Goal: Task Accomplishment & Management: Use online tool/utility

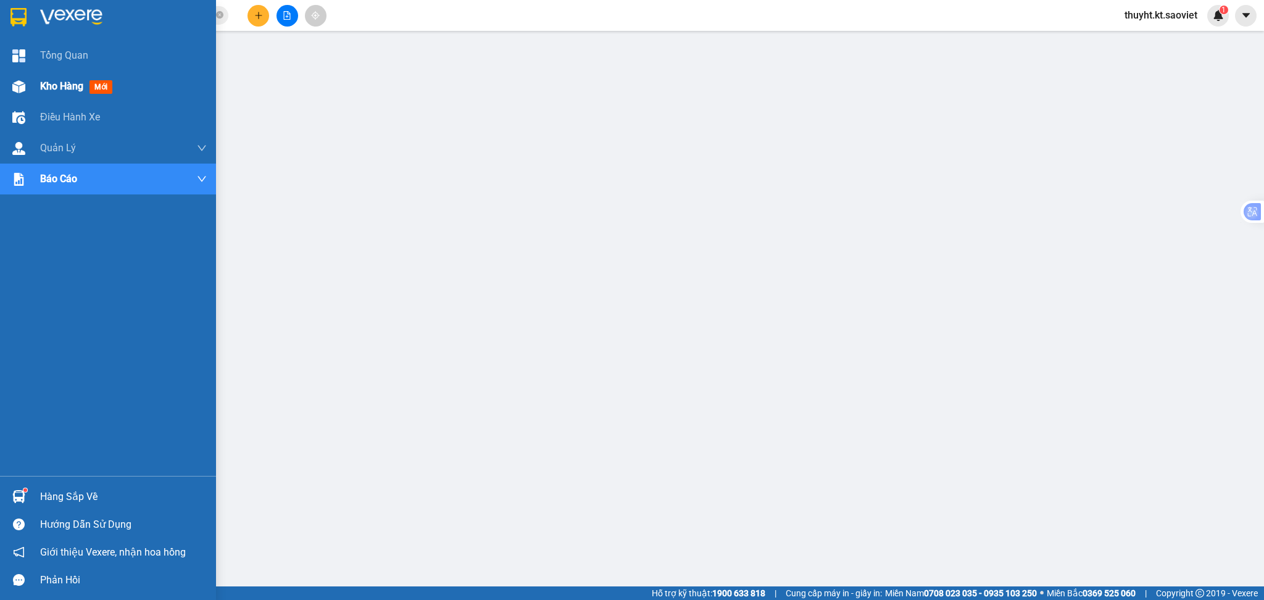
click at [15, 89] on img at bounding box center [18, 86] width 13 height 13
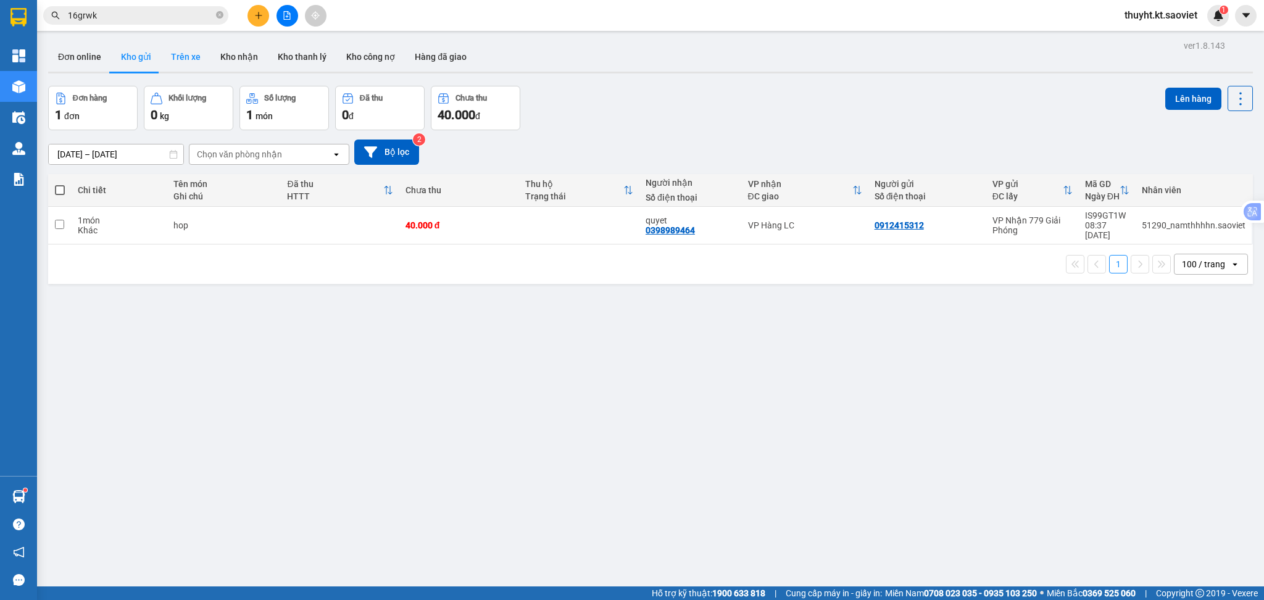
click at [178, 59] on button "Trên xe" at bounding box center [185, 57] width 49 height 30
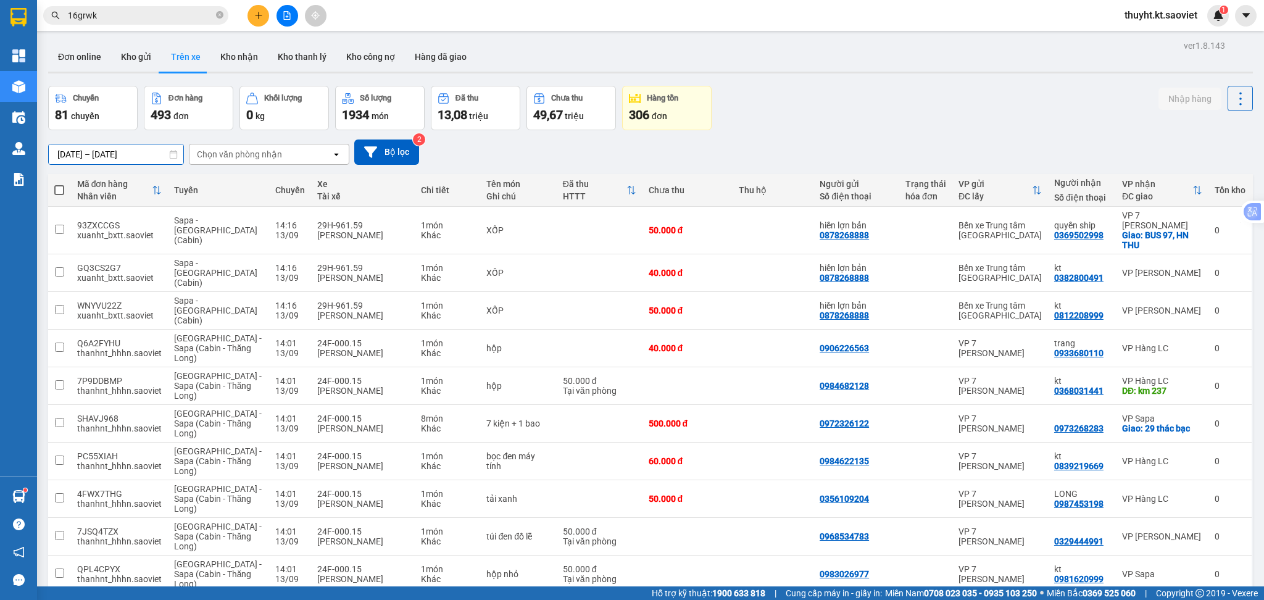
click at [83, 159] on input "[DATE] – [DATE]" at bounding box center [116, 154] width 135 height 20
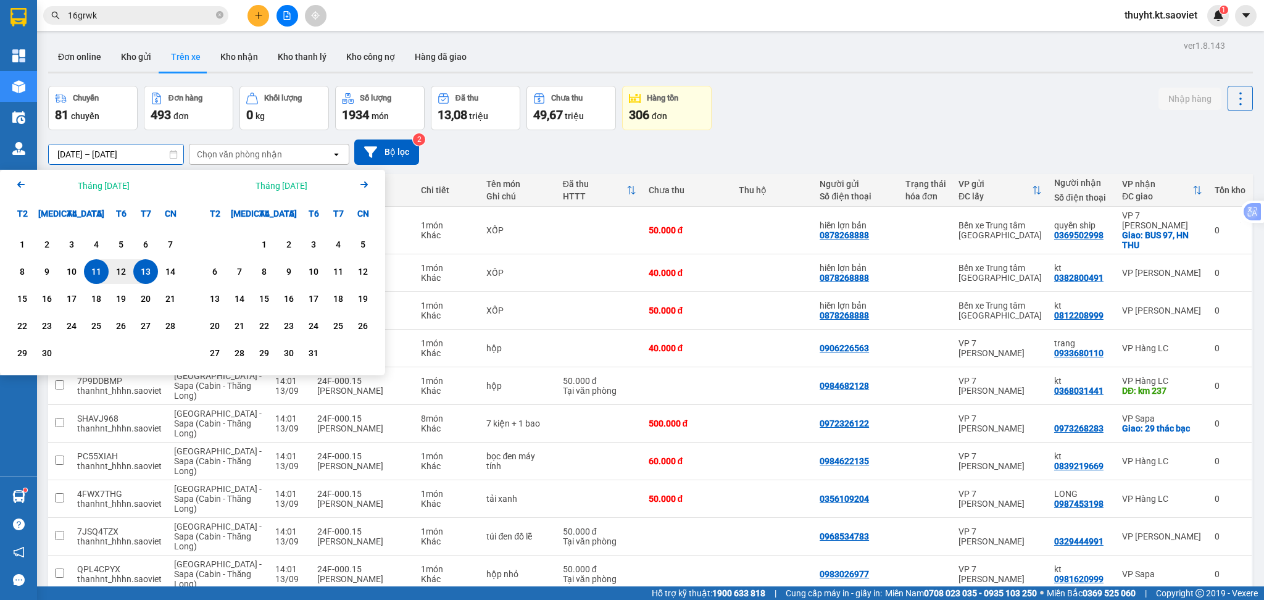
click at [24, 188] on icon "Arrow Left" at bounding box center [21, 184] width 15 height 15
click at [119, 245] on div "1" at bounding box center [120, 244] width 17 height 15
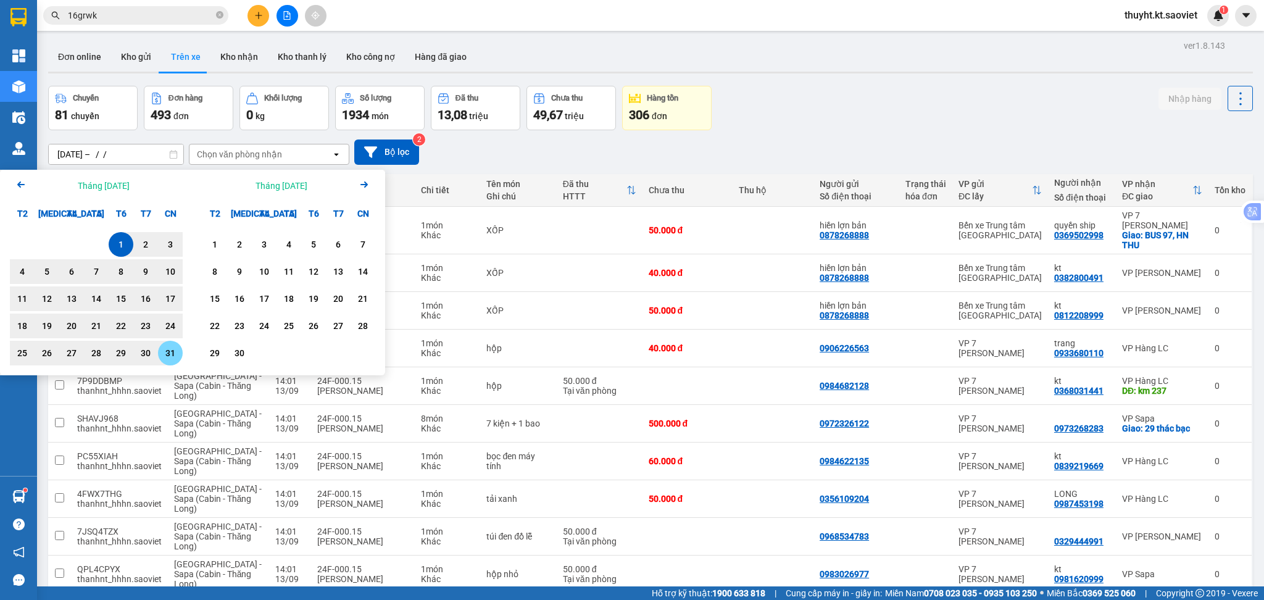
click at [166, 353] on div "31" at bounding box center [170, 353] width 17 height 15
type input "01/08/2025 – 31/08/2025"
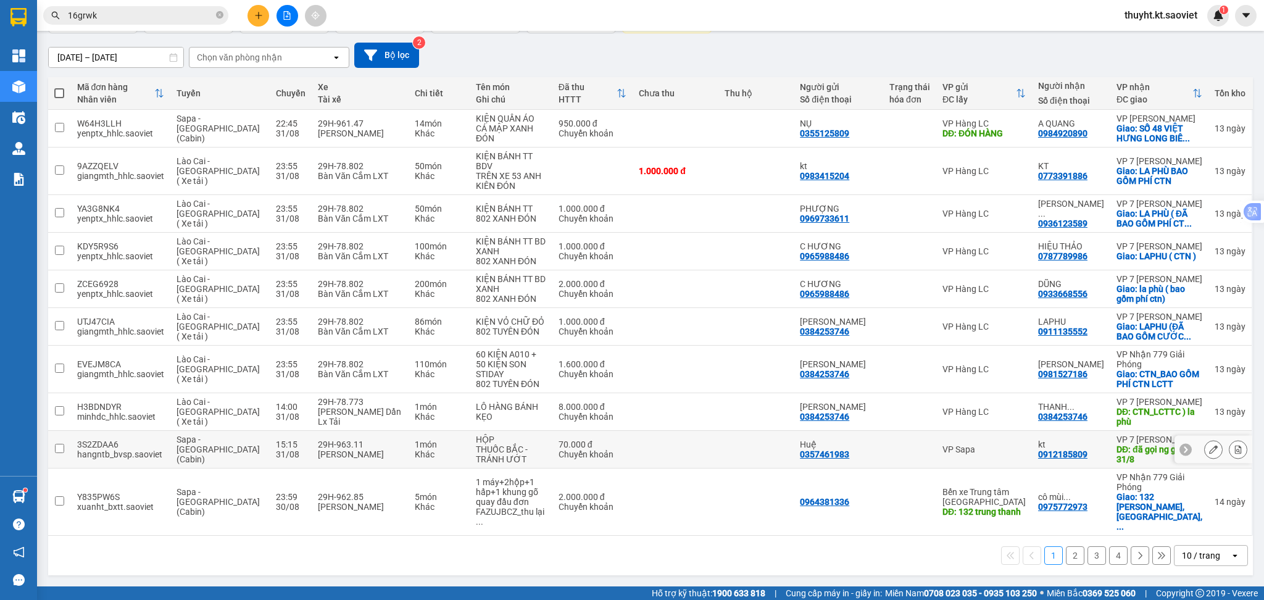
scroll to position [137, 0]
click at [1182, 557] on div "10 / trang" at bounding box center [1201, 555] width 38 height 12
click at [1179, 563] on span "100 / trang" at bounding box center [1193, 569] width 44 height 12
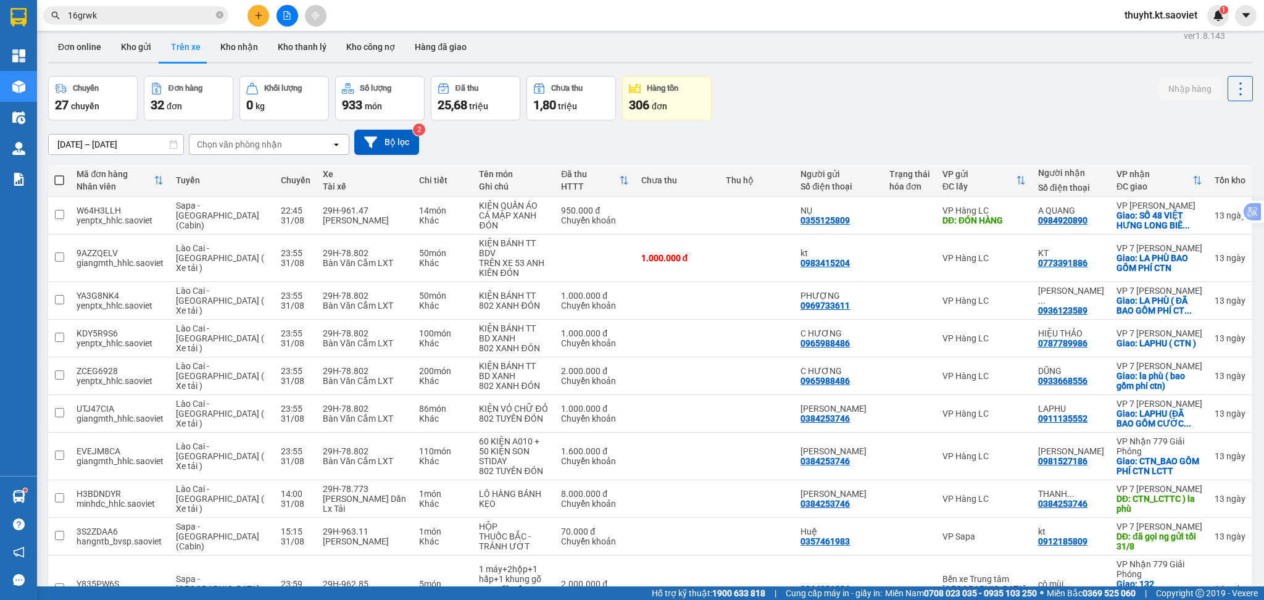
scroll to position [0, 0]
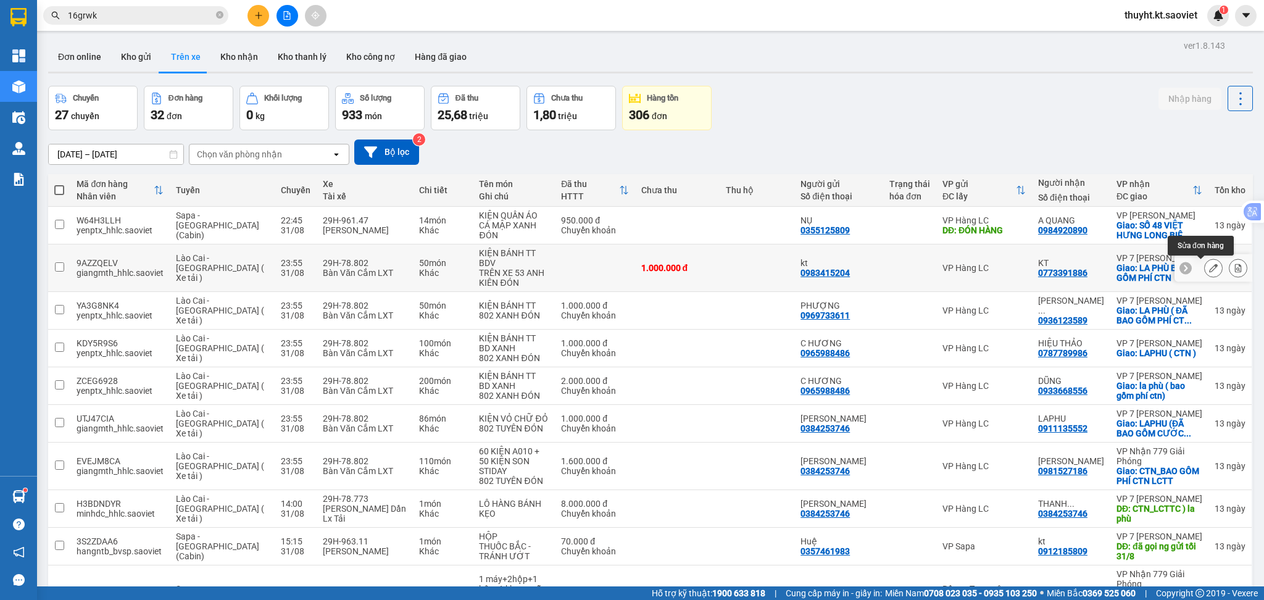
click at [1209, 272] on icon at bounding box center [1213, 268] width 9 height 9
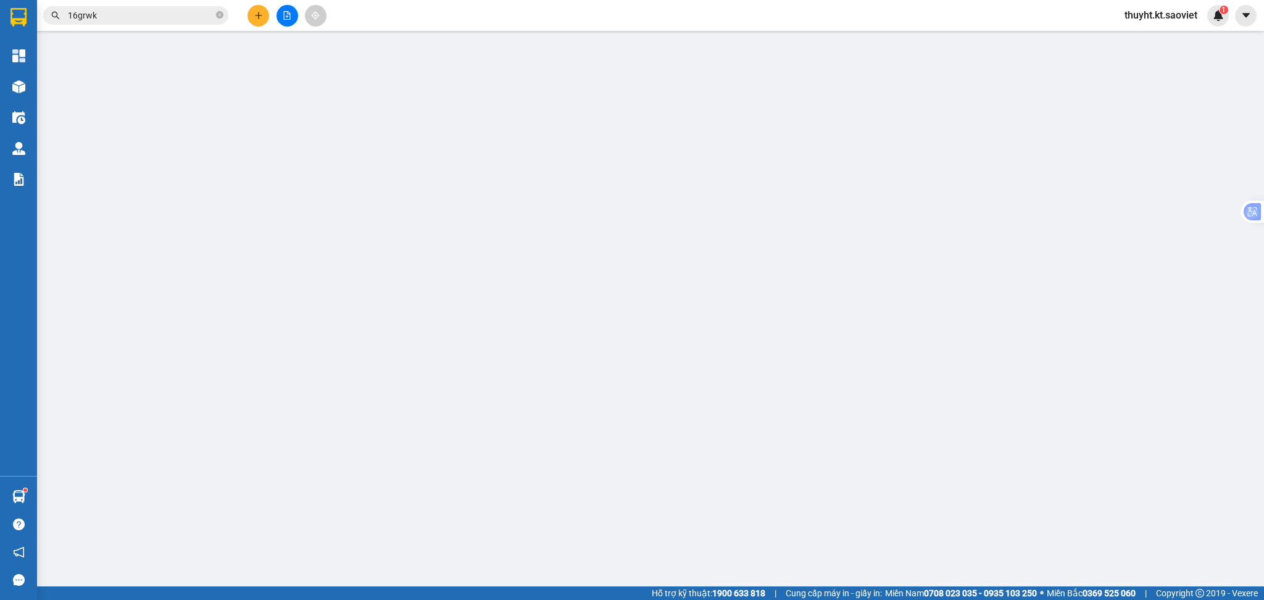
type input "0983415204"
type input "kt"
type input "0773391886"
type input "KT"
checkbox input "true"
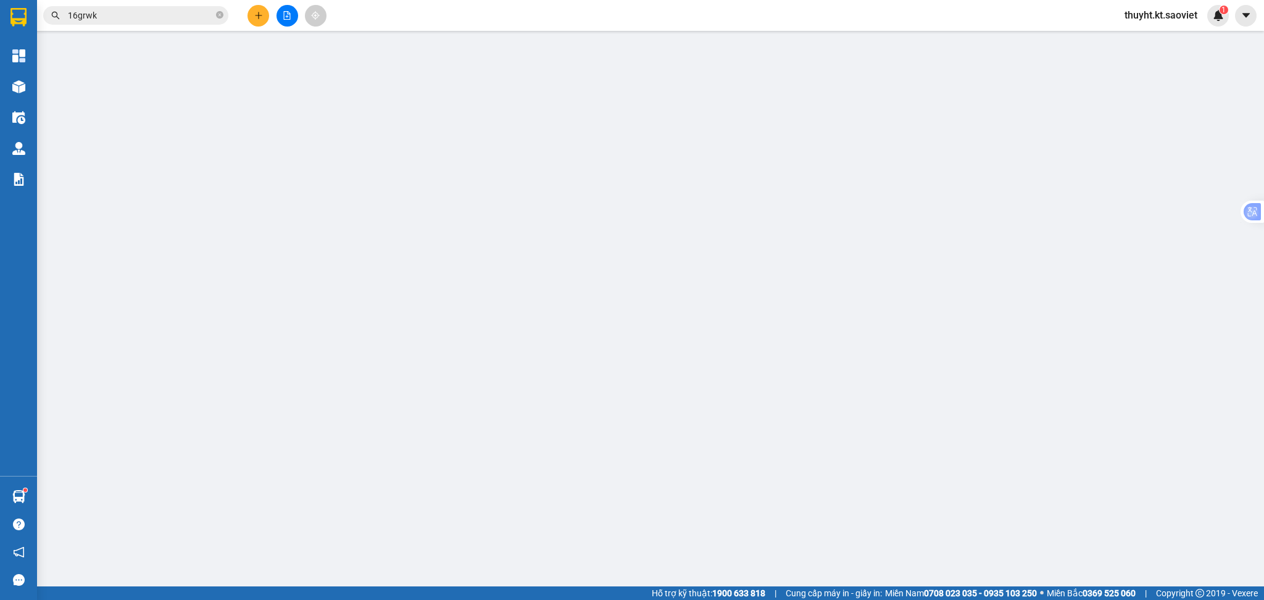
type input "LA PHÙ BAO GỒM PHÍ CTN"
type input "1.000.000"
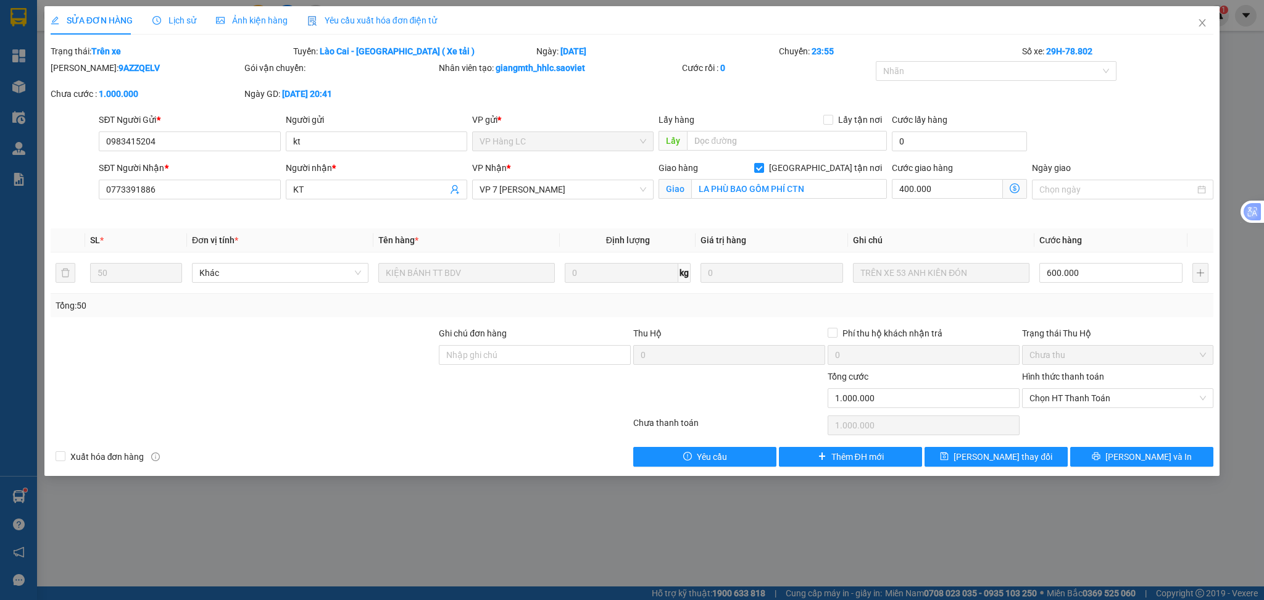
click at [161, 42] on div "SỬA ĐƠN HÀNG Lịch sử Ảnh kiện hàng Yêu cầu xuất hóa đơn điện tử Total Paid Fee …" at bounding box center [632, 236] width 1163 height 460
click at [164, 24] on span "Lịch sử" at bounding box center [174, 20] width 44 height 10
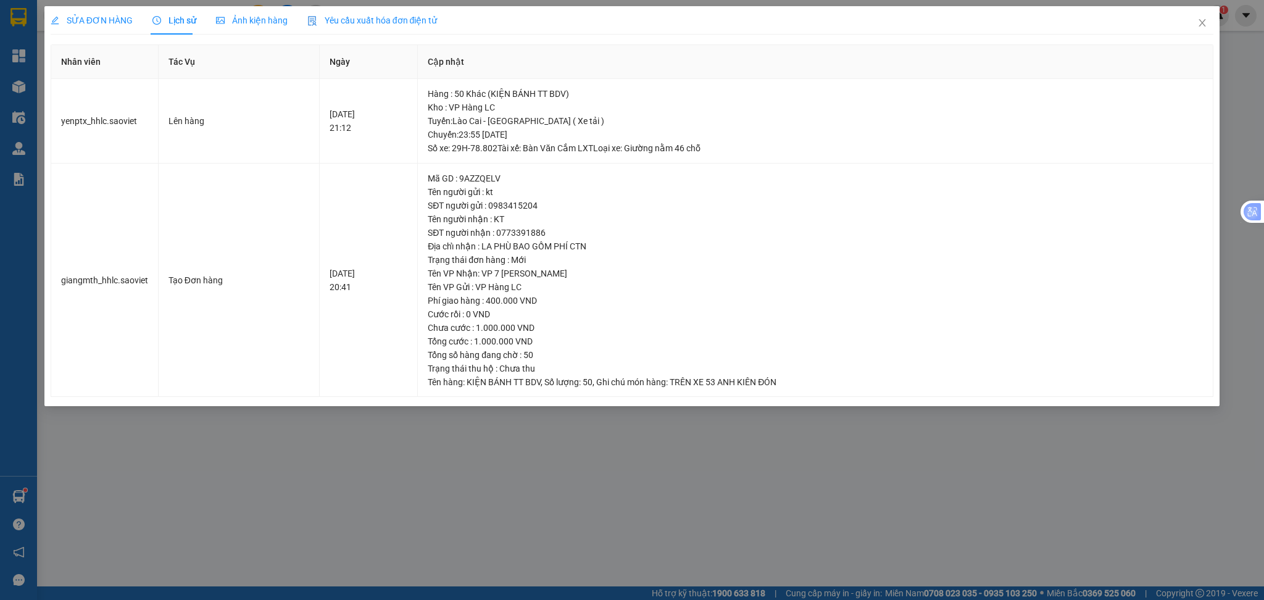
click at [110, 31] on div "SỬA ĐƠN HÀNG" at bounding box center [92, 20] width 82 height 28
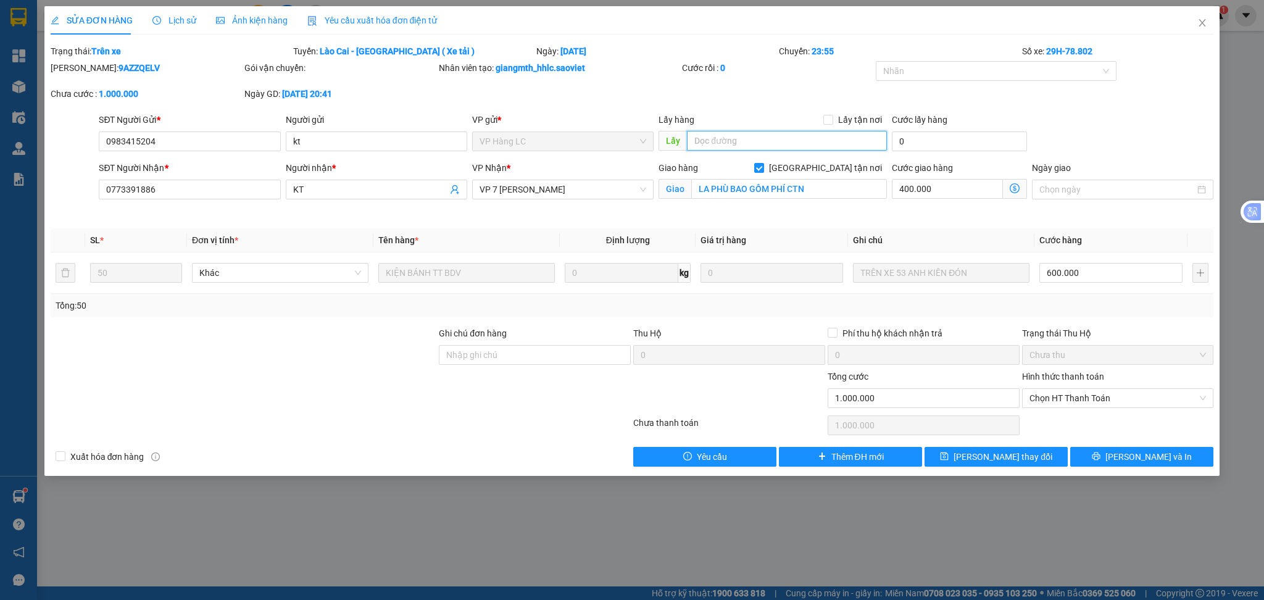
click at [774, 141] on input "text" at bounding box center [787, 141] width 200 height 20
type input "xem thu mã này"
click at [949, 457] on icon "save" at bounding box center [945, 456] width 8 height 8
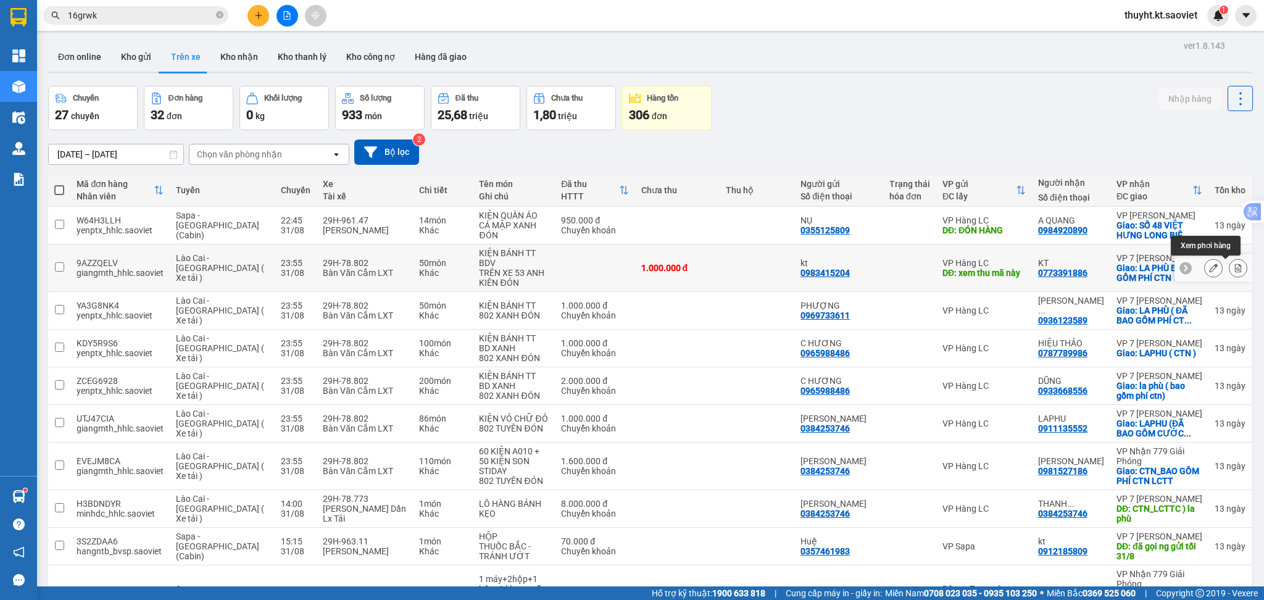
click at [1234, 265] on icon at bounding box center [1238, 268] width 9 height 9
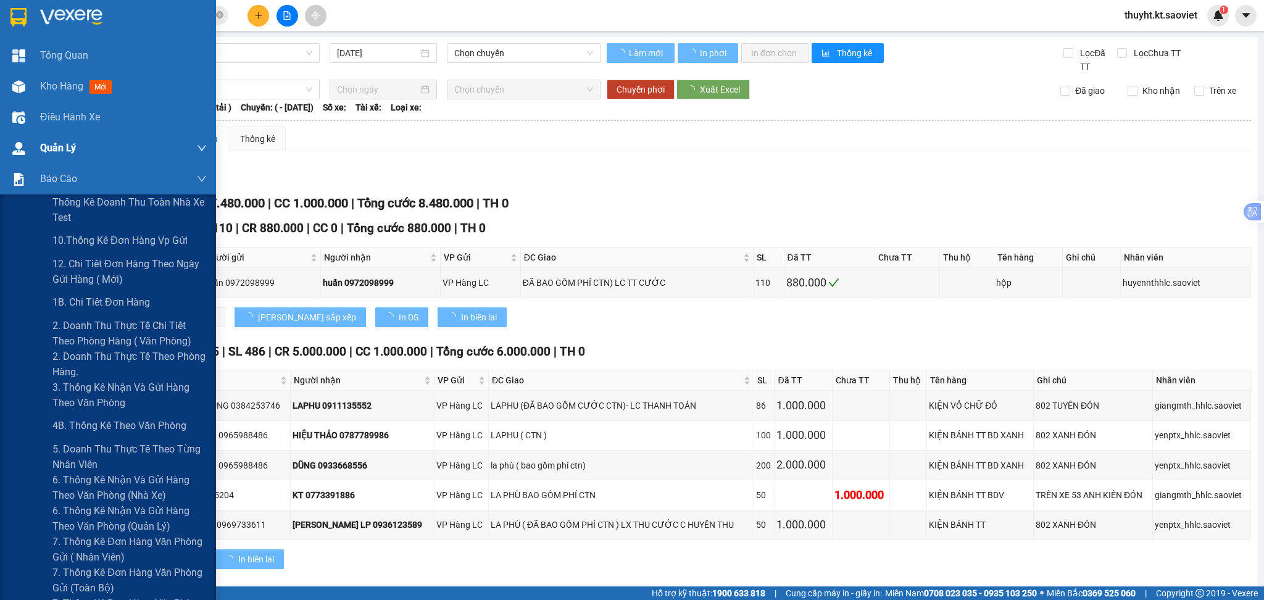
type input "31/08/2025"
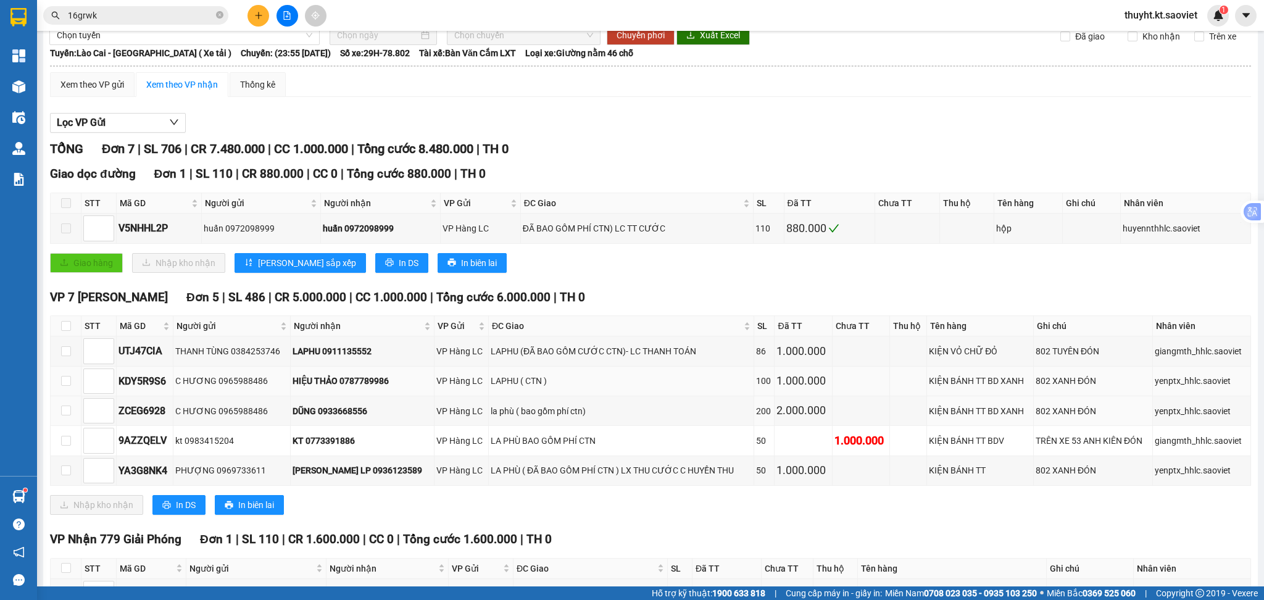
scroll to position [82, 0]
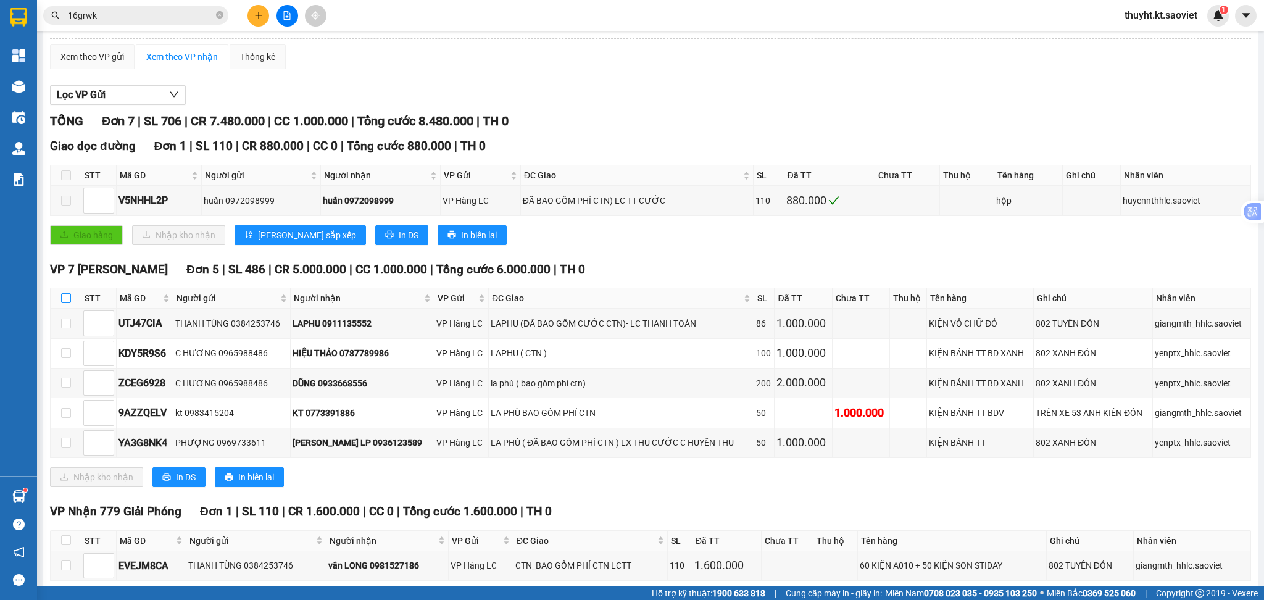
click at [64, 301] on input "checkbox" at bounding box center [66, 298] width 10 height 10
checkbox input "true"
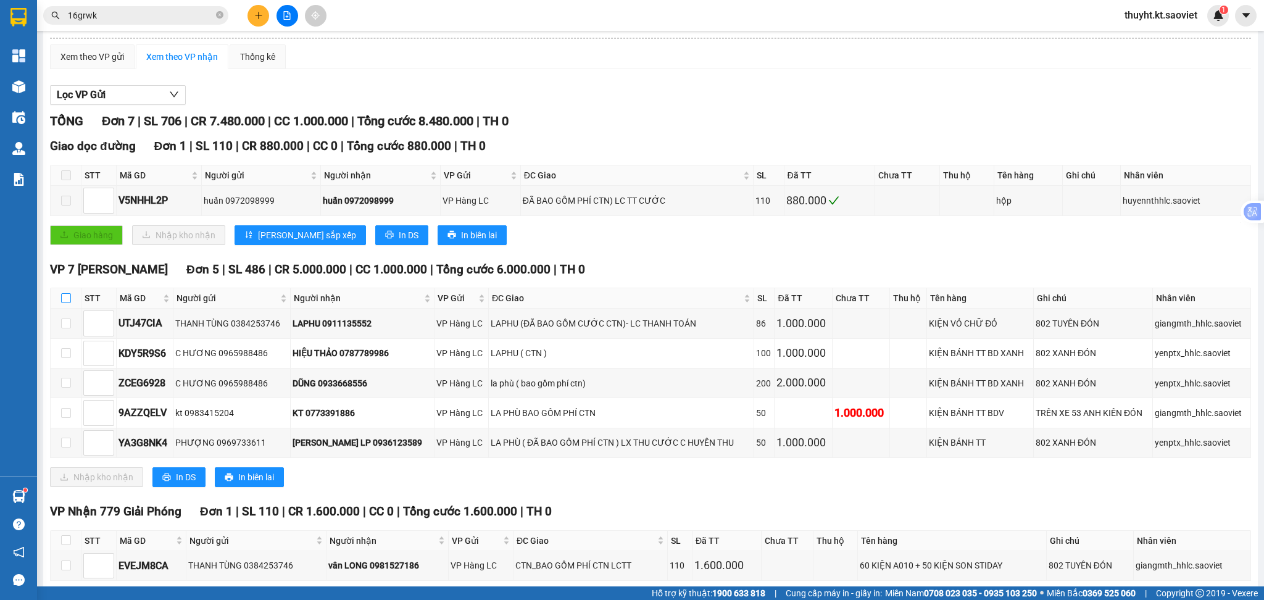
checkbox input "true"
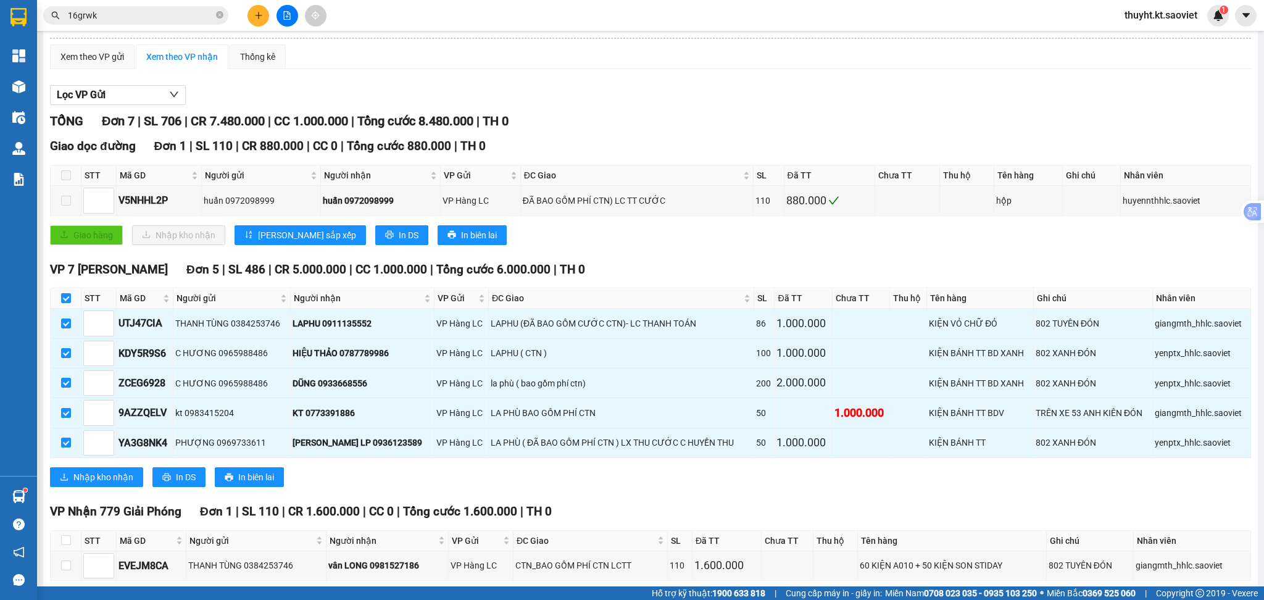
click at [60, 297] on th at bounding box center [66, 298] width 31 height 20
click at [63, 295] on input "checkbox" at bounding box center [66, 298] width 10 height 10
checkbox input "false"
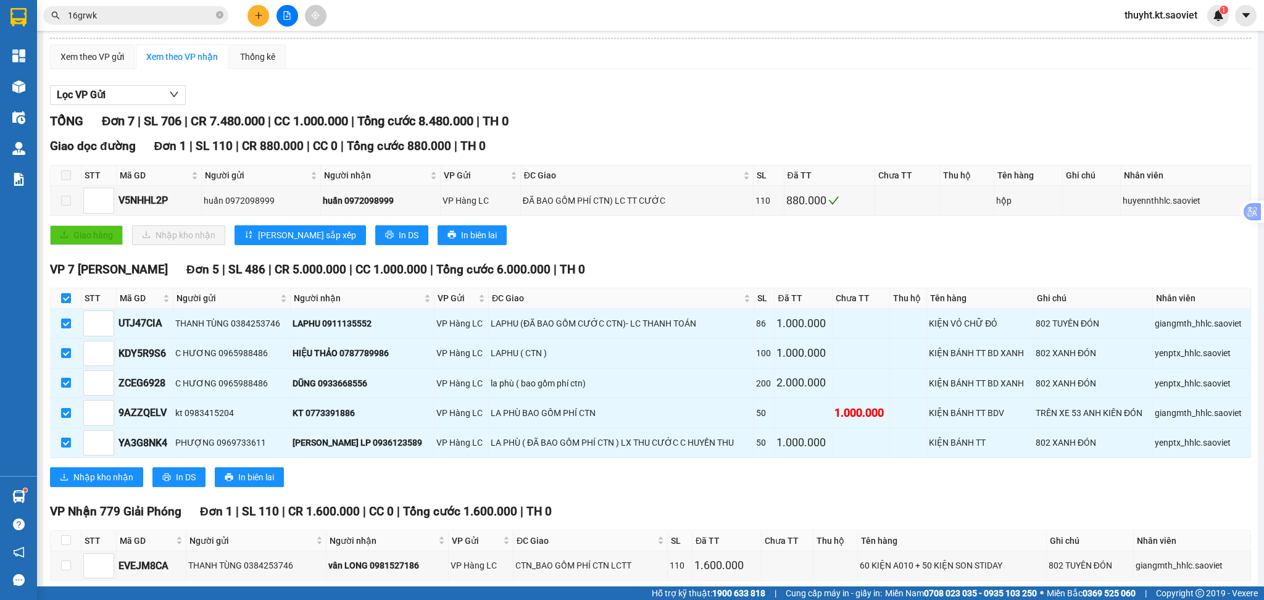
checkbox input "false"
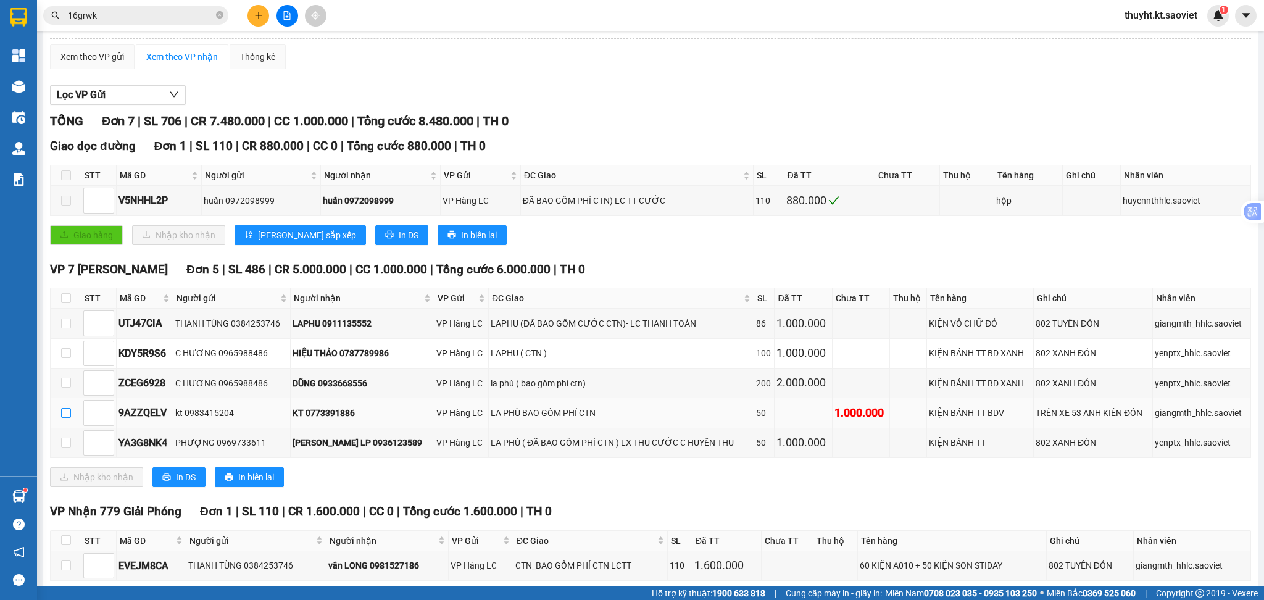
click at [69, 416] on input "checkbox" at bounding box center [66, 413] width 10 height 10
checkbox input "true"
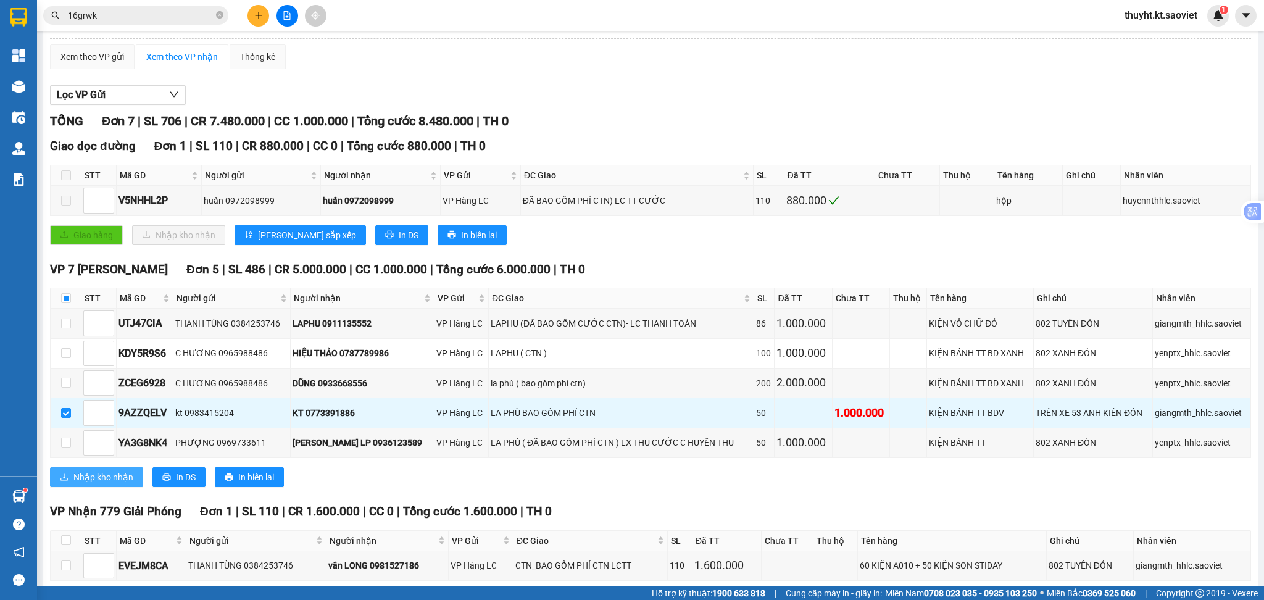
click at [87, 473] on span "Nhập kho nhận" at bounding box center [103, 477] width 60 height 14
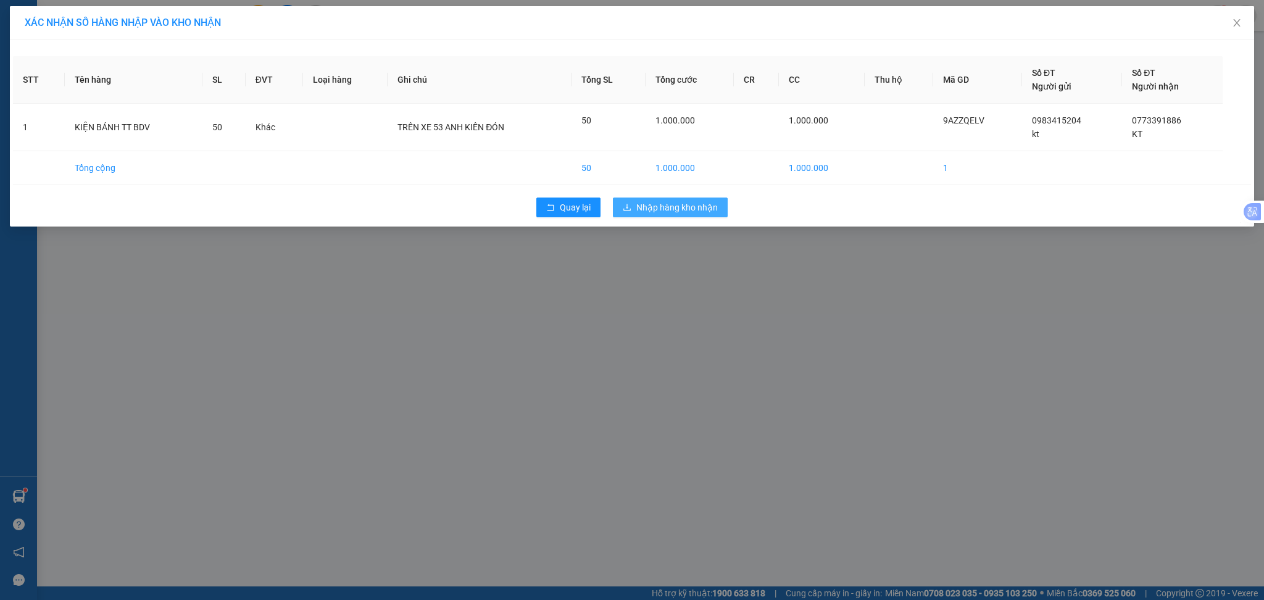
click at [638, 206] on span "Nhập hàng kho nhận" at bounding box center [676, 208] width 81 height 14
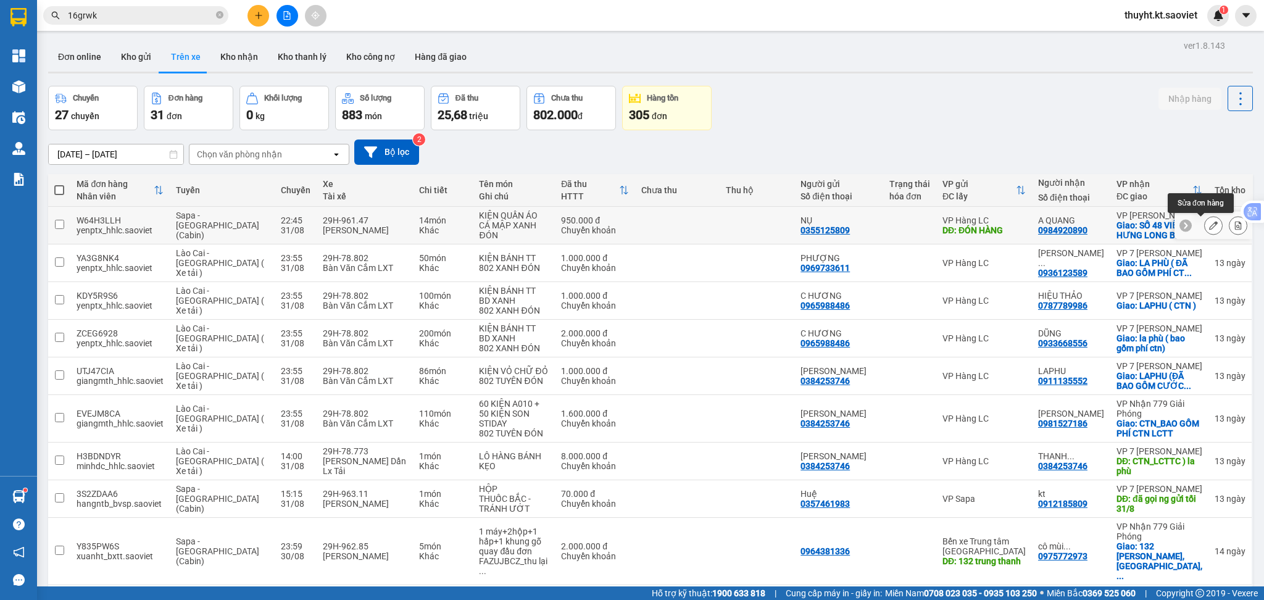
click at [1209, 226] on icon at bounding box center [1213, 225] width 9 height 9
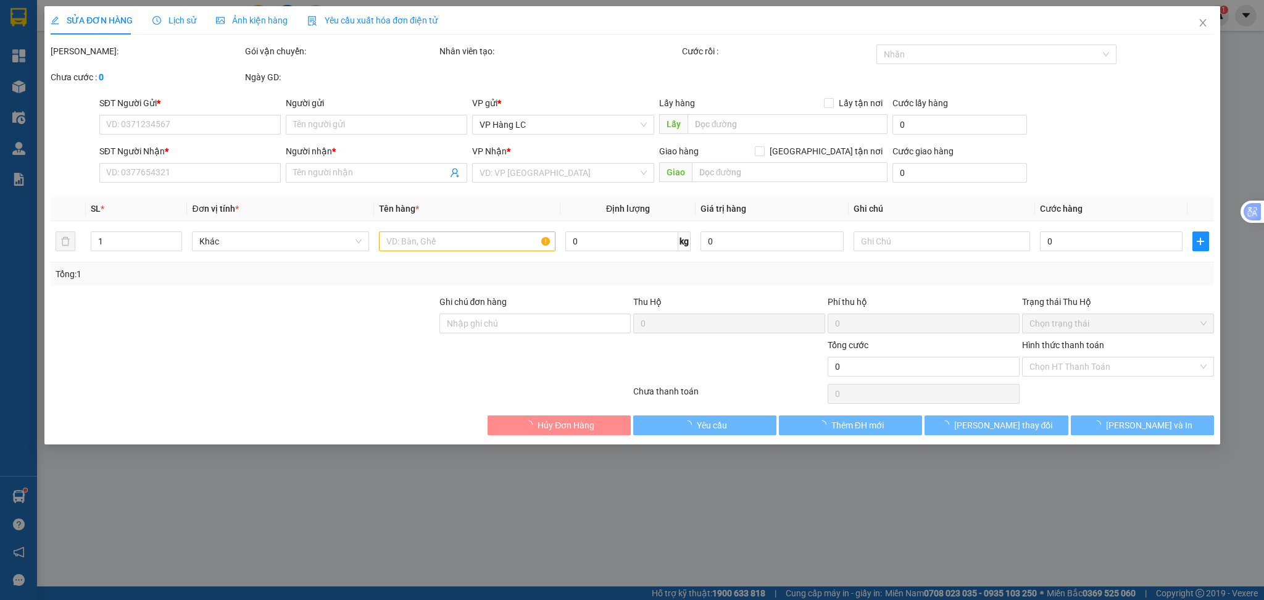
type input "0355125809"
type input "NỤ"
type input "ĐÓN HÀNG"
type input "100.000"
type input "0984920890"
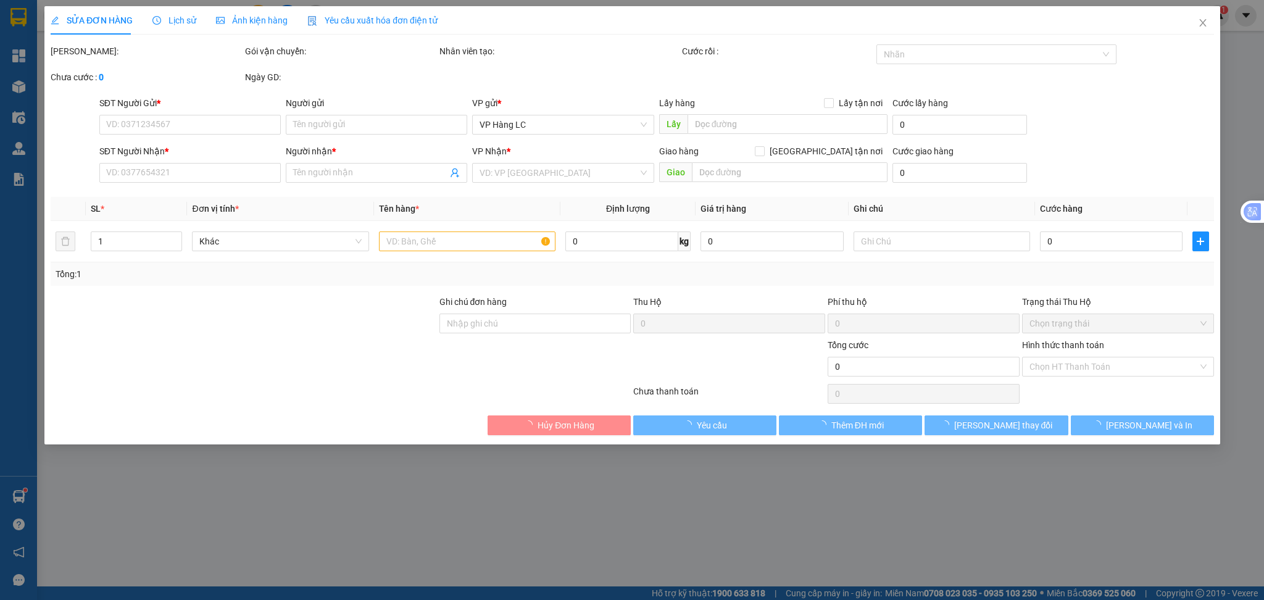
type input "A QUANG"
checkbox input "true"
type input "SỐ 48 VIỆT HƯNG LONG BIÊN GIA LÂM (HN THU CƯỚC)"
type input "950.000"
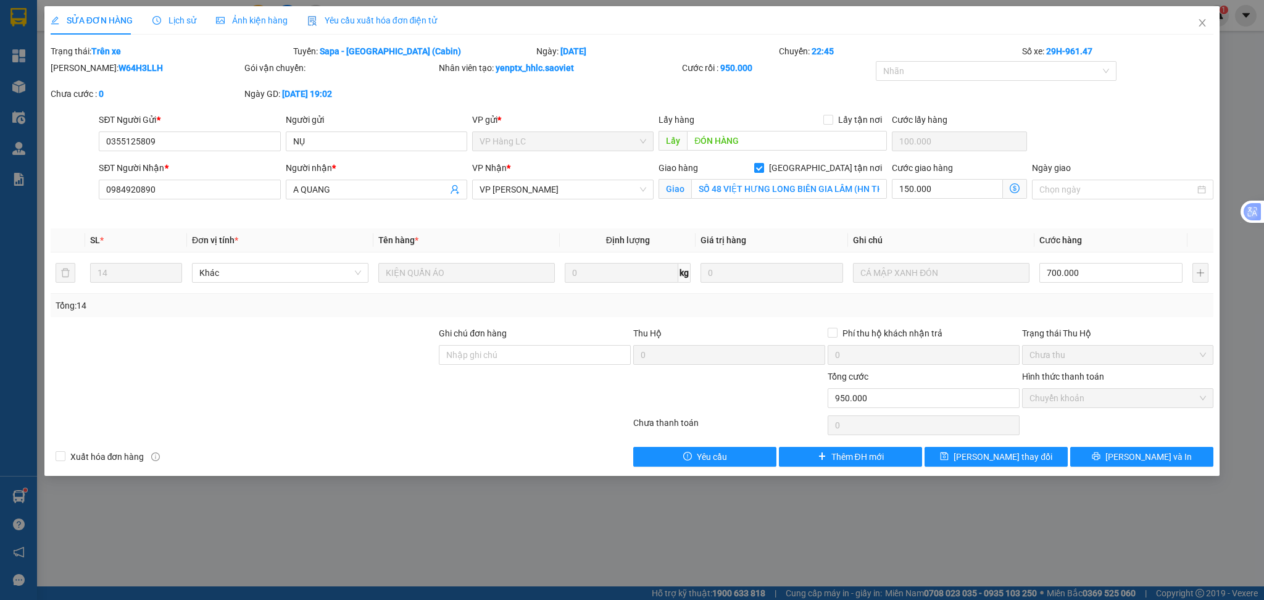
click at [763, 171] on input "[GEOGRAPHIC_DATA] tận nơi" at bounding box center [758, 167] width 9 height 9
checkbox input "false"
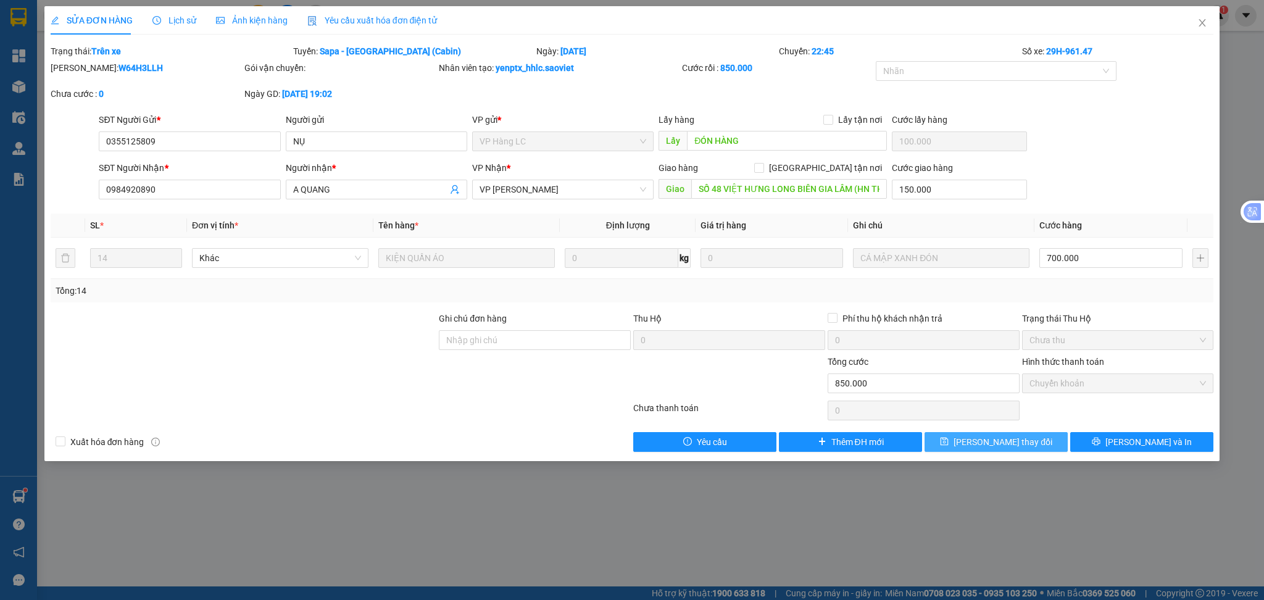
click at [949, 439] on icon "save" at bounding box center [945, 442] width 8 height 8
type input "950.000"
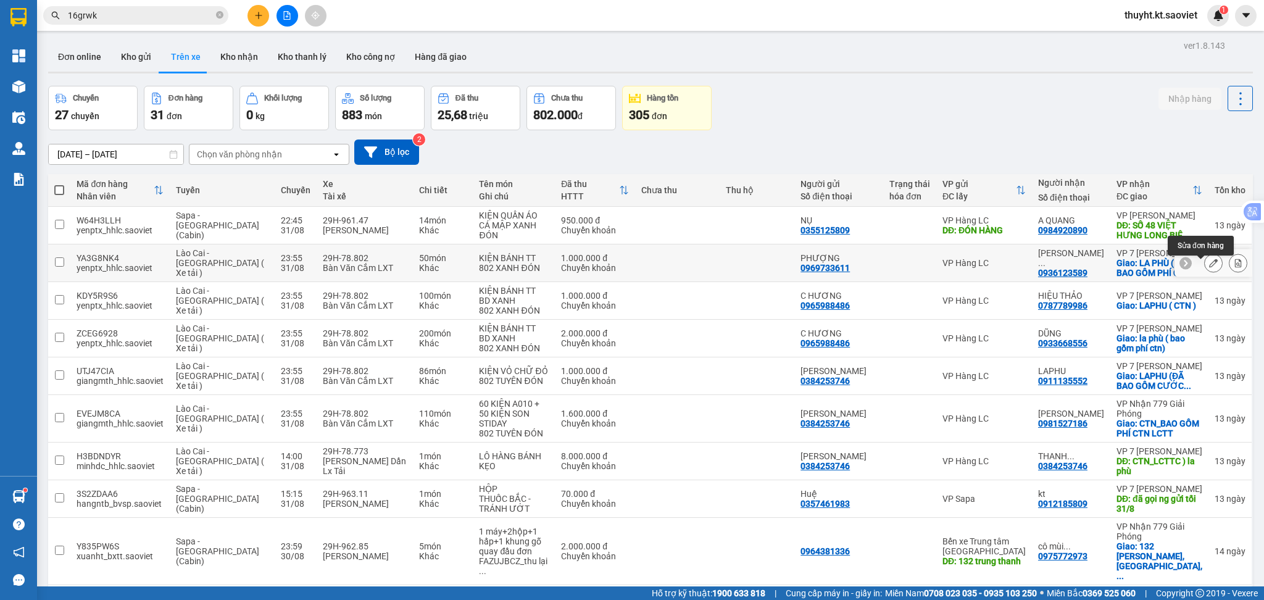
click at [1205, 266] on button at bounding box center [1213, 263] width 17 height 22
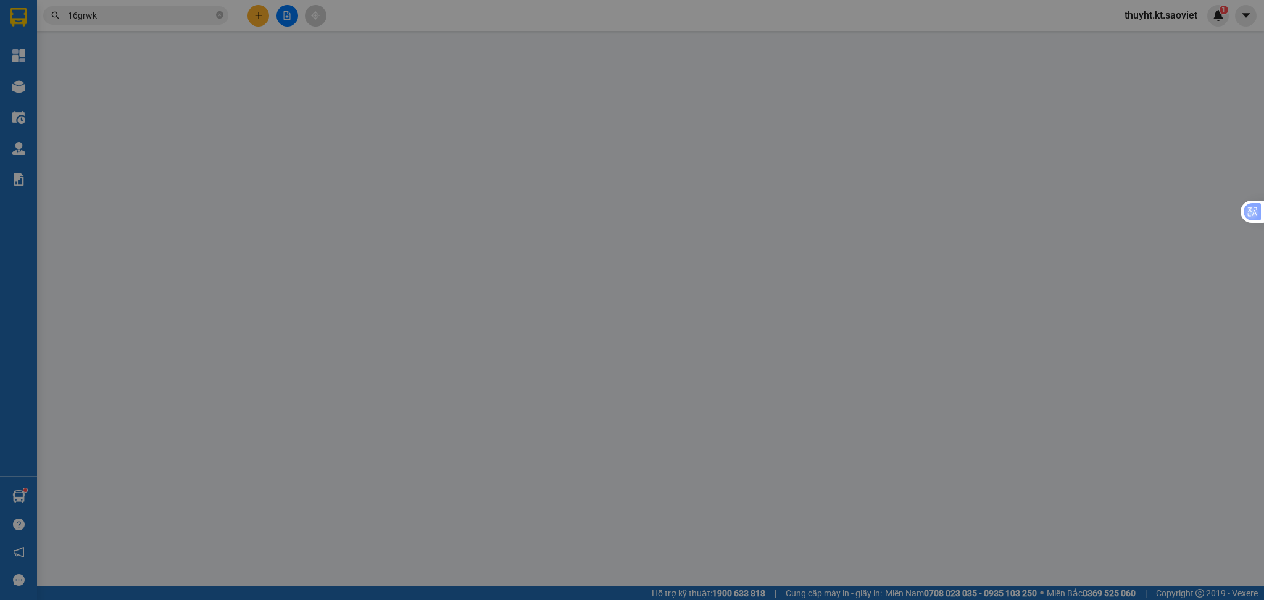
type input "0969733611"
type input "PHƯỢNG"
type input "0936123589"
type input "ĐỨC KHÁNH LP"
checkbox input "true"
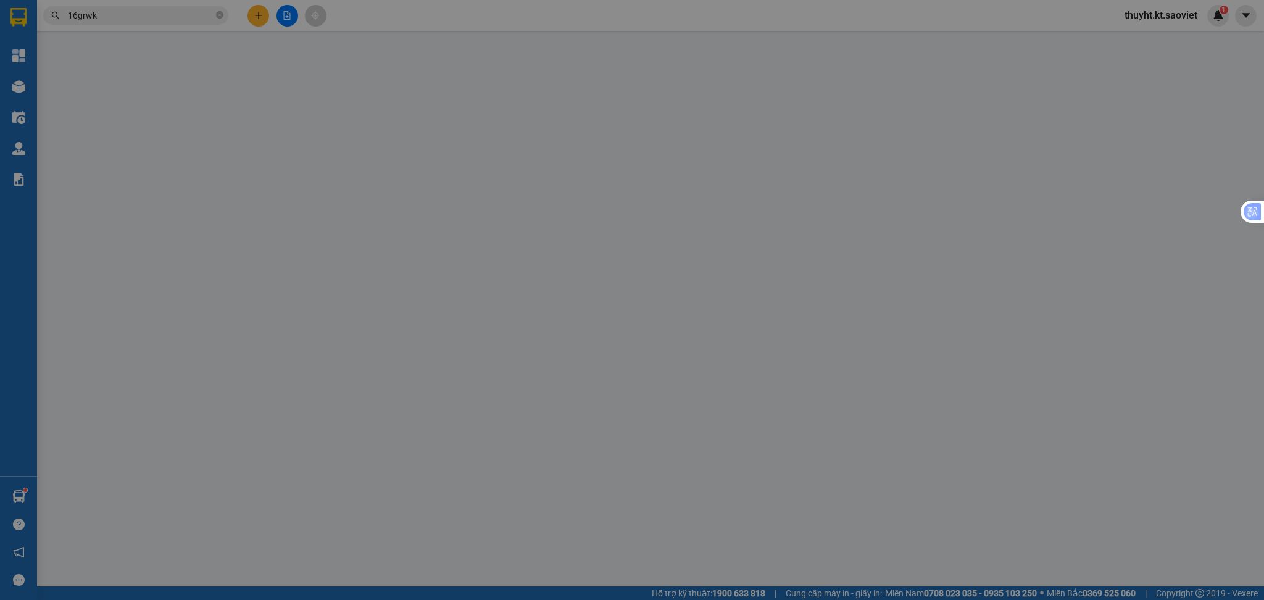
type input "LA PHÙ ( ĐÃ BAO GỒM PHÍ CTN ) LX THU CƯỚC C HUYỀN THU"
type input "1.000.000"
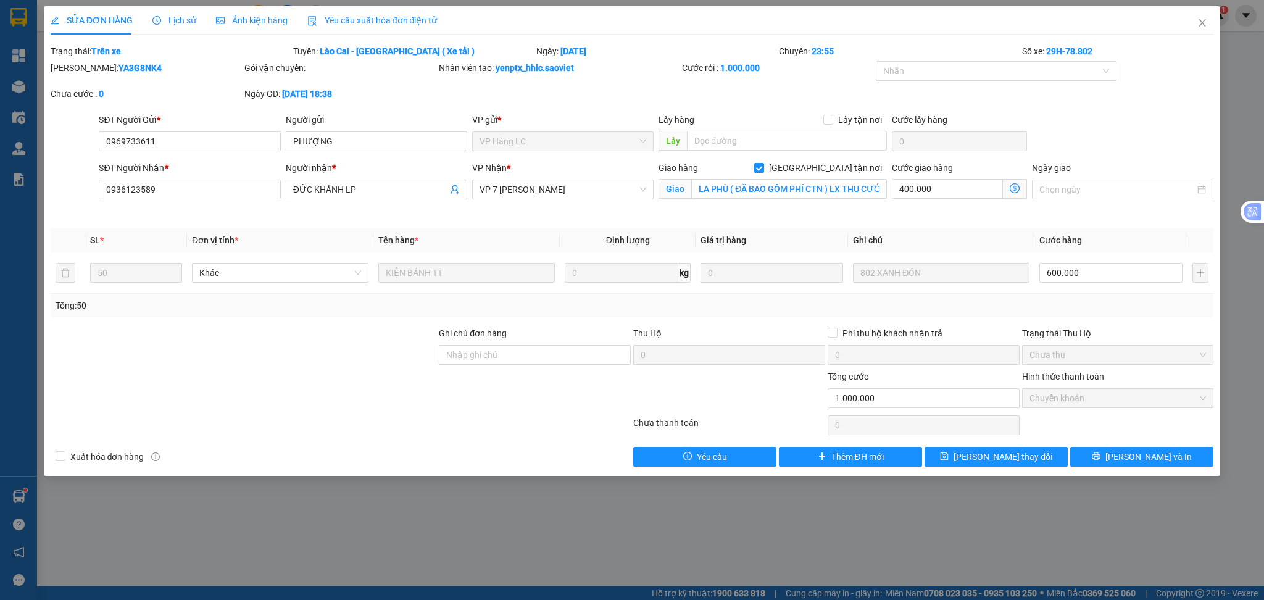
click at [764, 172] on span at bounding box center [759, 168] width 10 height 10
click at [763, 172] on input "[GEOGRAPHIC_DATA] tận nơi" at bounding box center [758, 167] width 9 height 9
checkbox input "false"
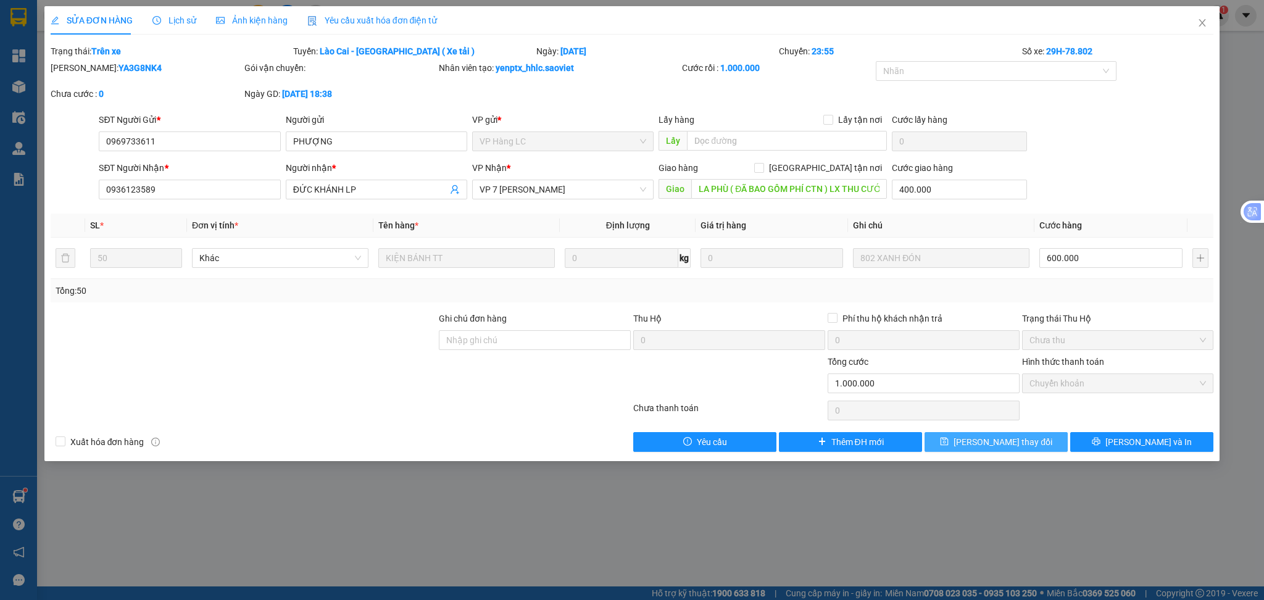
drag, startPoint x: 963, startPoint y: 427, endPoint x: 966, endPoint y: 435, distance: 9.0
click at [965, 433] on div "Total Paid Fee 1.000.000 Total UnPaid Fee 0 Cash Collection Total Fee Trạng thá…" at bounding box center [632, 247] width 1163 height 407
click at [949, 443] on icon "save" at bounding box center [945, 442] width 8 height 8
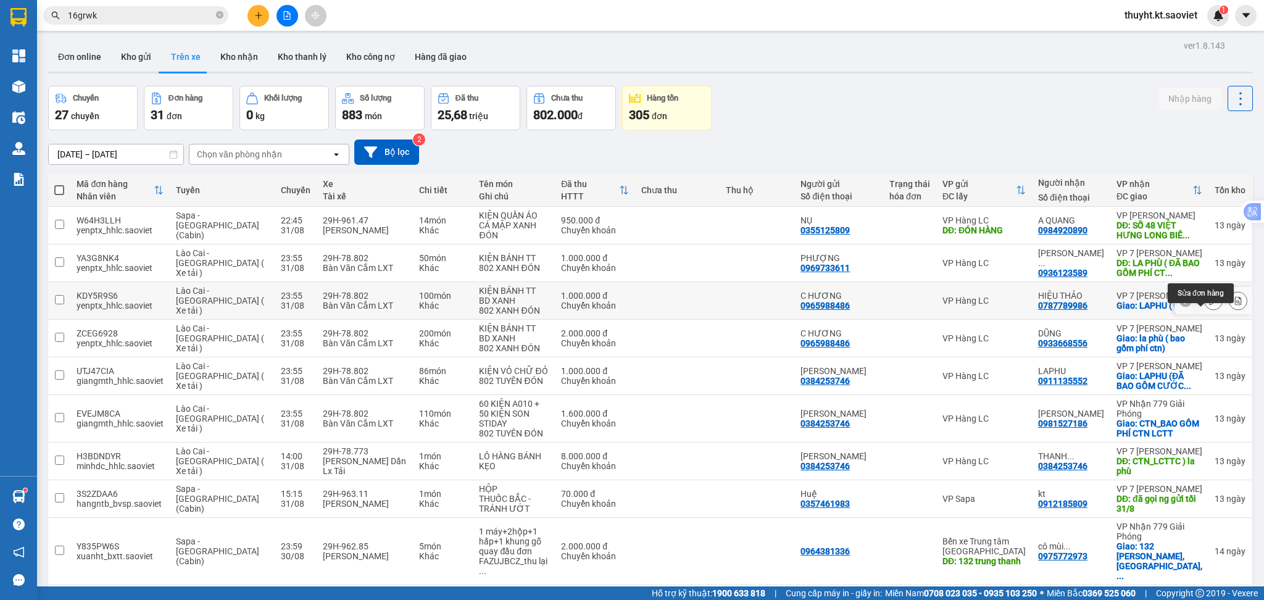
click at [1209, 305] on icon at bounding box center [1213, 300] width 9 height 9
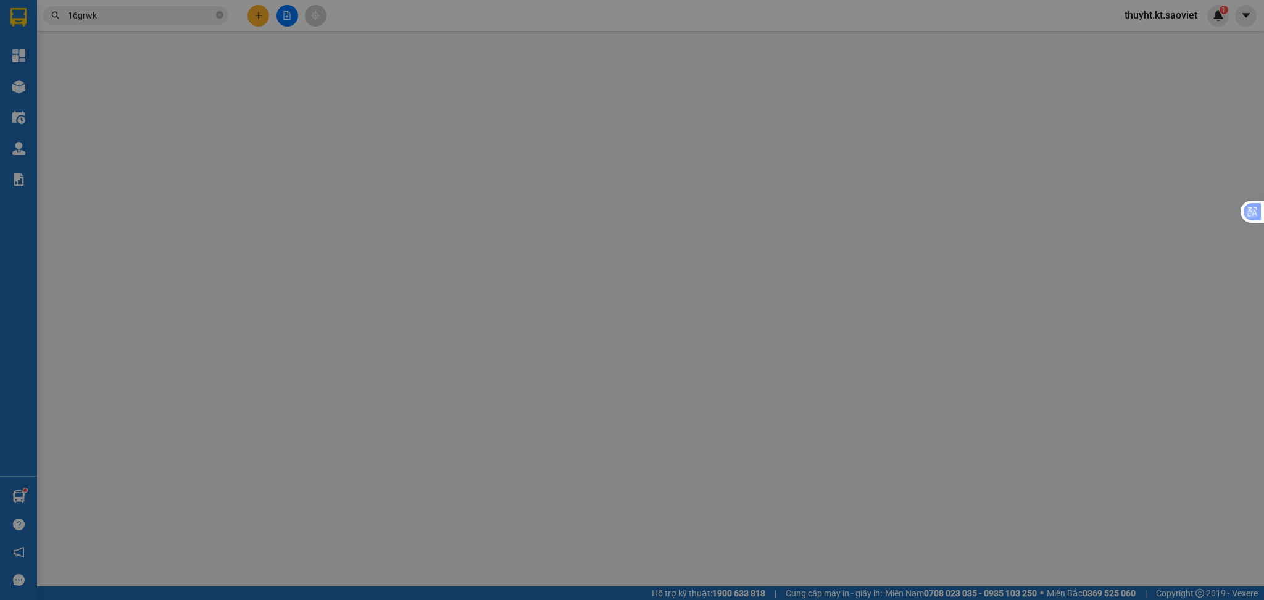
type input "0965988486"
type input "C HƯƠNG"
type input "0787789986"
type input "HIỆU THẢO"
checkbox input "true"
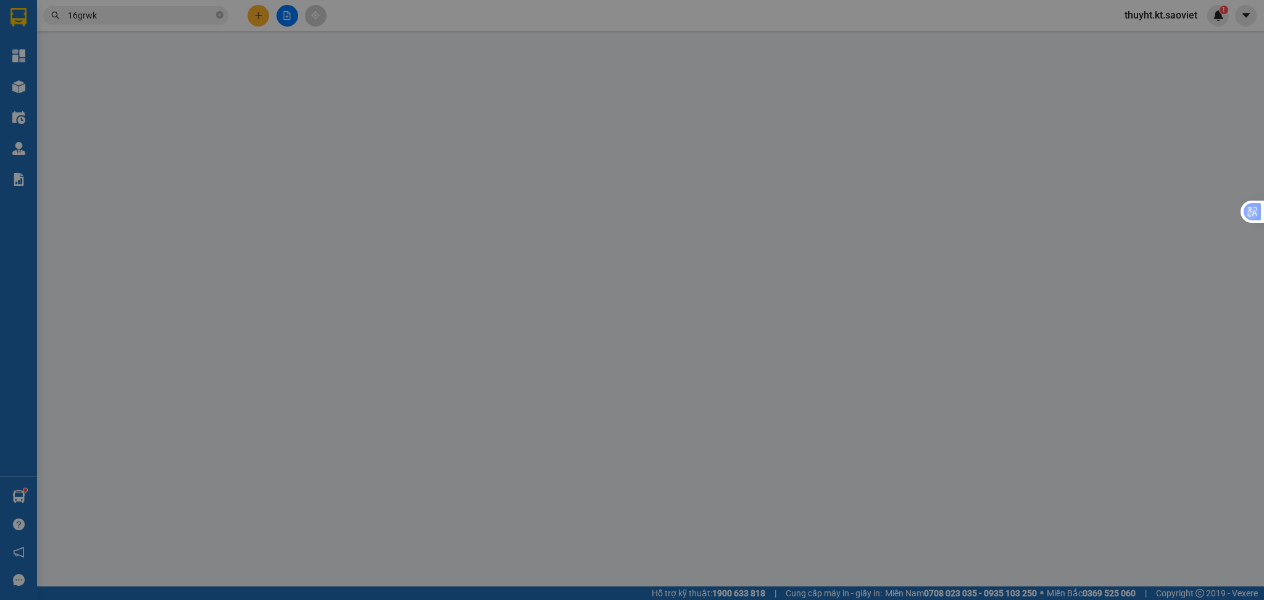
type input "LAPHU ( CTN )"
type input "1.000.000"
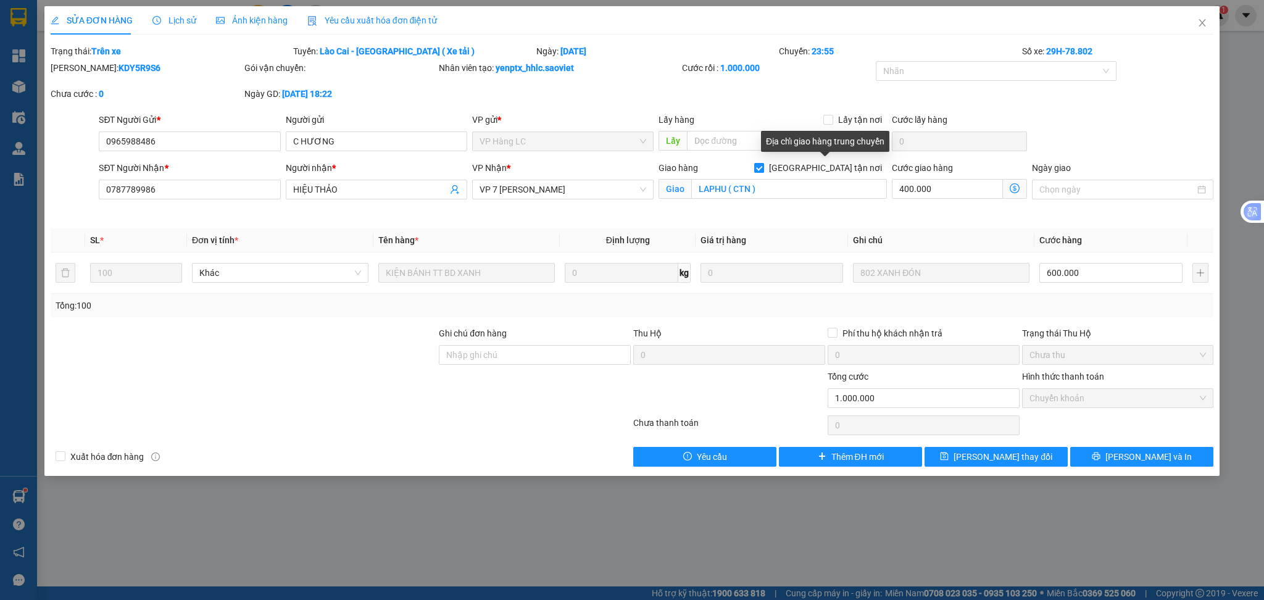
click at [831, 170] on span "[GEOGRAPHIC_DATA] tận nơi" at bounding box center [825, 168] width 123 height 14
click at [763, 170] on input "[GEOGRAPHIC_DATA] tận nơi" at bounding box center [758, 167] width 9 height 9
checkbox input "false"
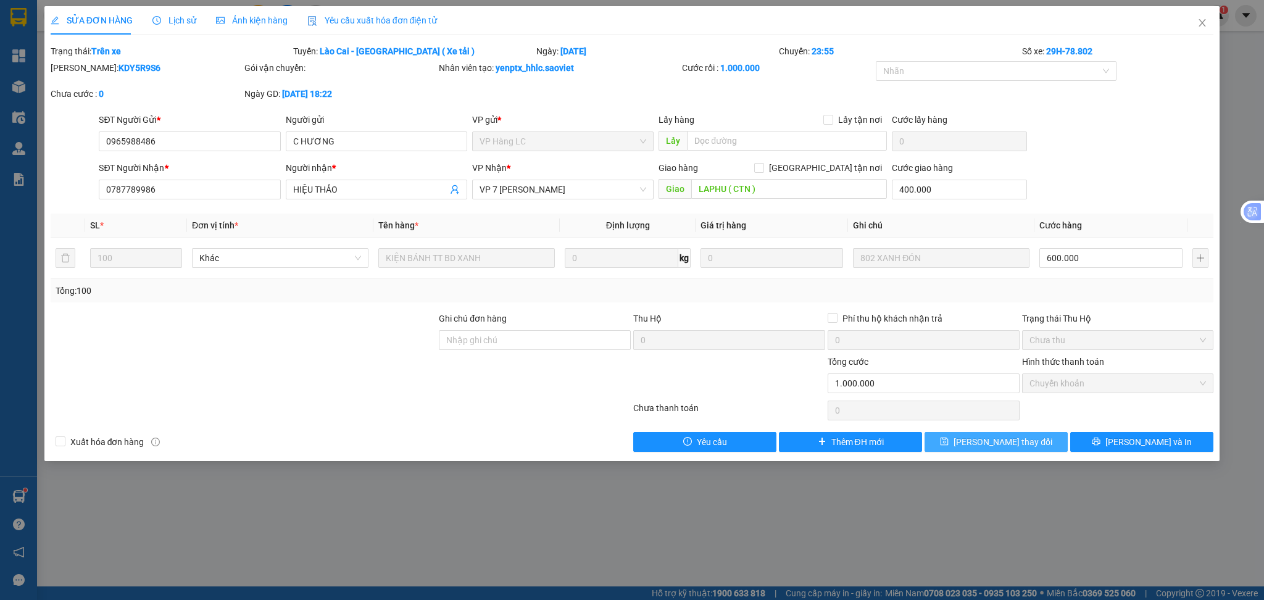
click at [991, 441] on span "[PERSON_NAME] thay đổi" at bounding box center [1003, 442] width 99 height 14
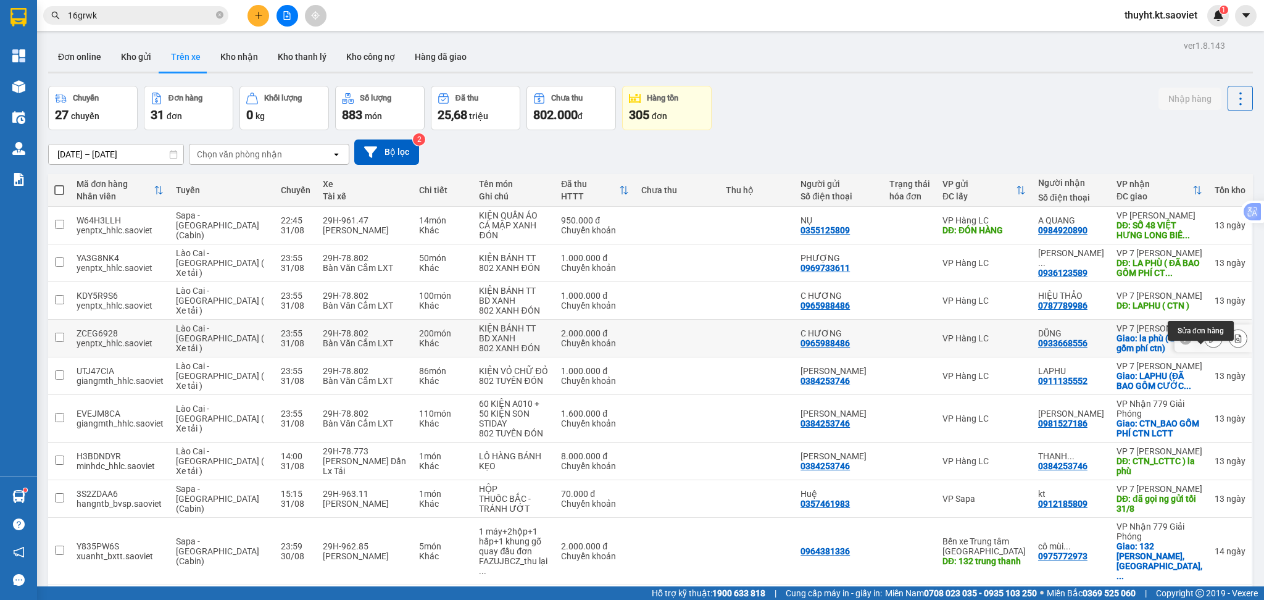
click at [1209, 343] on icon at bounding box center [1213, 338] width 9 height 9
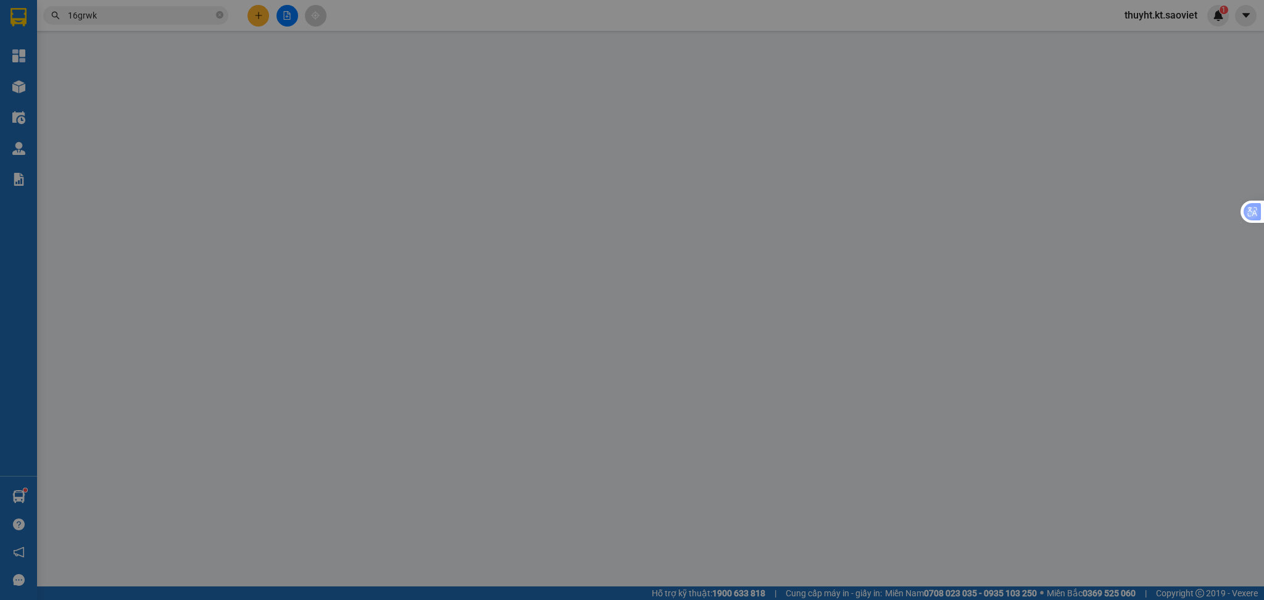
type input "0965988486"
type input "C HƯƠNG"
type input "0933668556"
type input "DŨNG"
checkbox input "true"
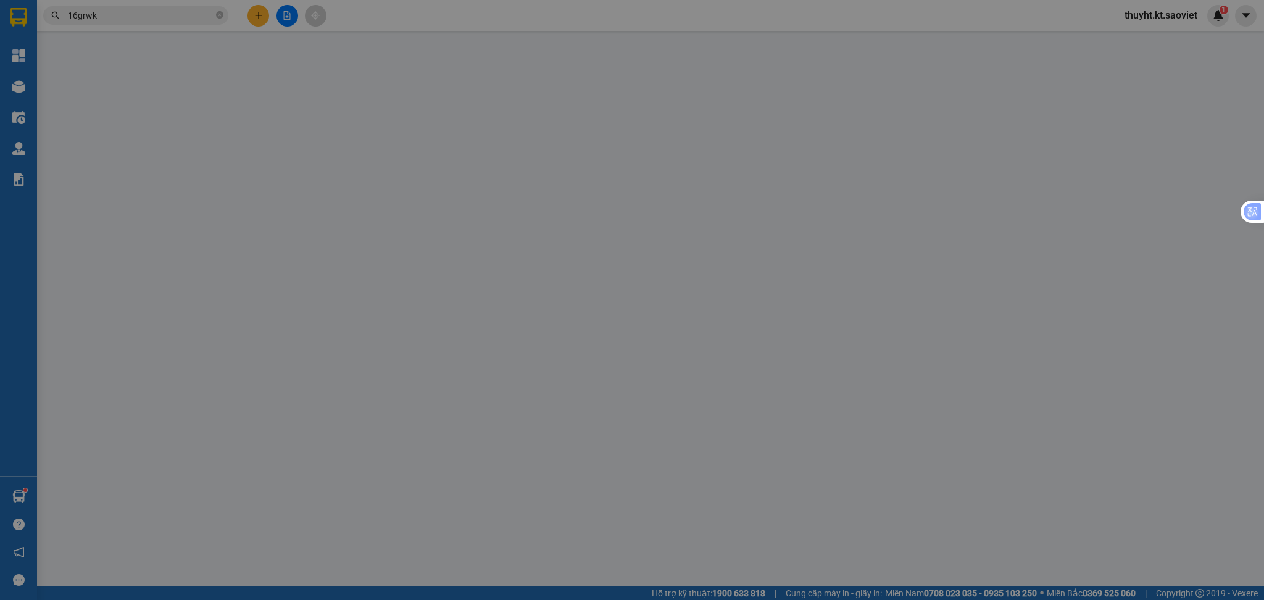
type input "la phù ( bao gồm phí ctn)"
type input "2.000.000"
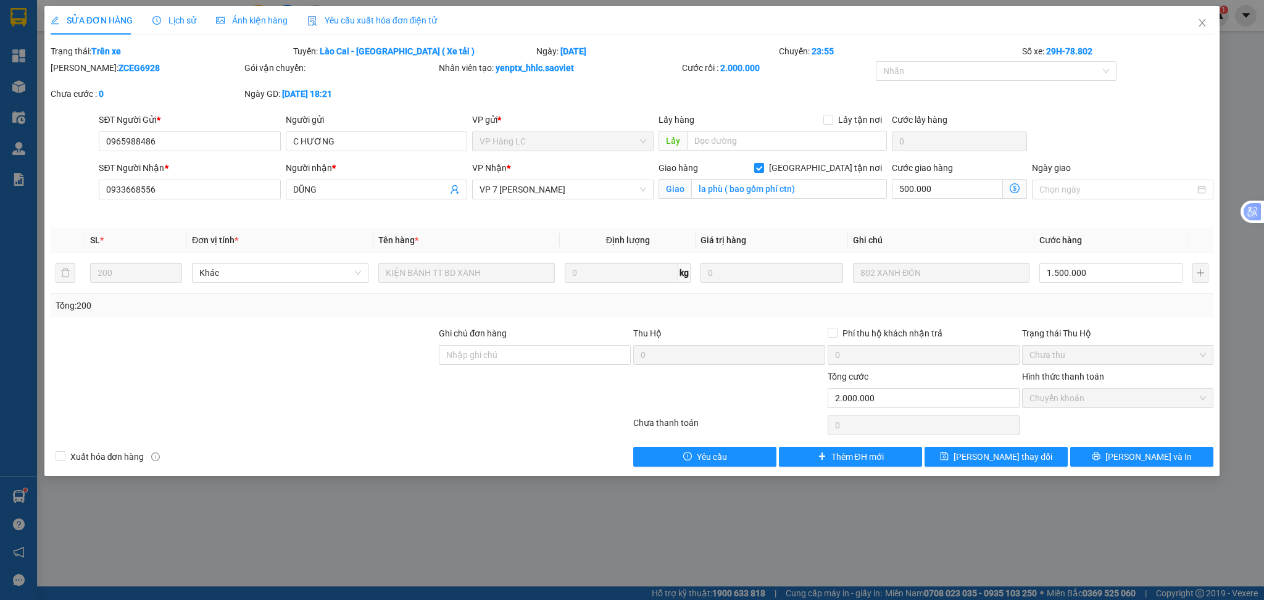
click at [764, 172] on span at bounding box center [759, 168] width 10 height 10
click at [763, 172] on input "[GEOGRAPHIC_DATA] tận nơi" at bounding box center [758, 167] width 9 height 9
checkbox input "false"
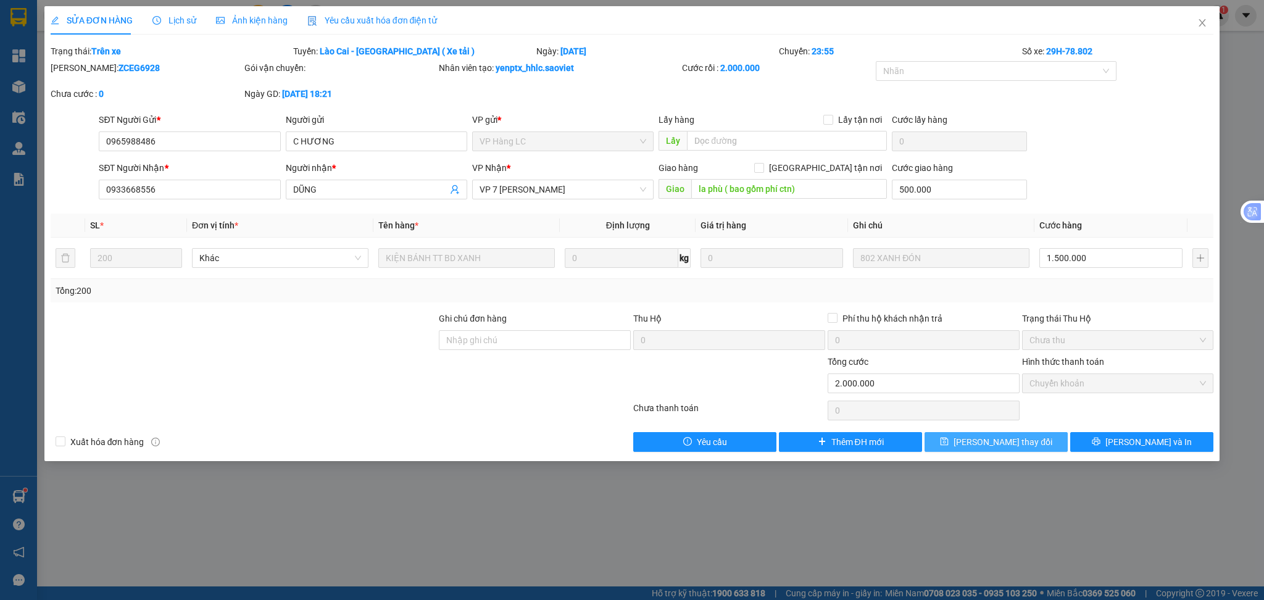
click at [995, 451] on button "[PERSON_NAME] thay đổi" at bounding box center [996, 442] width 143 height 20
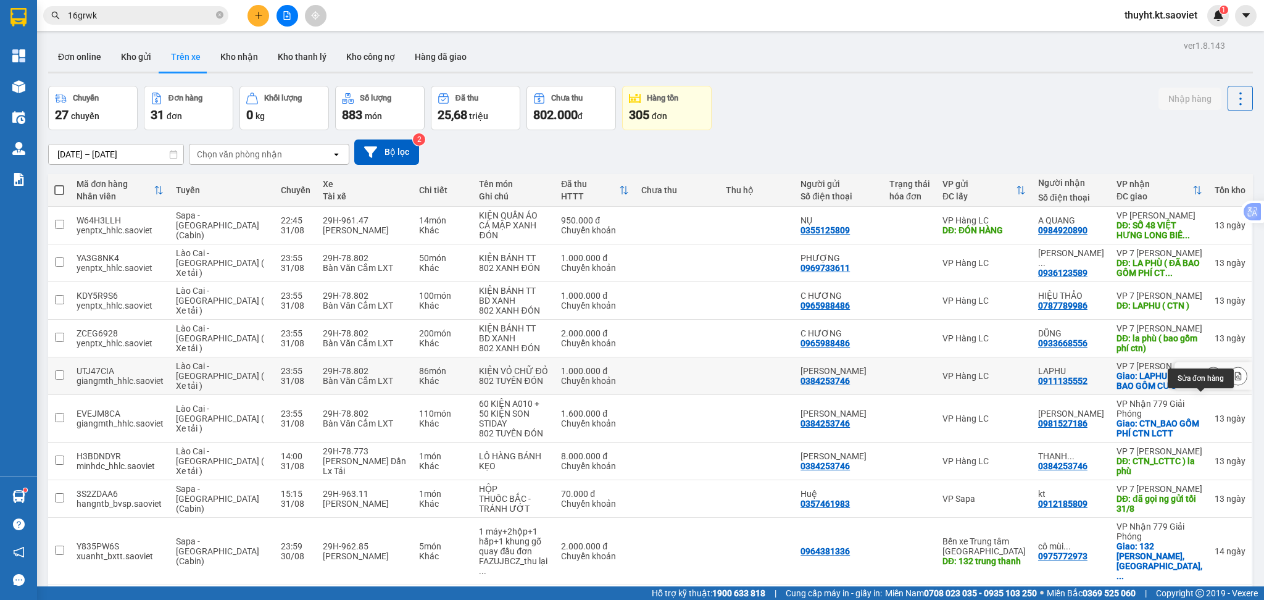
click at [1205, 387] on button at bounding box center [1213, 376] width 17 height 22
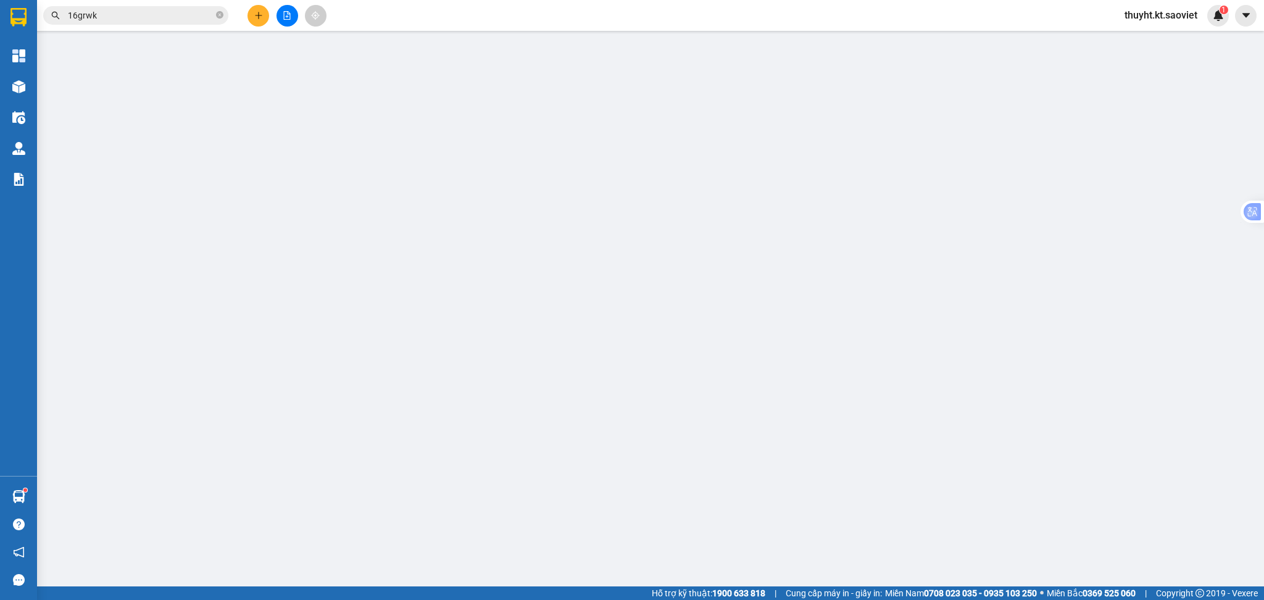
type input "0384253746"
type input "THANH TÙNG"
type input "0911135552"
type input "LAPHU"
checkbox input "true"
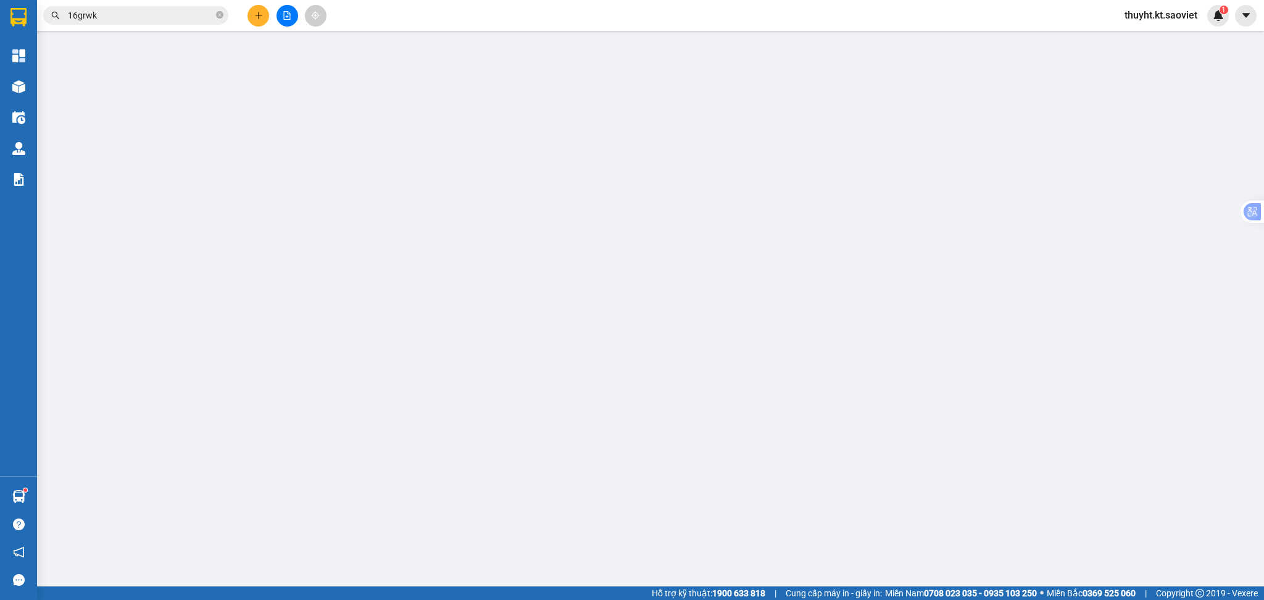
type input "LAPHU (ĐÃ BAO GỒM CƯỚC CTN)- LC THANH TOÁN"
type input "1.000.000"
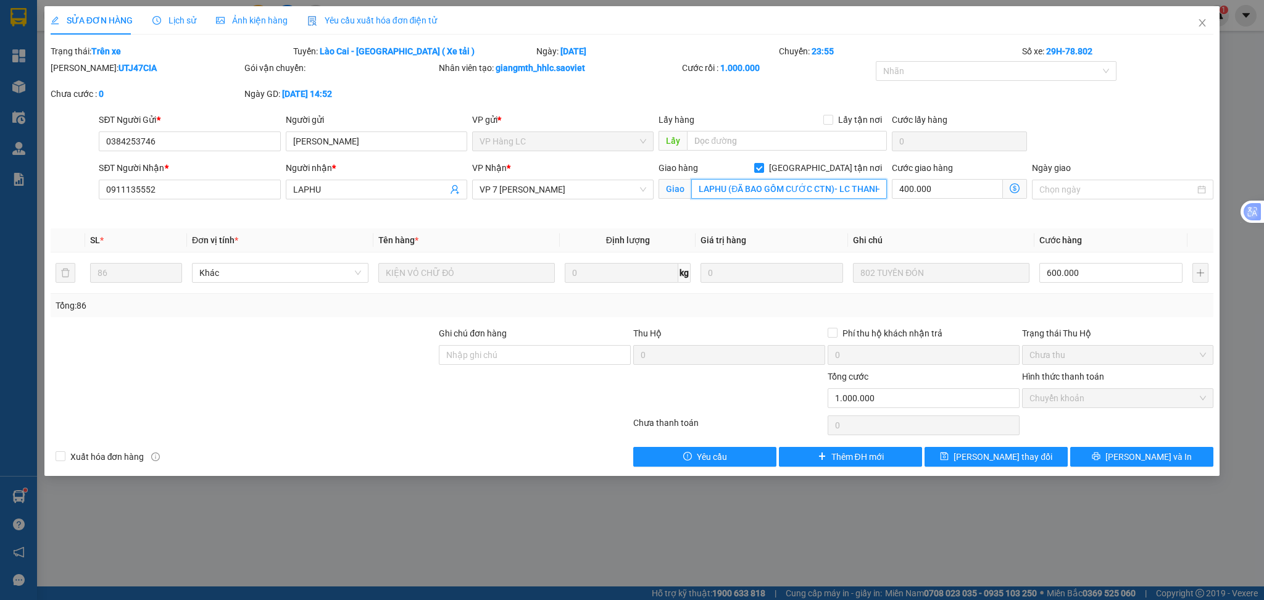
click at [824, 181] on input "LAPHU (ĐÃ BAO GỒM CƯỚC CTN)- LC THANH TOÁN" at bounding box center [789, 189] width 196 height 20
click at [763, 171] on input "[GEOGRAPHIC_DATA] tận nơi" at bounding box center [758, 167] width 9 height 9
checkbox input "false"
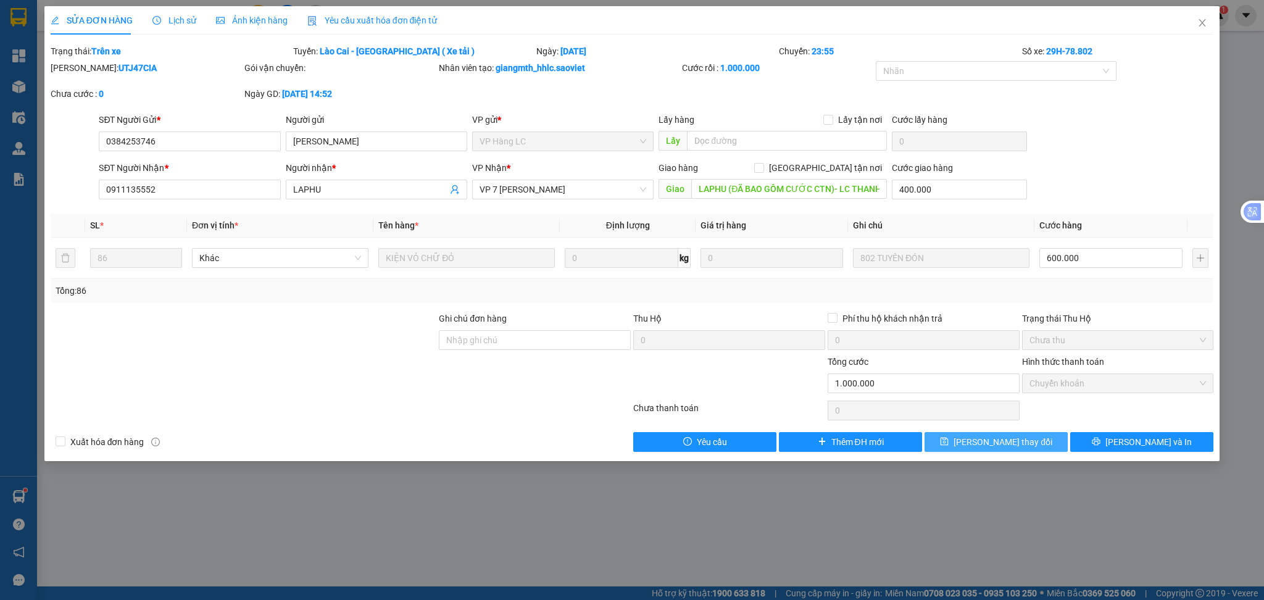
click at [1010, 441] on span "[PERSON_NAME] thay đổi" at bounding box center [1003, 442] width 99 height 14
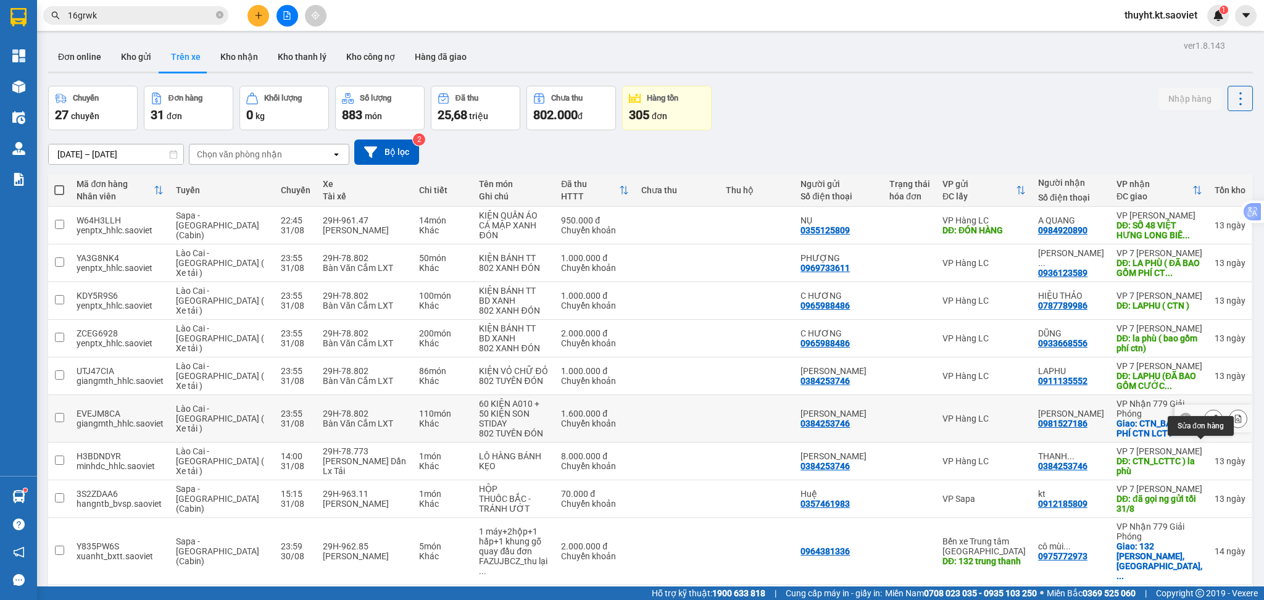
click at [1209, 423] on icon at bounding box center [1213, 418] width 9 height 9
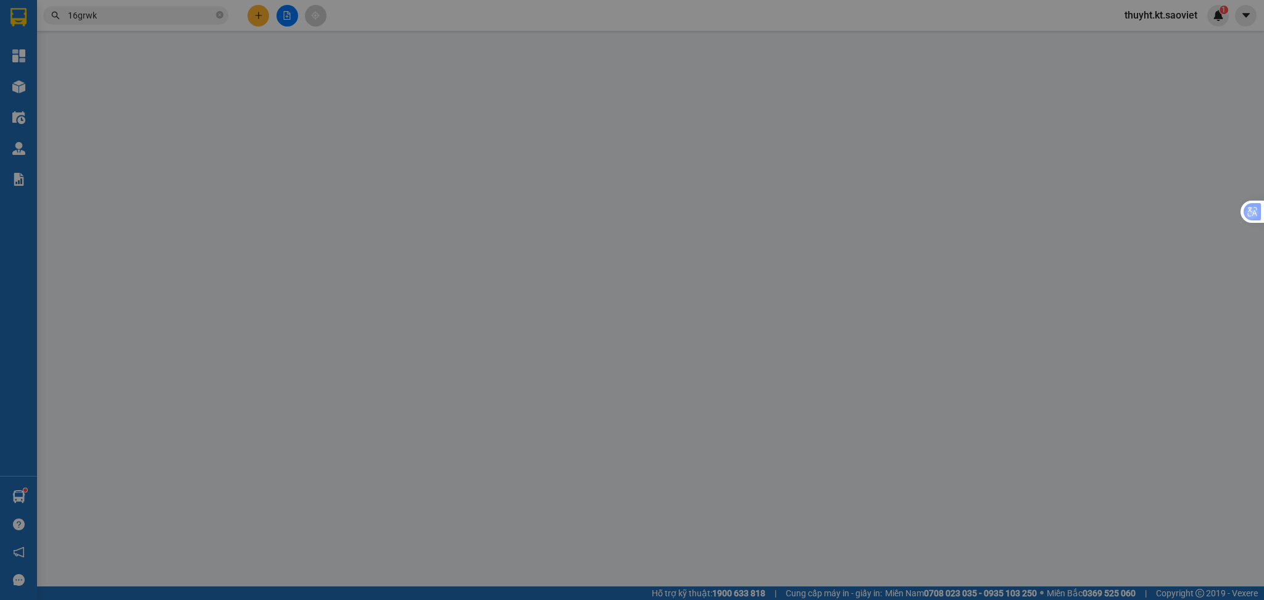
type input "0384253746"
type input "THANH TÙNG"
type input "0981527186"
type input "vân LONG"
checkbox input "true"
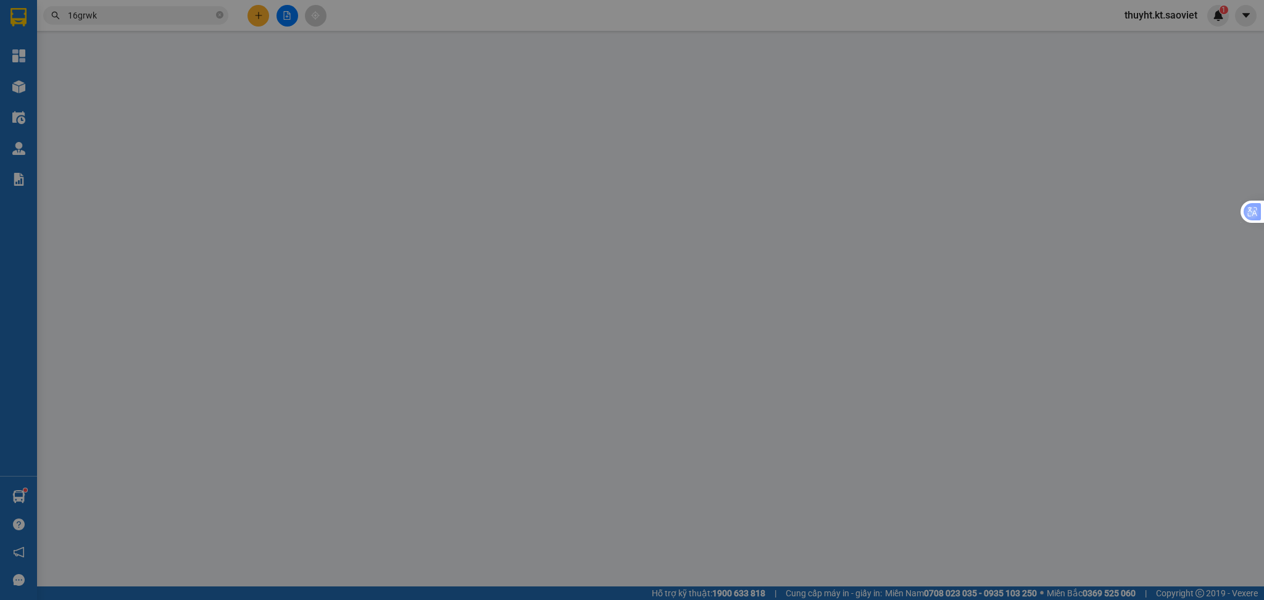
type input "CTN_BAO GỒM PHÍ CTN LCTT"
type input "1.600.000"
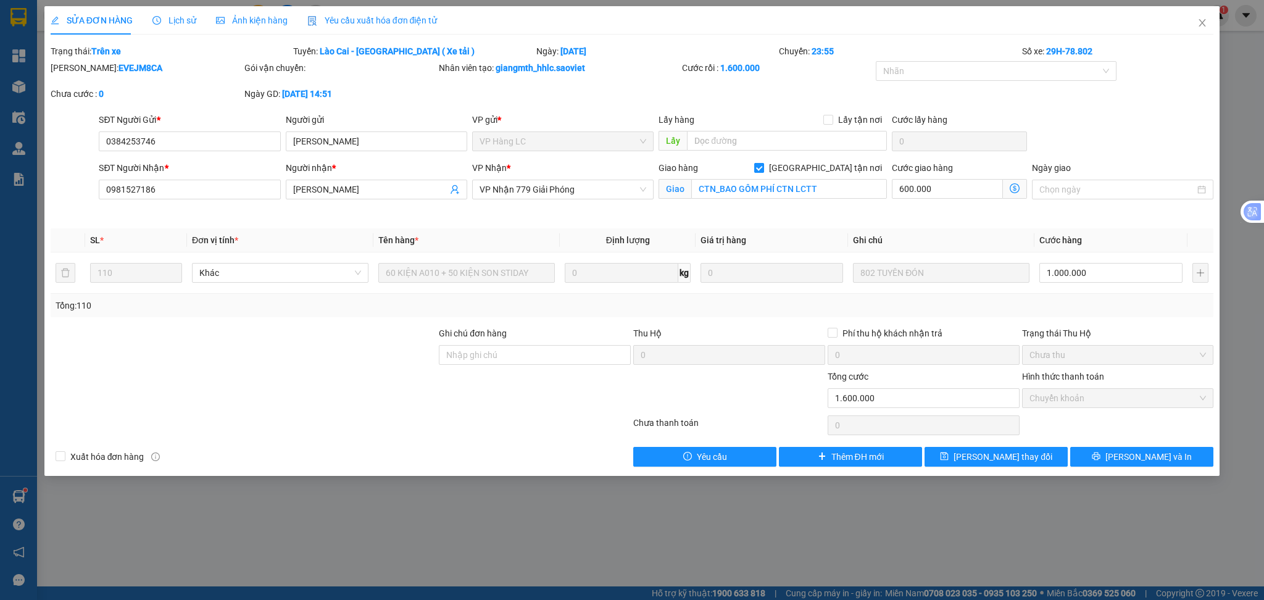
click at [822, 173] on label "[GEOGRAPHIC_DATA] tận nơi" at bounding box center [820, 168] width 133 height 14
click at [763, 172] on input "[GEOGRAPHIC_DATA] tận nơi" at bounding box center [758, 167] width 9 height 9
checkbox input "false"
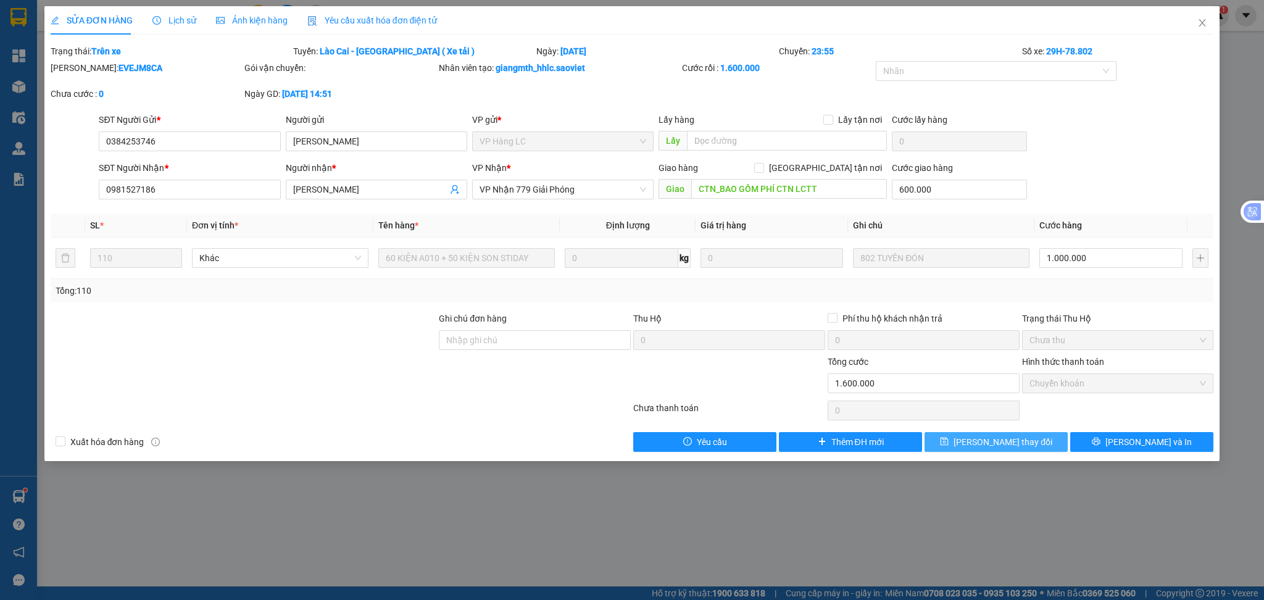
click at [988, 443] on span "[PERSON_NAME] thay đổi" at bounding box center [1003, 442] width 99 height 14
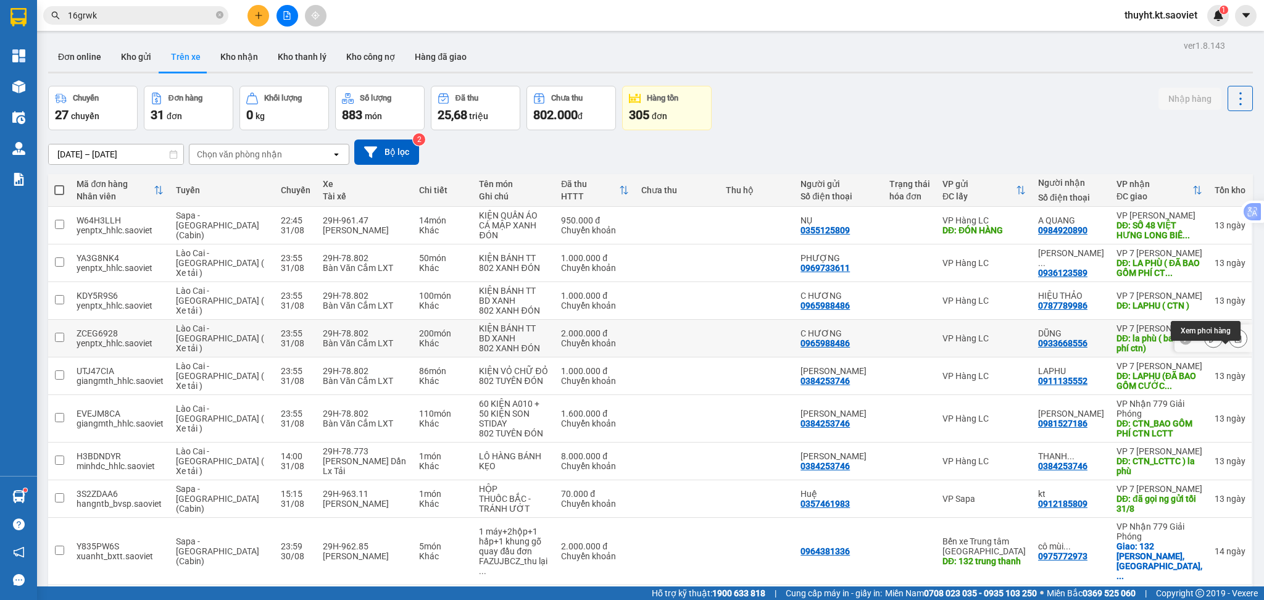
click at [1230, 348] on button at bounding box center [1238, 339] width 17 height 22
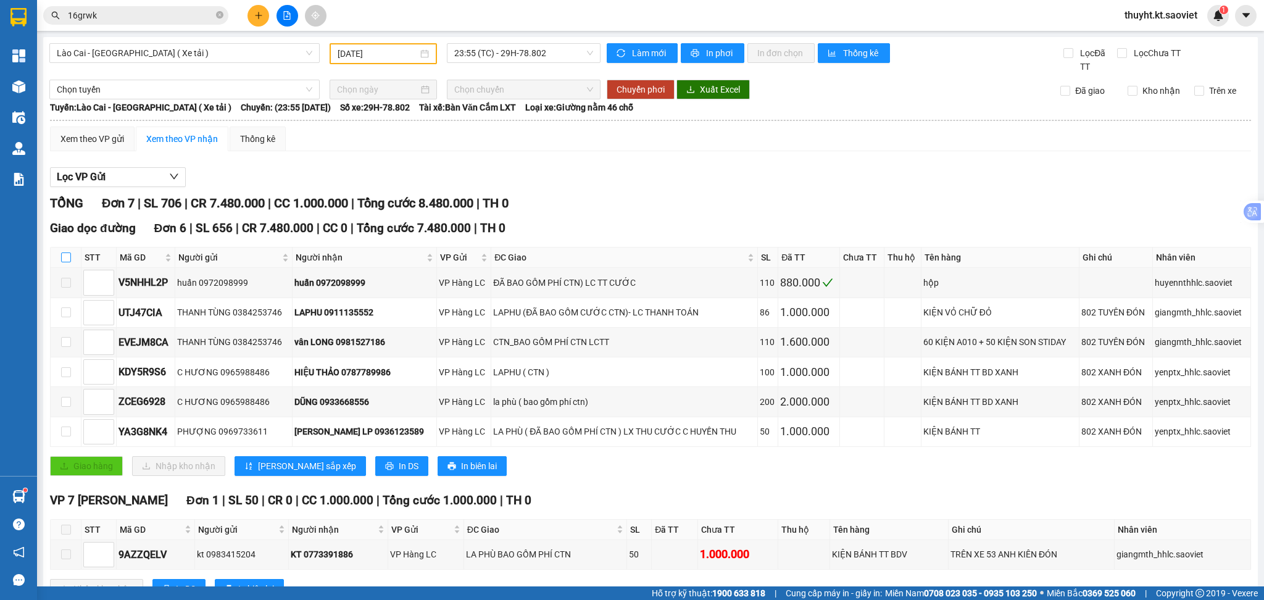
click at [64, 259] on input "checkbox" at bounding box center [66, 257] width 10 height 10
checkbox input "true"
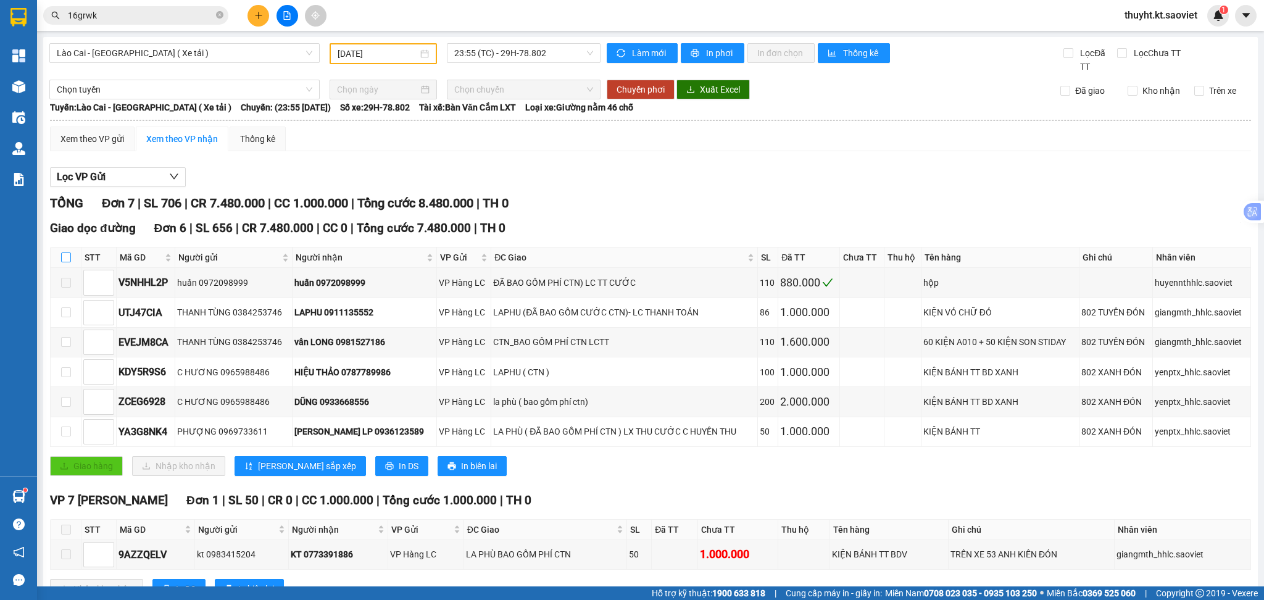
checkbox input "true"
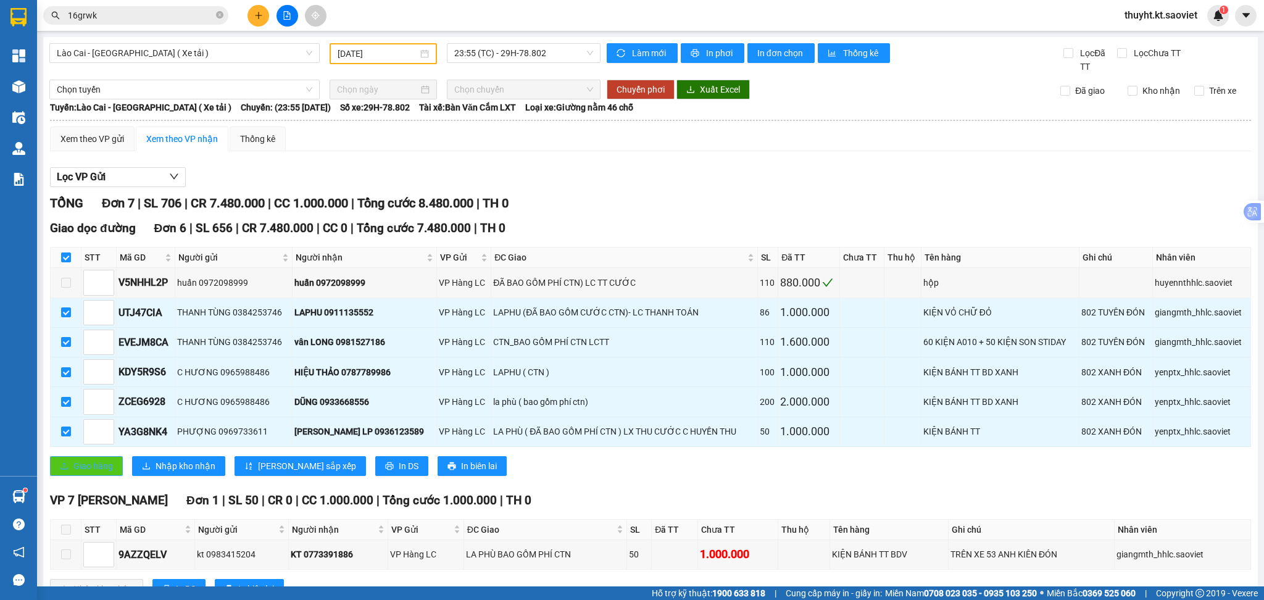
click at [86, 464] on span "Giao hàng" at bounding box center [93, 466] width 40 height 14
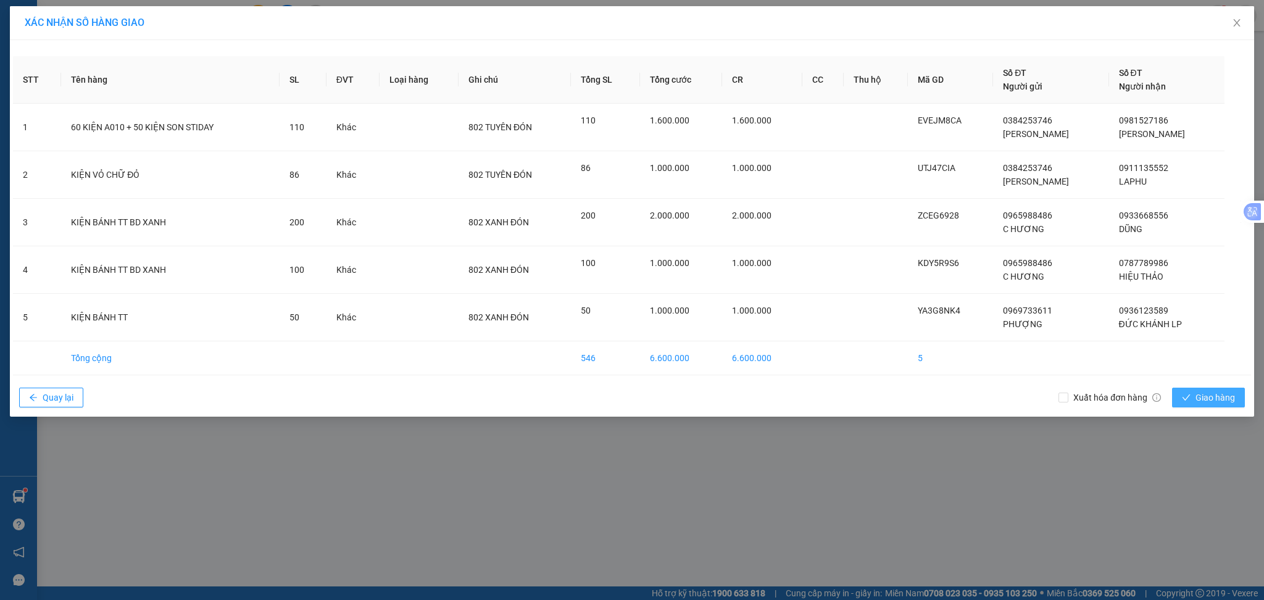
click at [1195, 394] on button "Giao hàng" at bounding box center [1208, 398] width 73 height 20
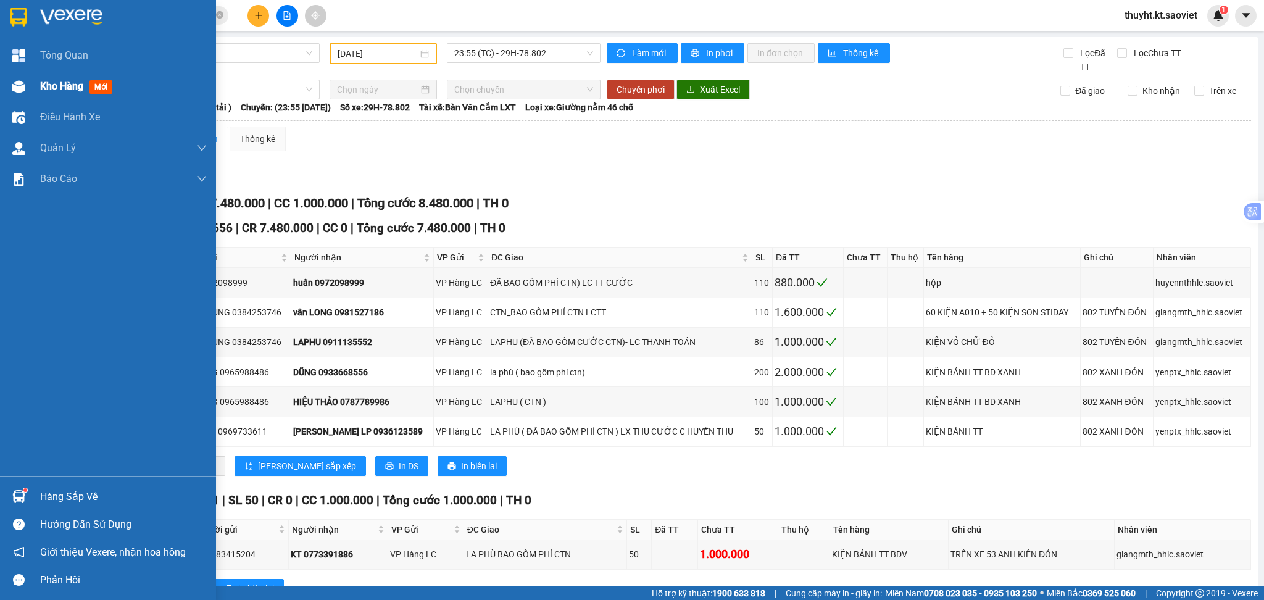
click at [32, 88] on div "Kho hàng mới" at bounding box center [108, 86] width 216 height 31
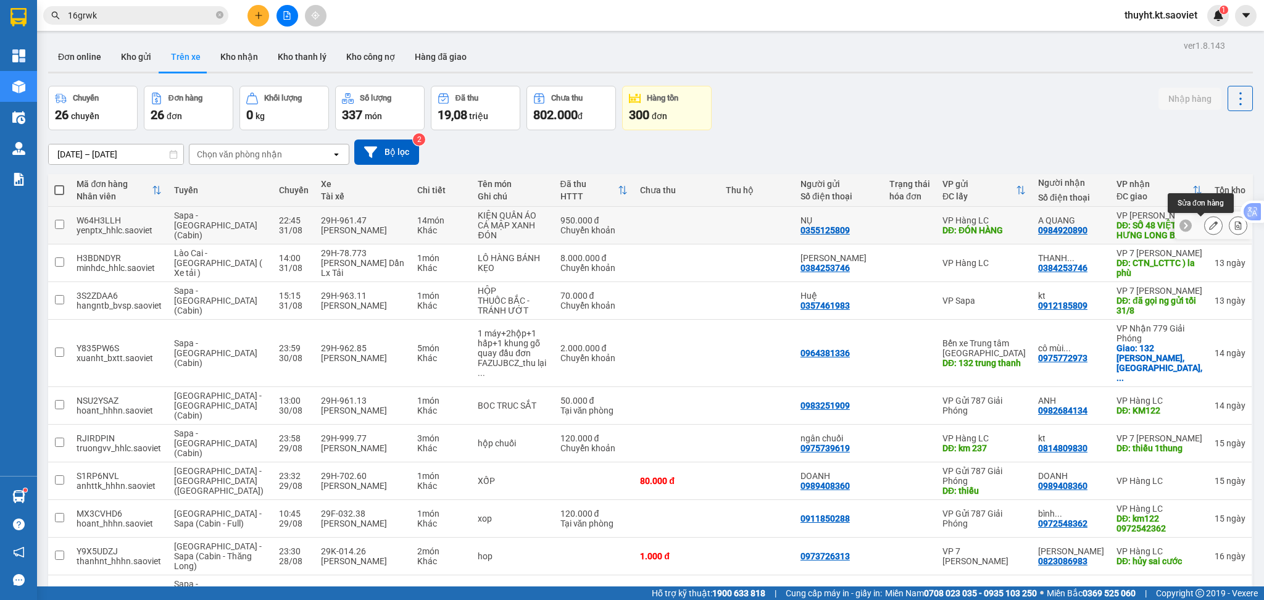
click at [1205, 218] on button at bounding box center [1213, 226] width 17 height 22
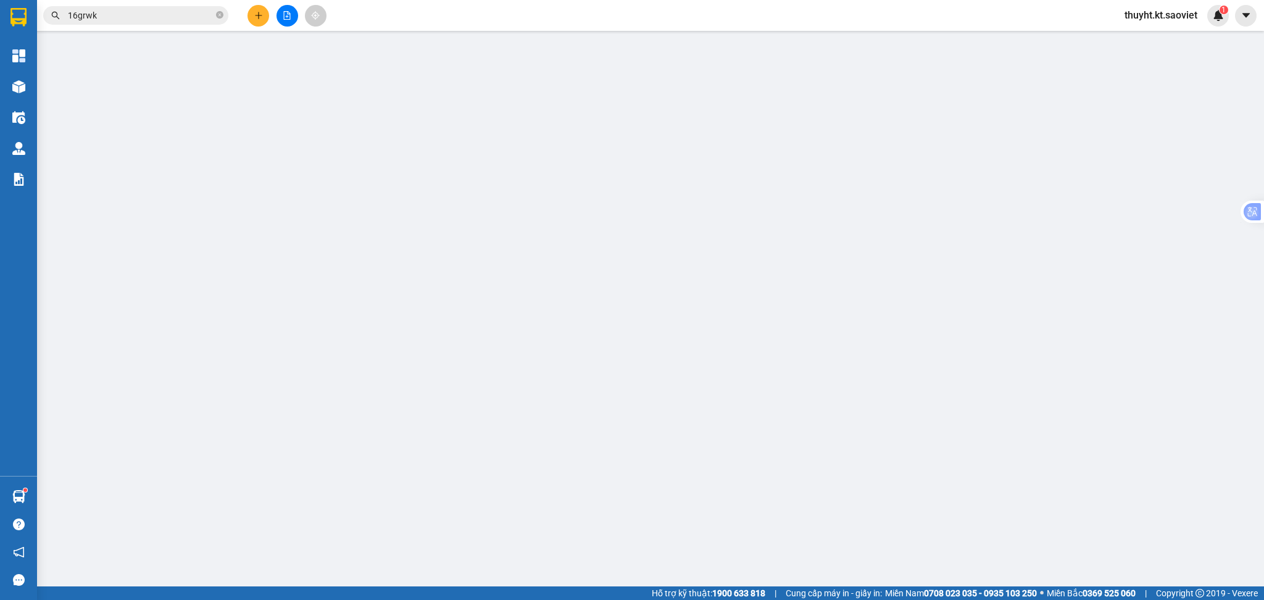
type input "0355125809"
type input "NỤ"
type input "ĐÓN HÀNG"
type input "100.000"
type input "0984920890"
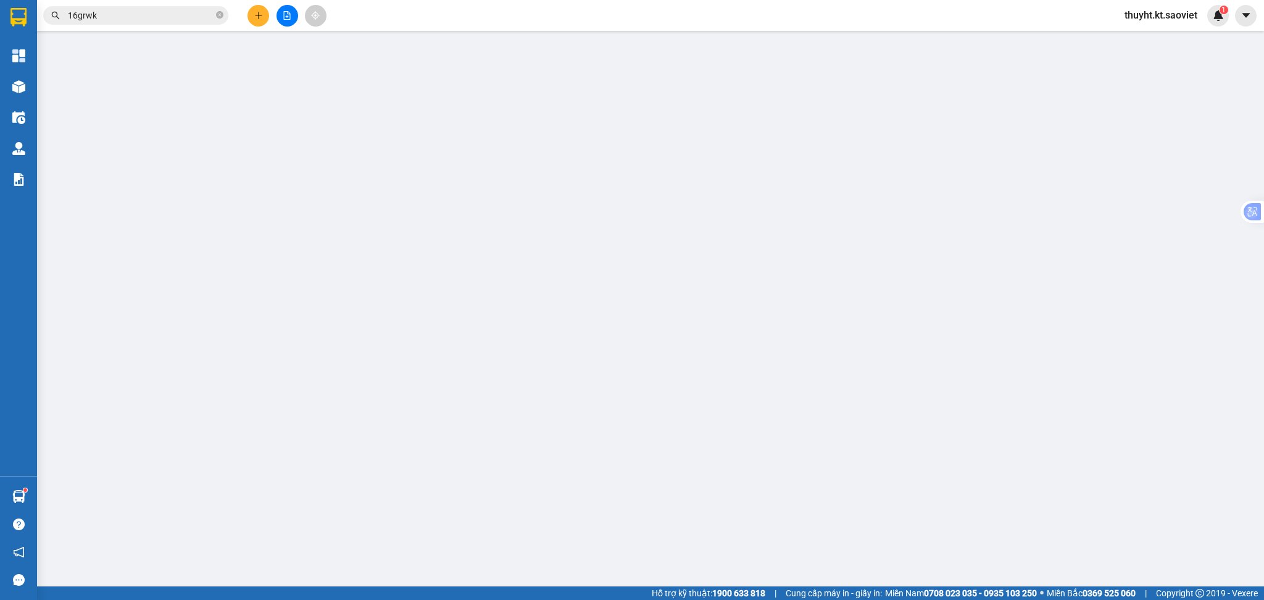
type input "A QUANG"
type input "SỐ 48 VIỆT HƯNG LONG BIÊN GIA LÂM (HN THU CƯỚC)"
type input "150.000"
type input "950.000"
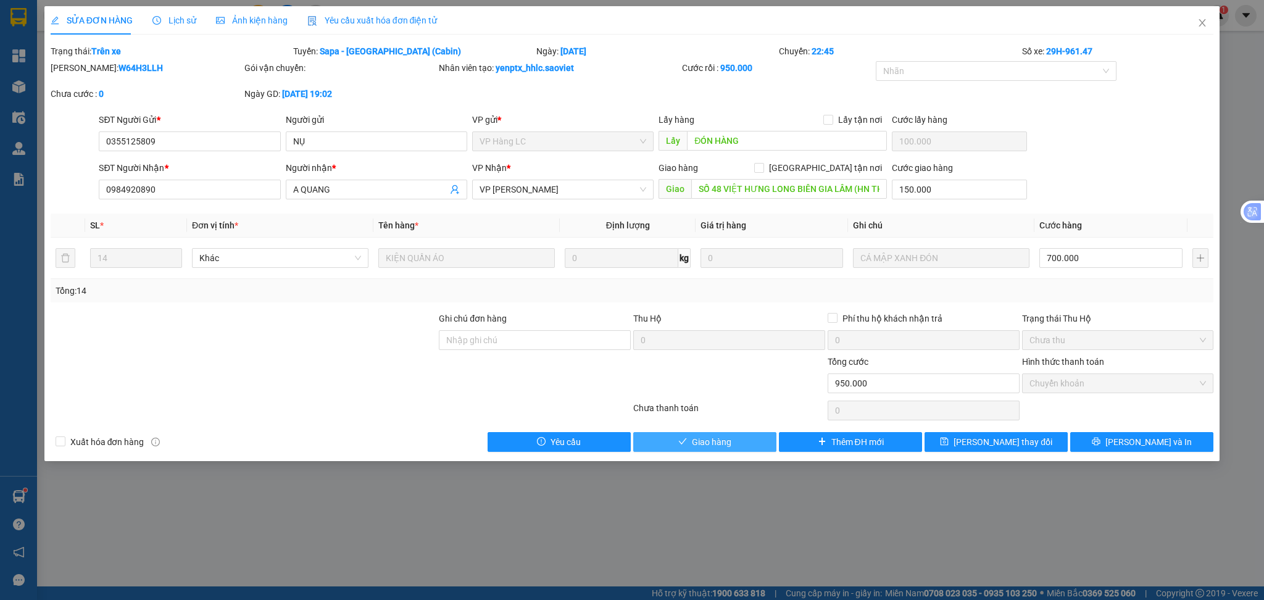
click at [688, 433] on button "Giao hàng" at bounding box center [704, 442] width 143 height 20
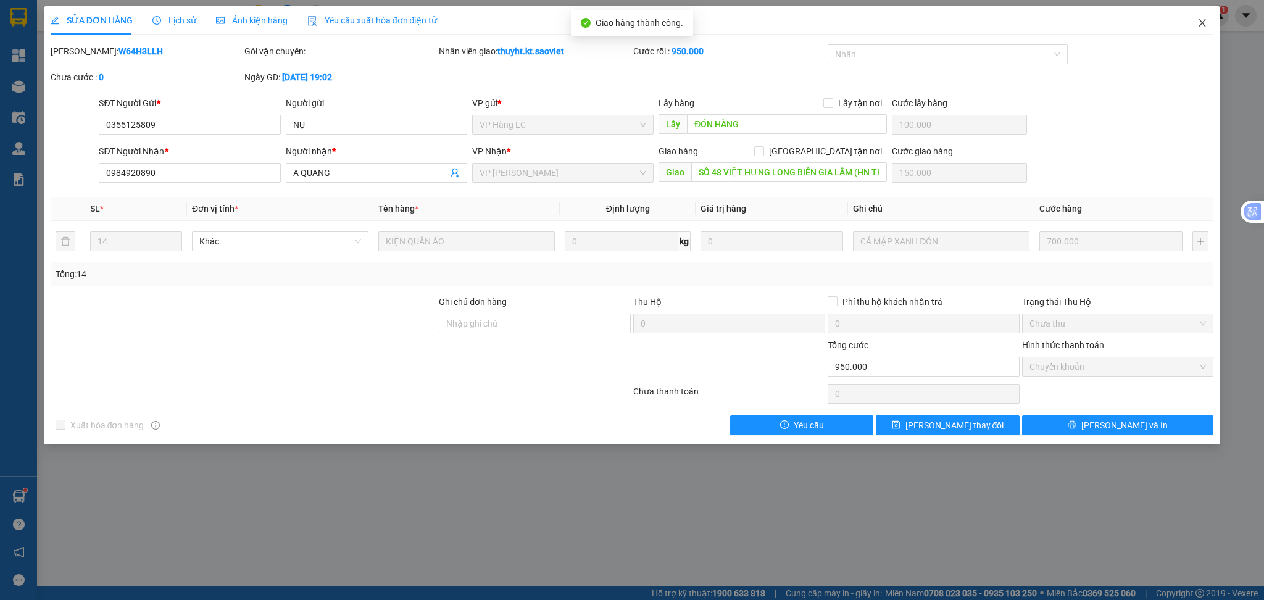
click at [1199, 14] on span "Close" at bounding box center [1202, 23] width 35 height 35
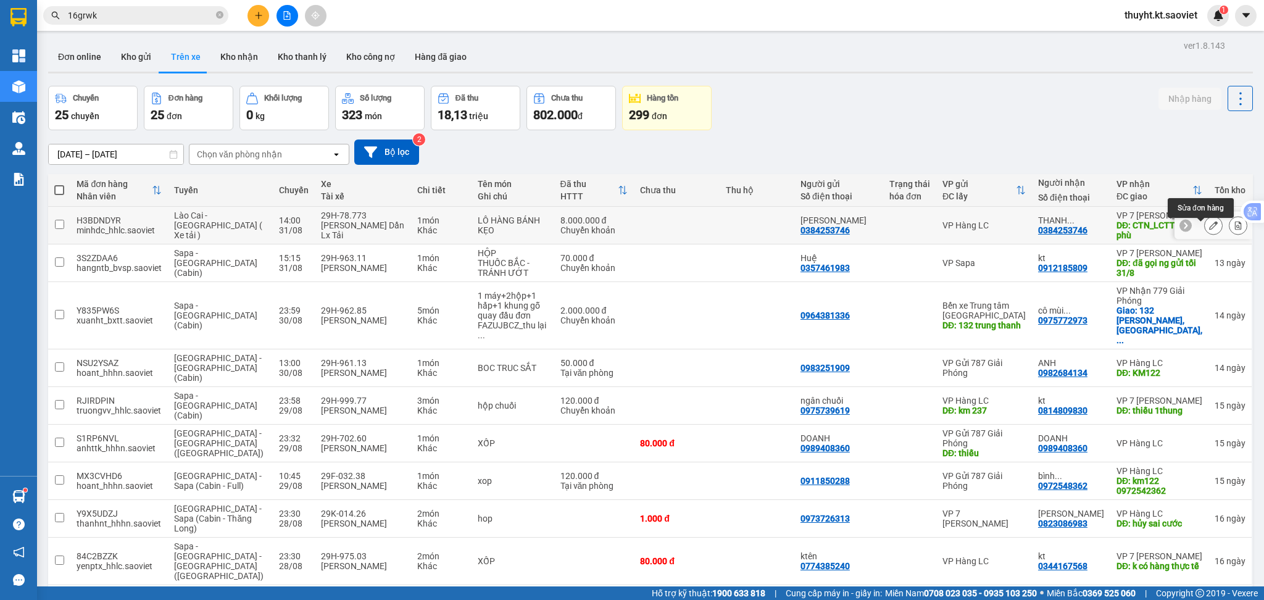
click at [1209, 228] on icon at bounding box center [1213, 225] width 9 height 9
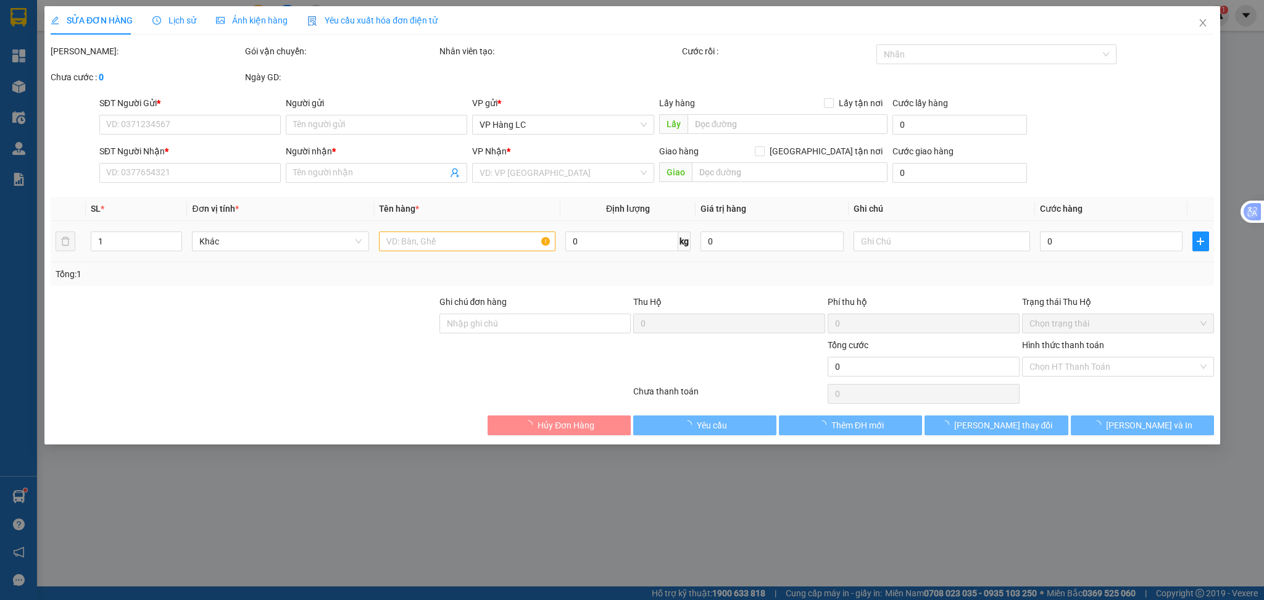
type input "0384253746"
type input "THANH TÙNG"
type input "0384253746"
type input "THANH TÙNG-SỐ KHÁCH 0911135552"
type input "CTN_LCTTC ) la phù"
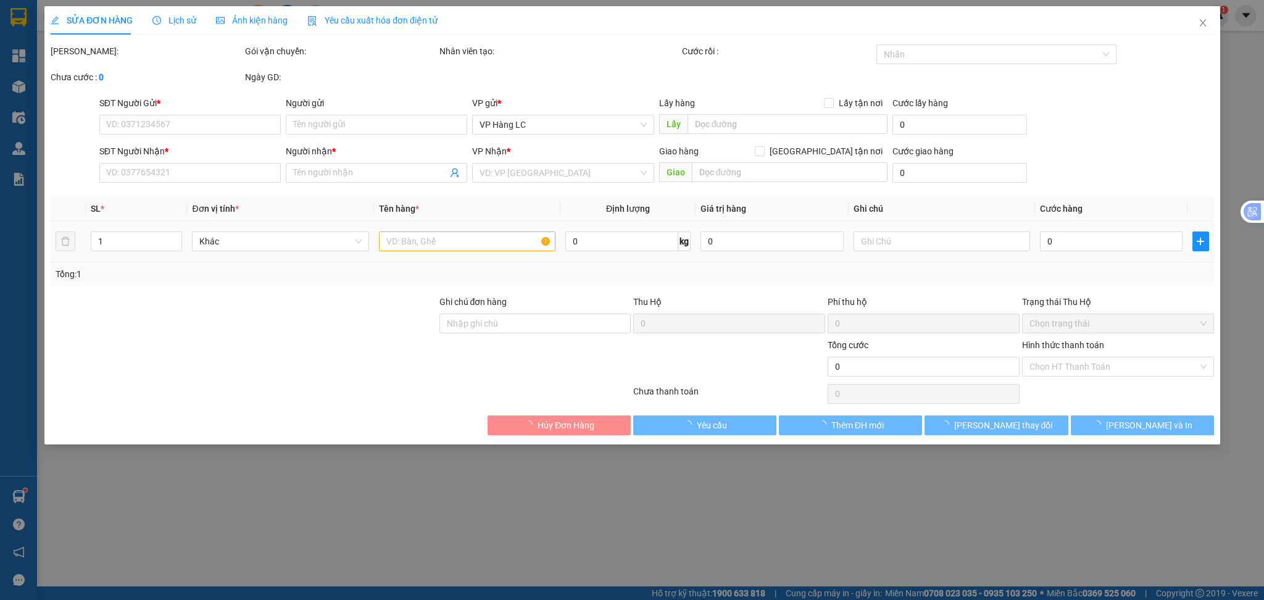
type input "8.000.000"
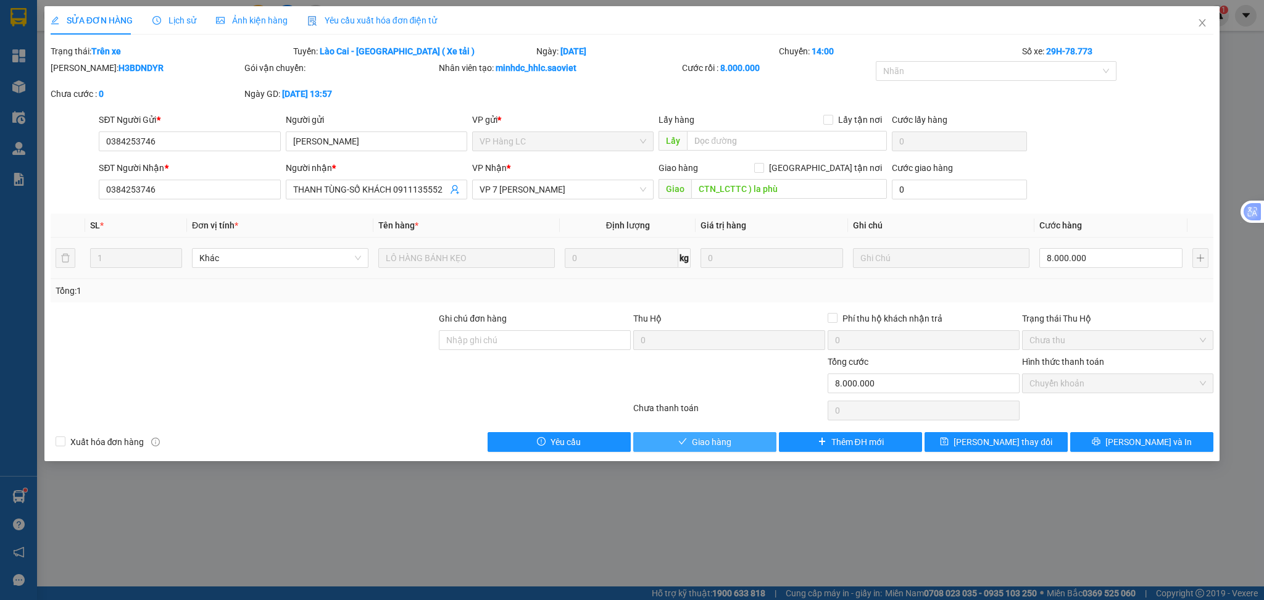
click at [717, 439] on span "Giao hàng" at bounding box center [712, 442] width 40 height 14
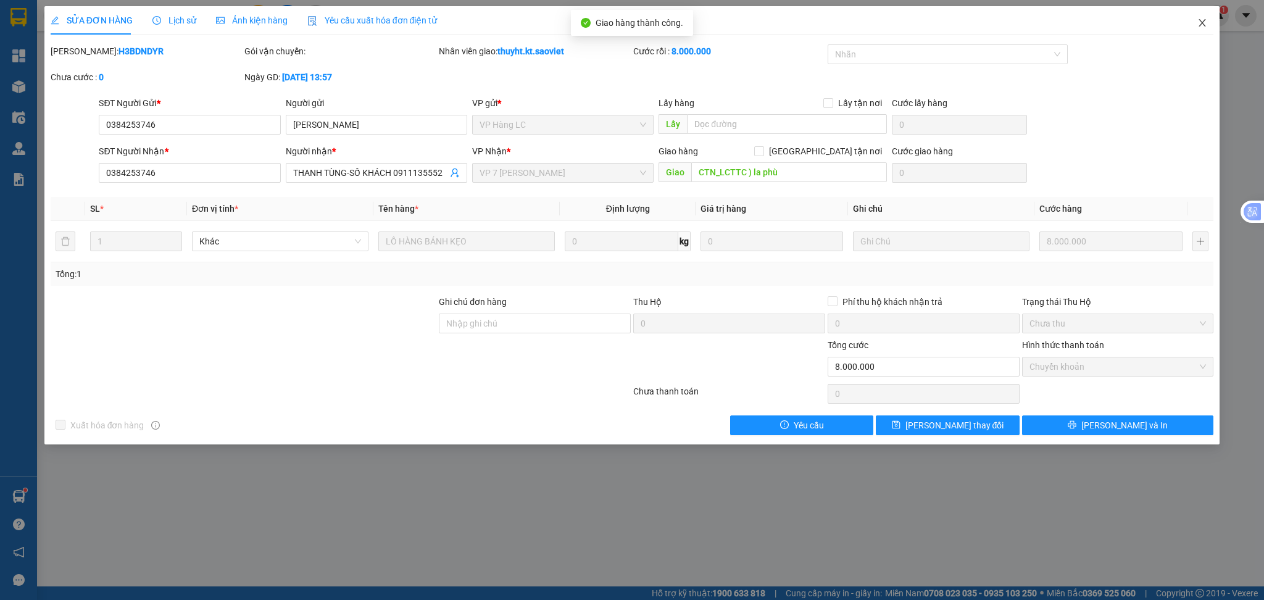
click at [1197, 23] on span "Close" at bounding box center [1202, 23] width 35 height 35
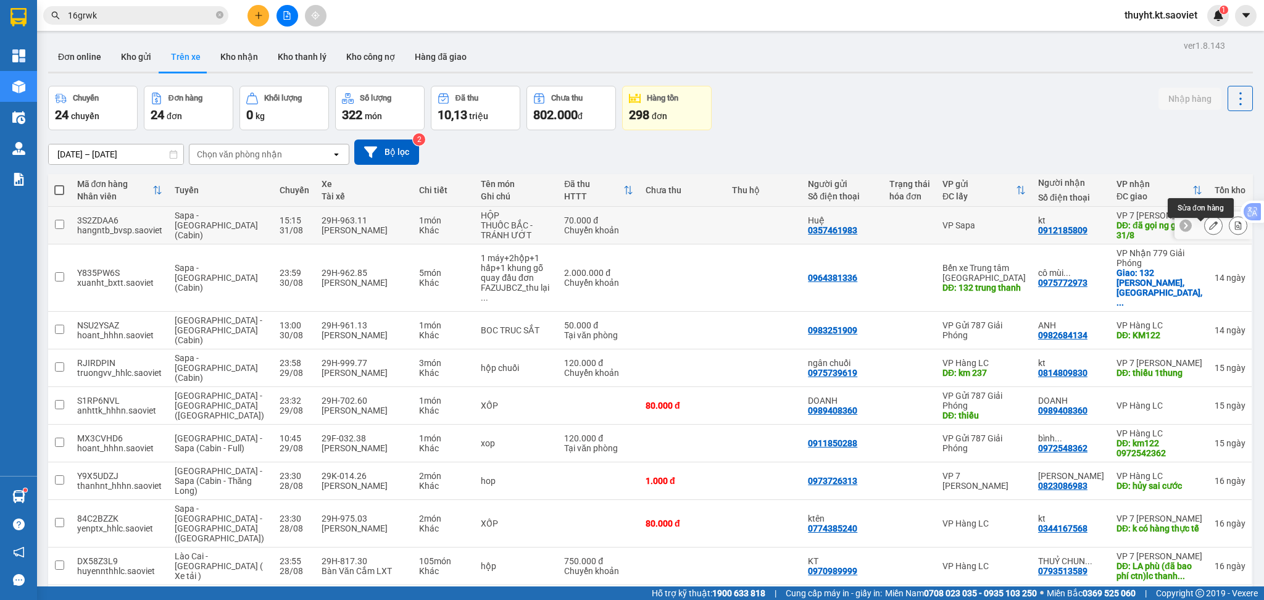
click at [1205, 226] on button at bounding box center [1213, 226] width 17 height 22
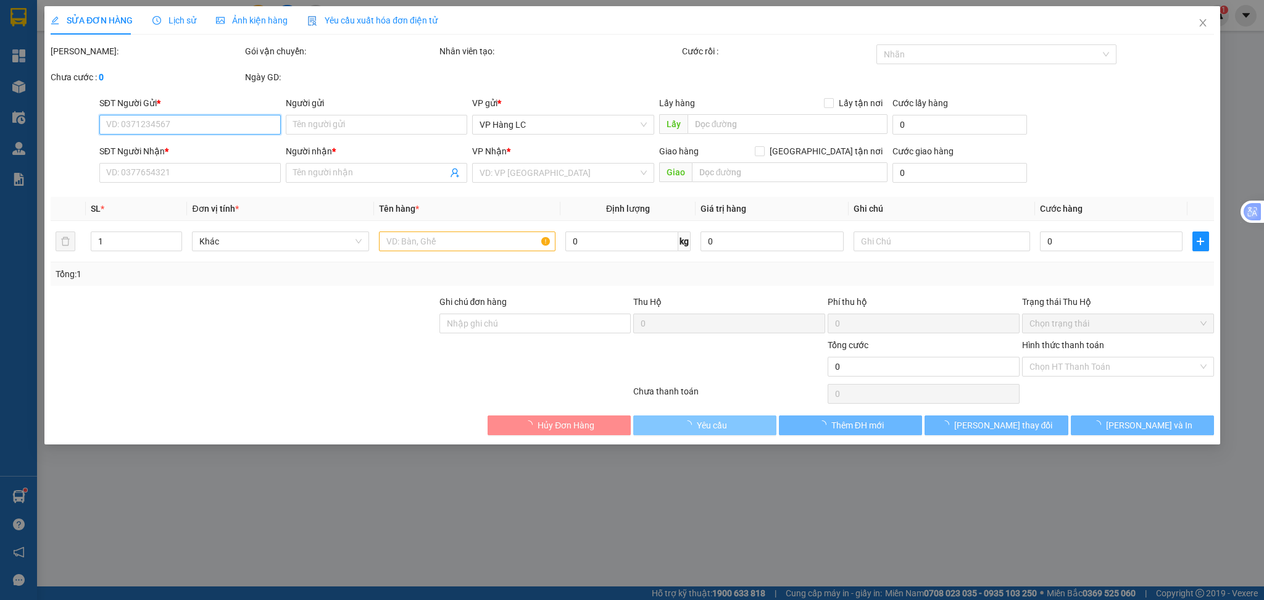
type input "0357461983"
type input "Huệ"
type input "0912185809"
type input "kt"
type input "đã gọi ng gửi tối 31/8"
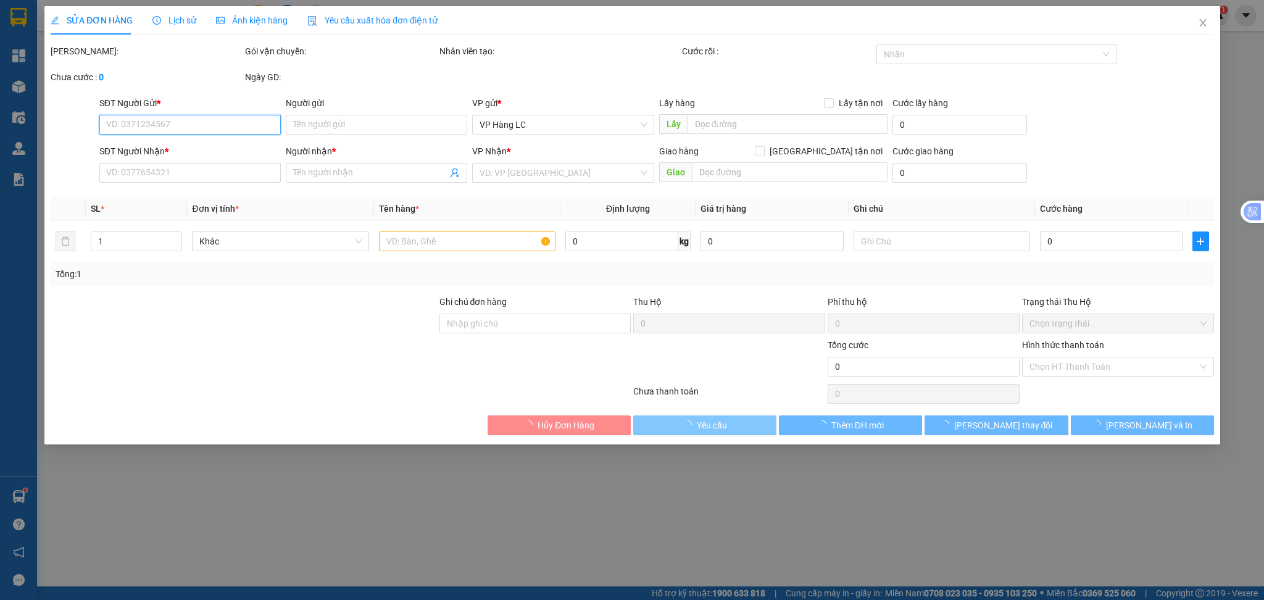
type input "70.000"
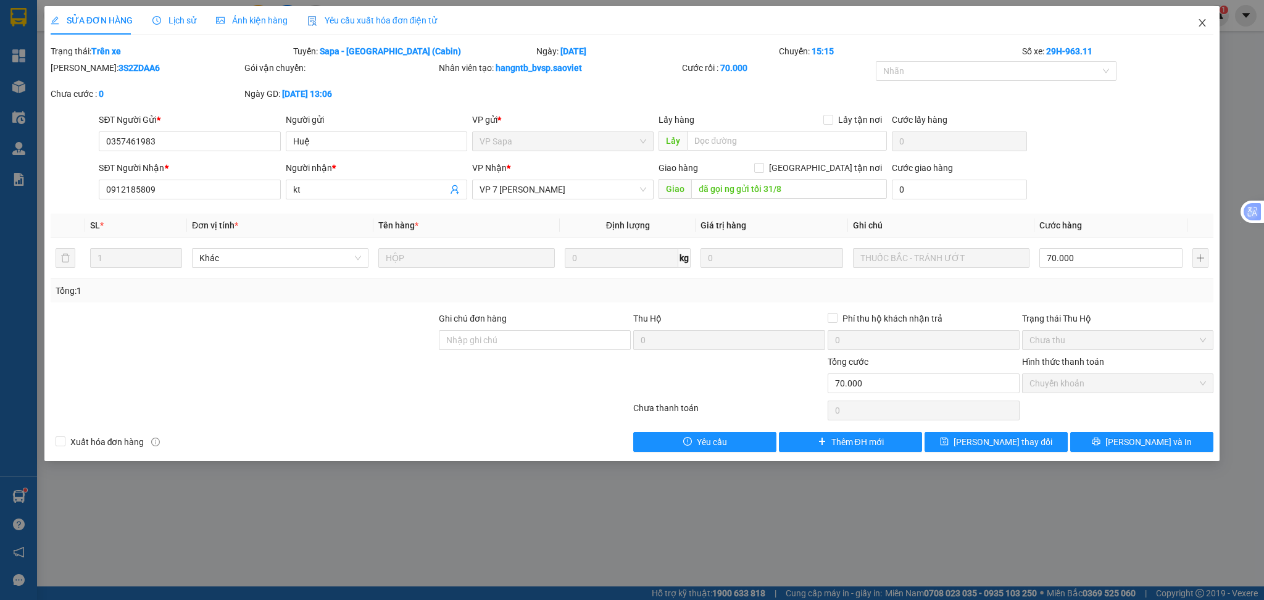
click at [1202, 23] on icon "close" at bounding box center [1202, 22] width 7 height 7
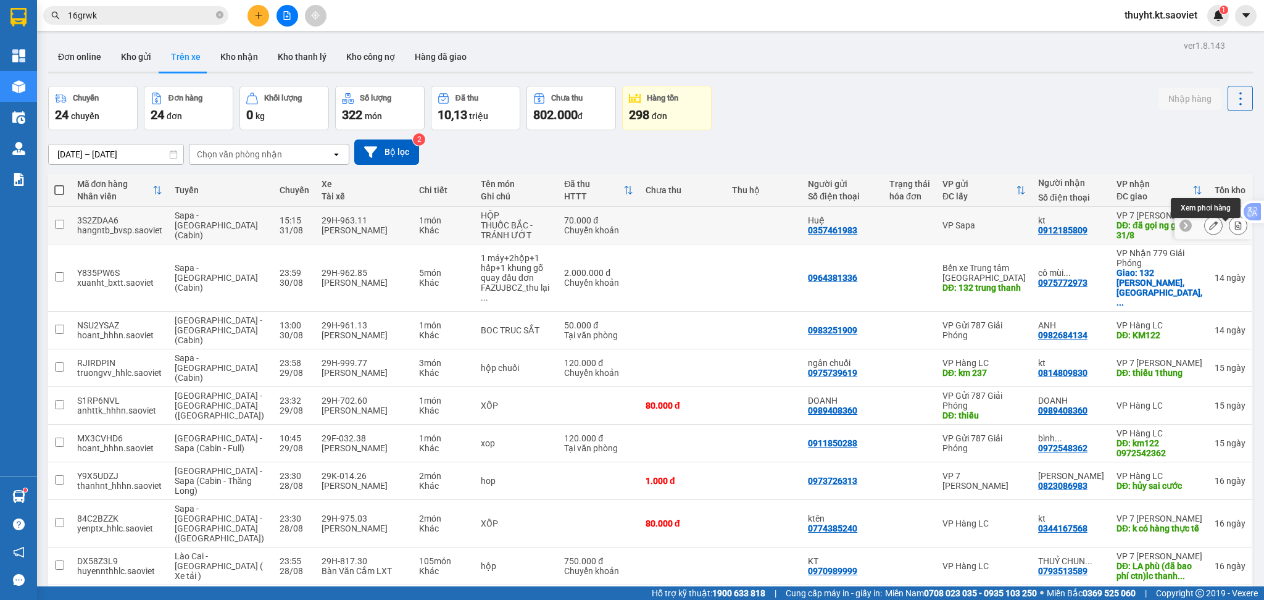
click at [1230, 235] on button at bounding box center [1238, 226] width 17 height 22
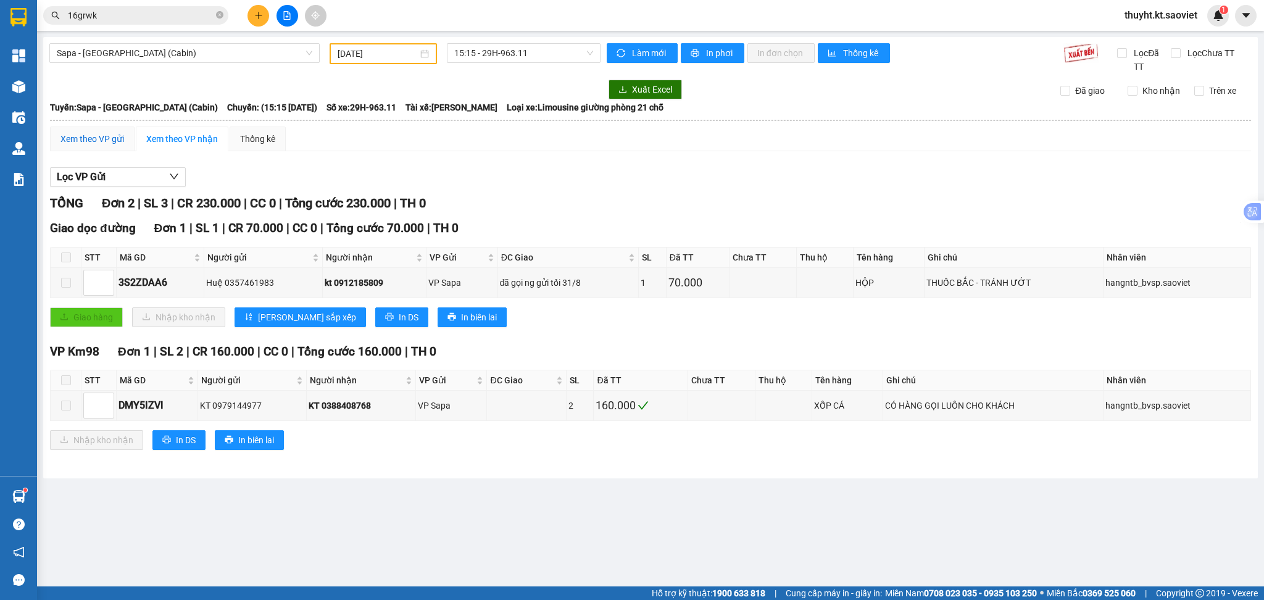
click at [83, 139] on div "Xem theo VP gửi" at bounding box center [92, 139] width 64 height 14
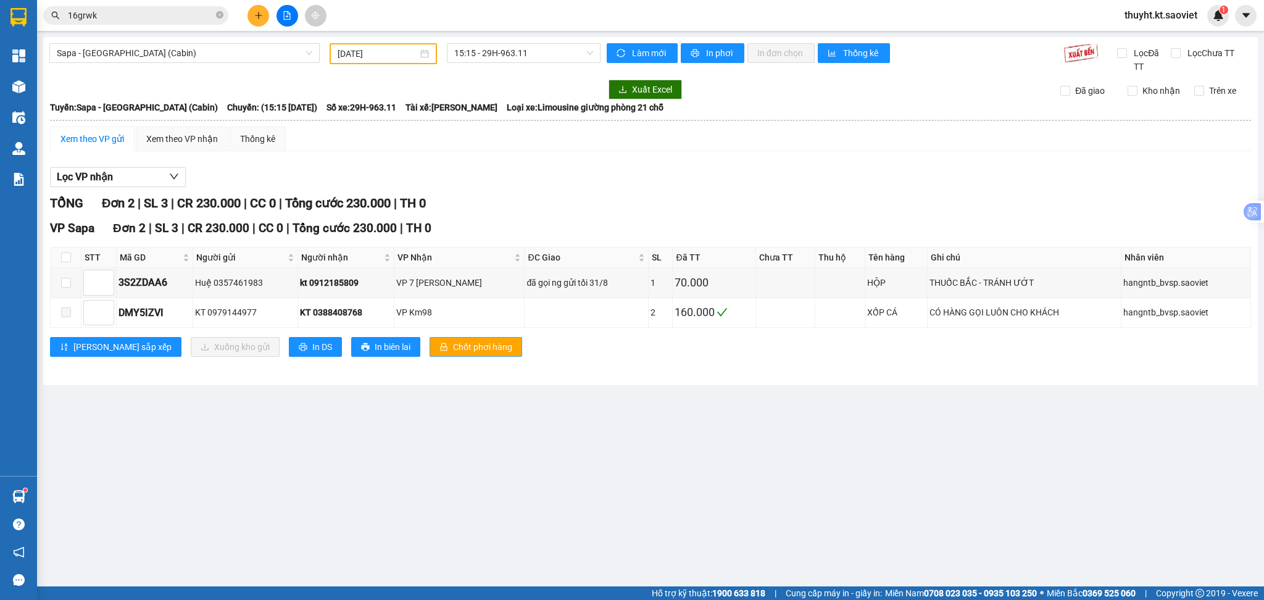
click at [453, 341] on span "Chốt phơi hàng" at bounding box center [482, 347] width 59 height 14
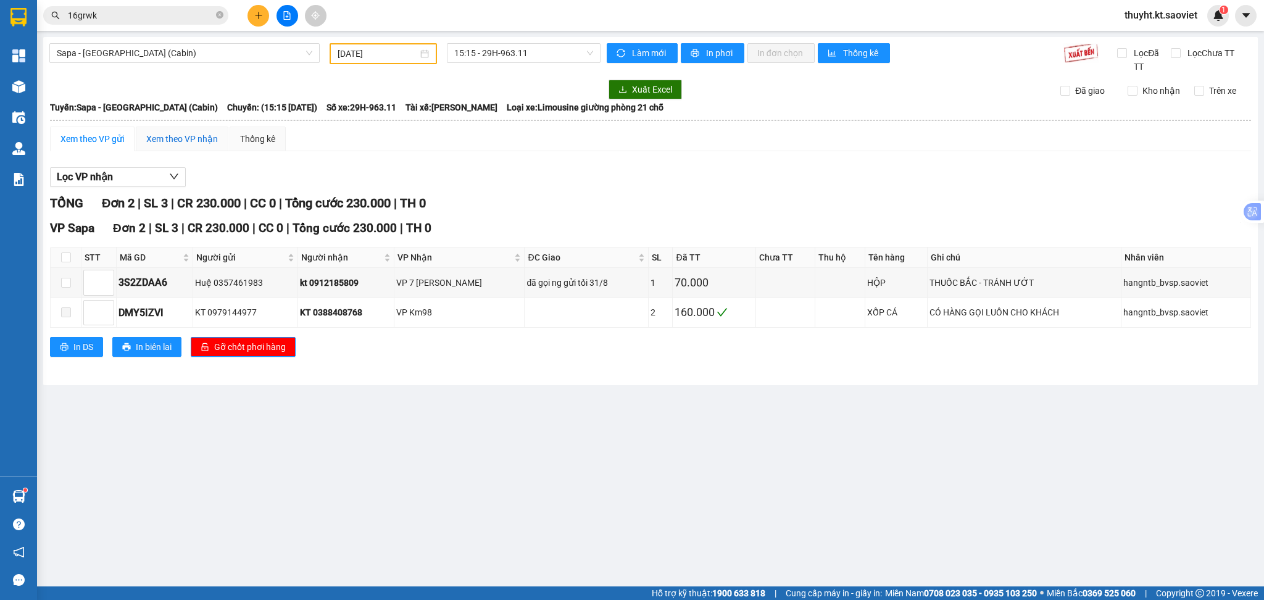
click at [183, 140] on div "Xem theo VP nhận" at bounding box center [182, 139] width 72 height 14
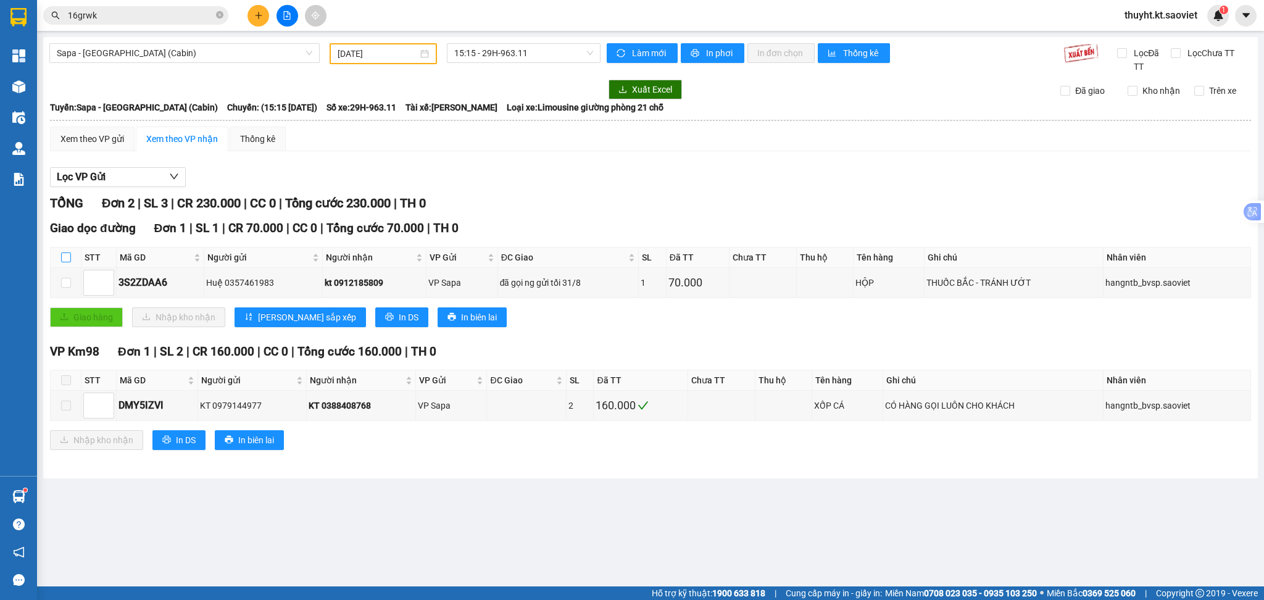
click at [65, 264] on label at bounding box center [66, 258] width 10 height 14
click at [65, 262] on input "checkbox" at bounding box center [66, 257] width 10 height 10
checkbox input "true"
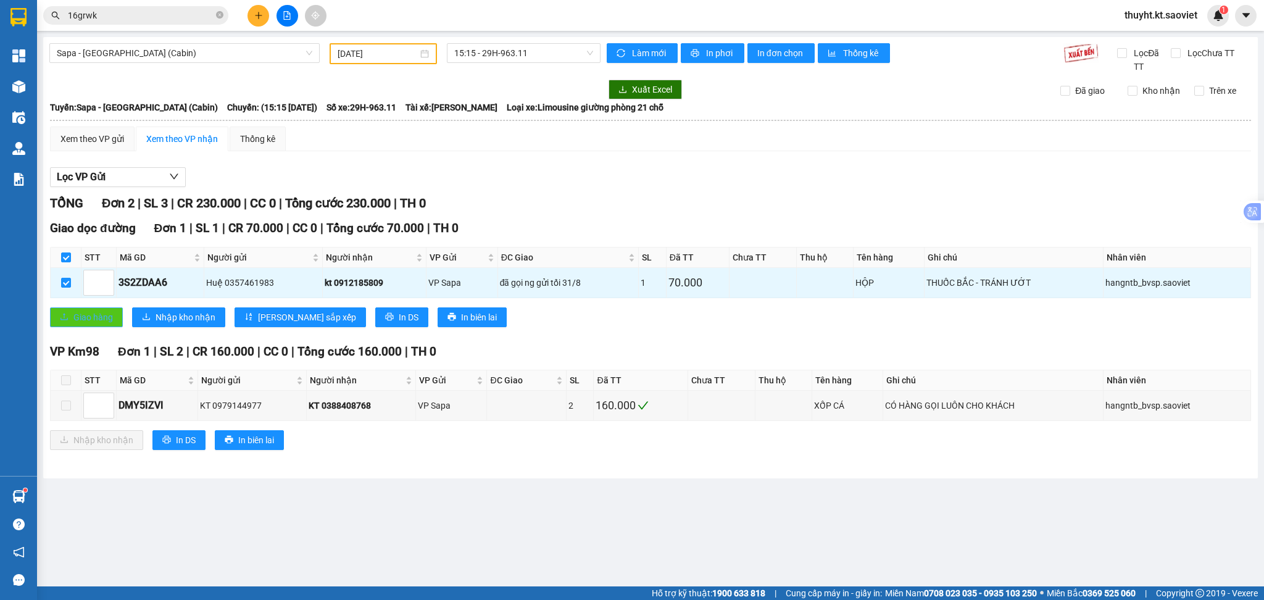
click at [83, 315] on span "Giao hàng" at bounding box center [93, 317] width 40 height 14
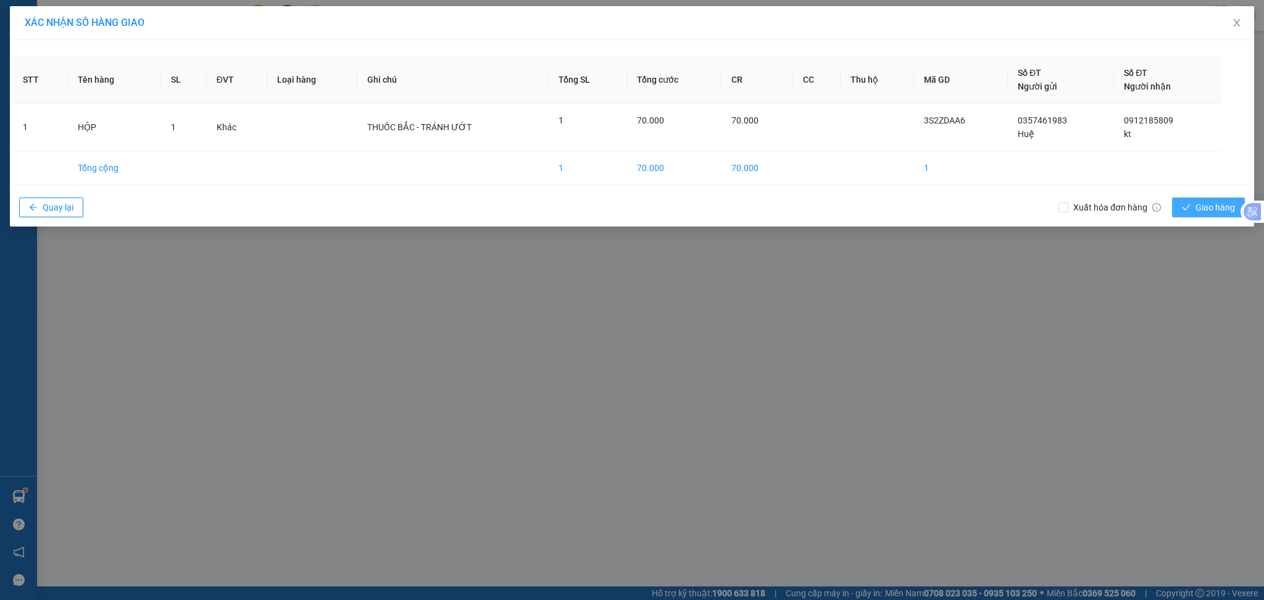
click at [1195, 208] on button "Giao hàng" at bounding box center [1208, 208] width 73 height 20
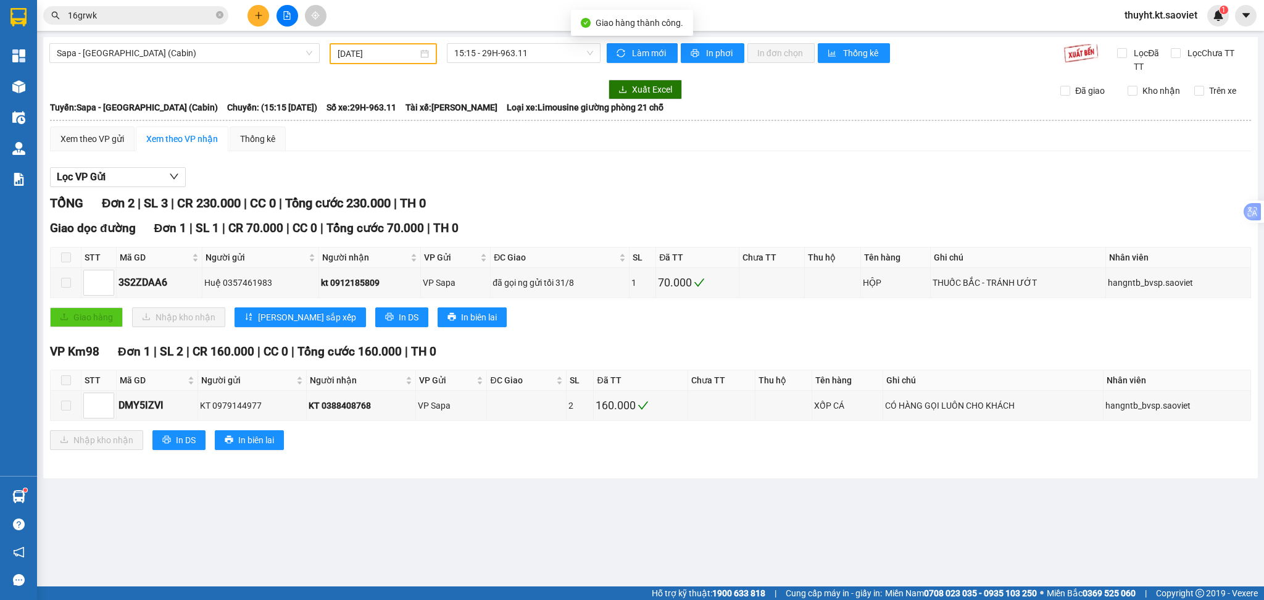
click at [43, 89] on div "Sapa - Hà Nội (Cabin) 31/08/2025 15:15 - 29H-963.11 Làm mới In phơi In đơn chọn…" at bounding box center [650, 257] width 1215 height 441
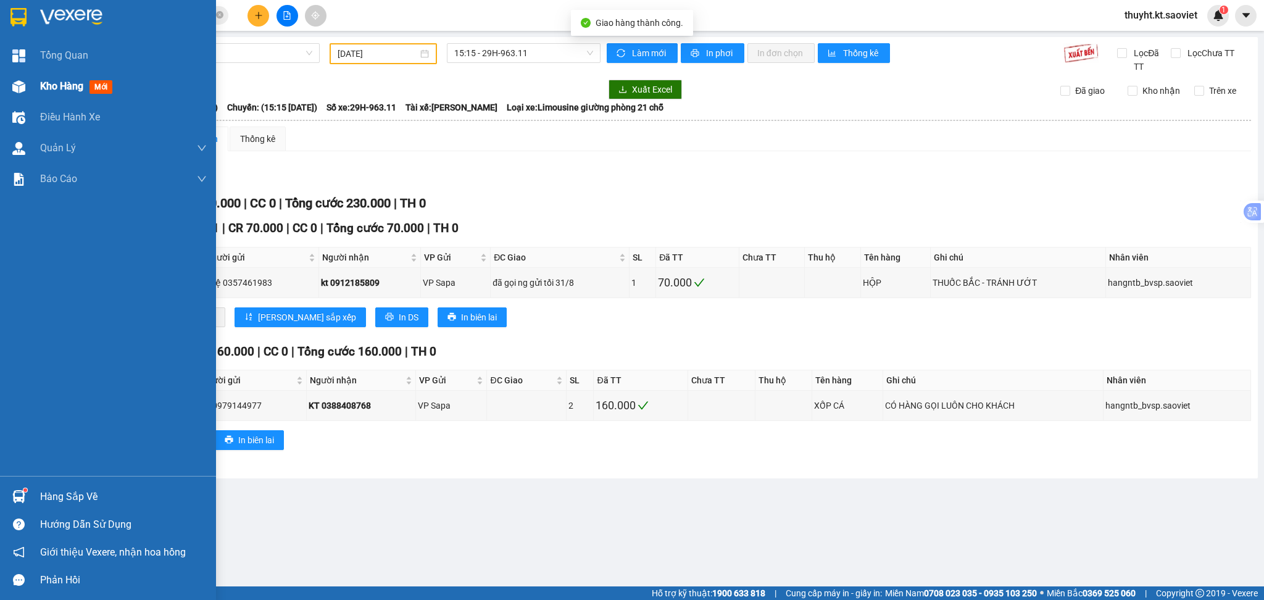
click at [33, 88] on div "Kho hàng mới" at bounding box center [108, 86] width 216 height 31
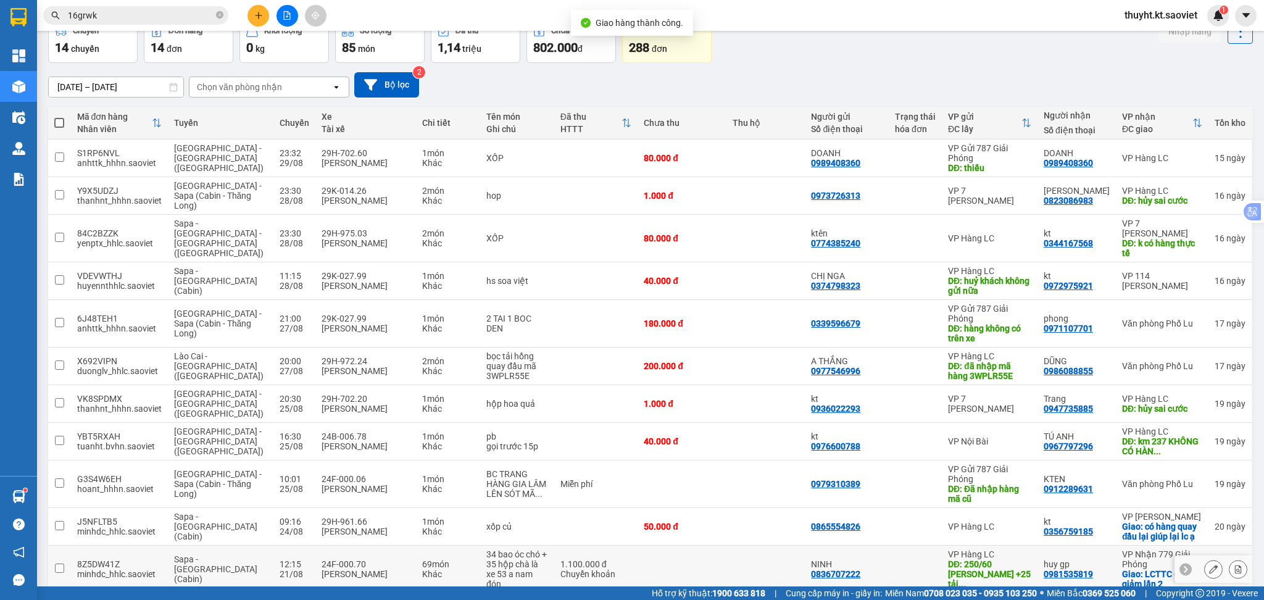
scroll to position [164, 0]
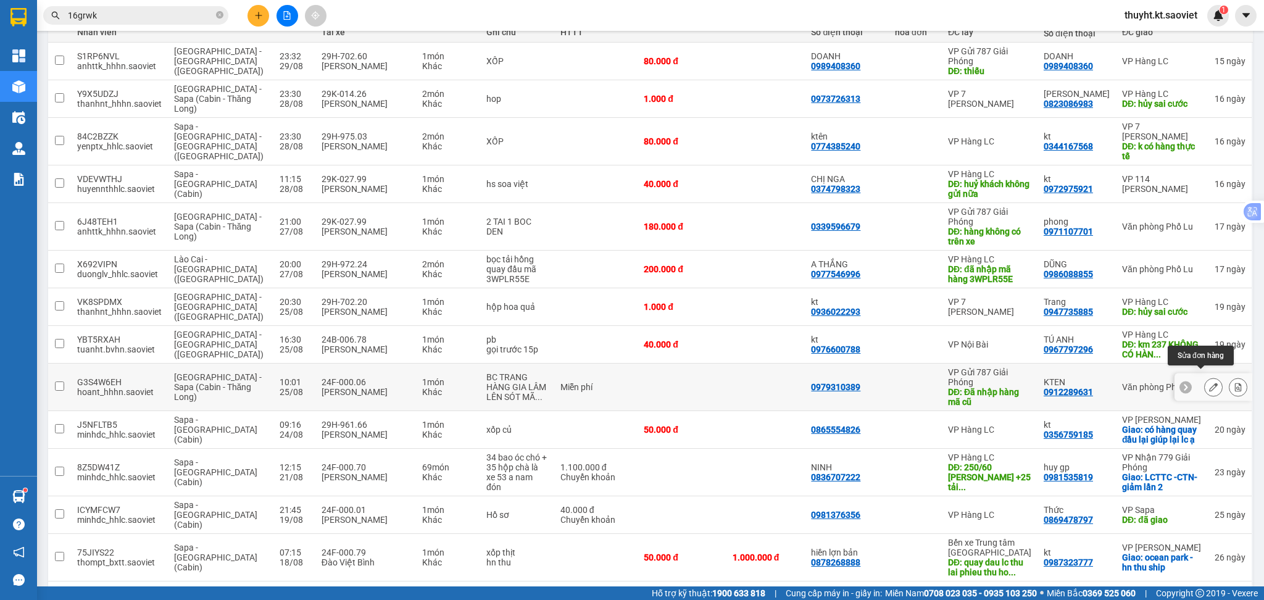
click at [1209, 383] on icon at bounding box center [1213, 387] width 9 height 9
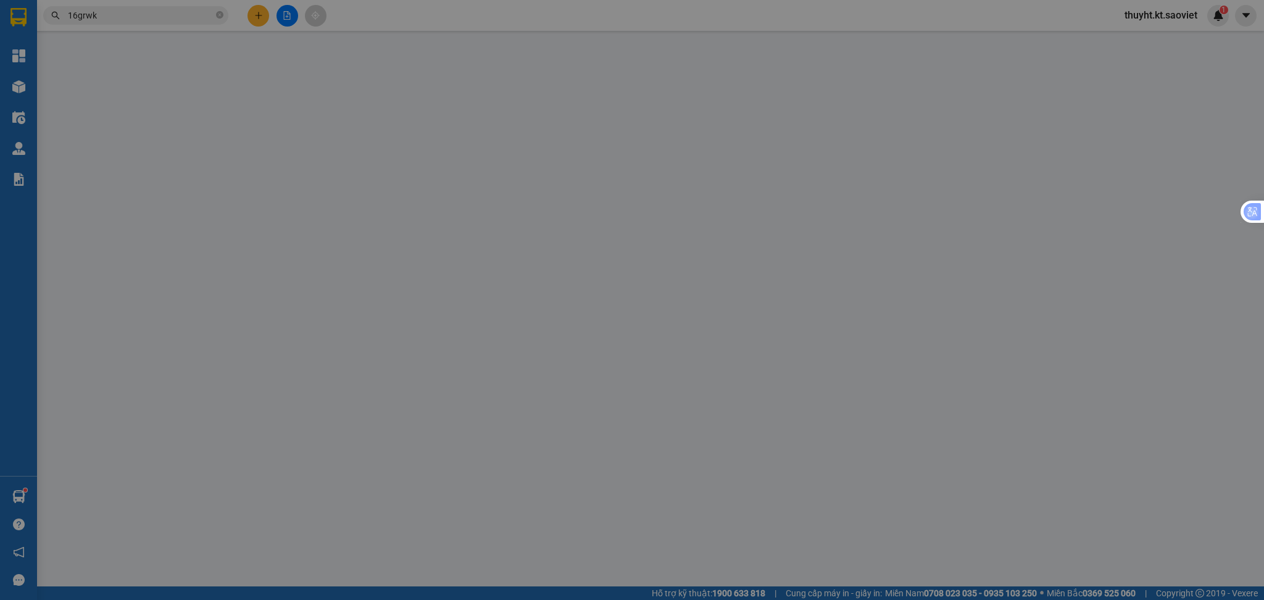
type input "0979310389"
type input "Đã nhập hàng mã cũ"
type input "0912289631"
type input "KTEN"
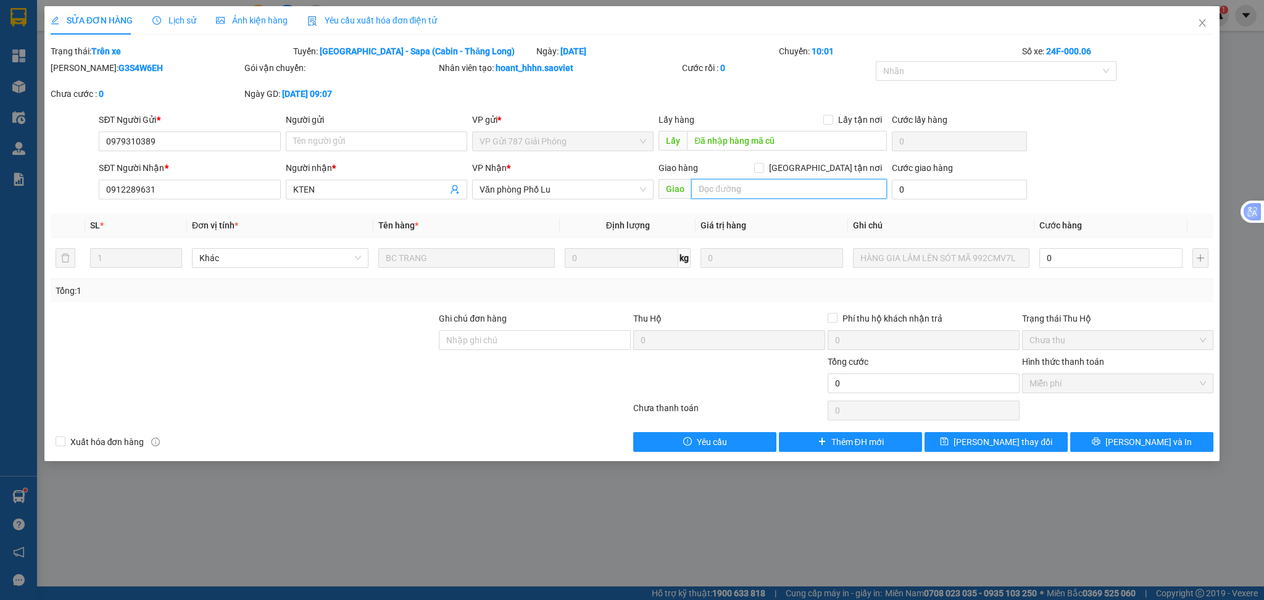
click at [753, 192] on input "text" at bounding box center [789, 189] width 196 height 20
type input "kk"
click at [983, 447] on span "[PERSON_NAME] thay đổi" at bounding box center [1003, 442] width 99 height 14
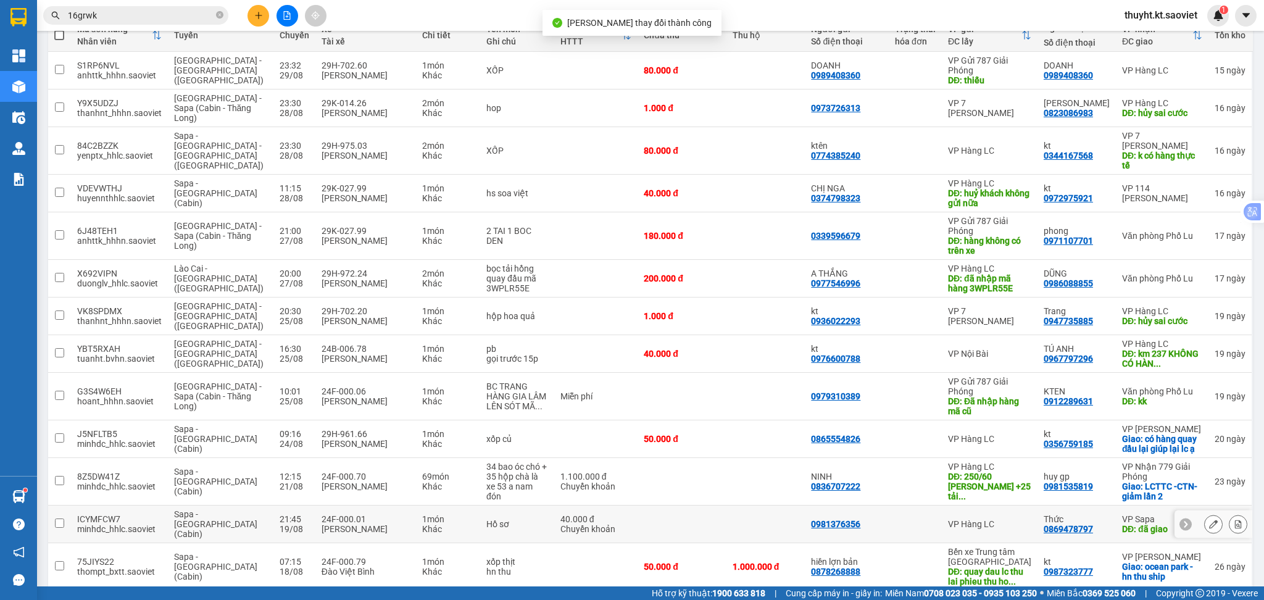
scroll to position [164, 0]
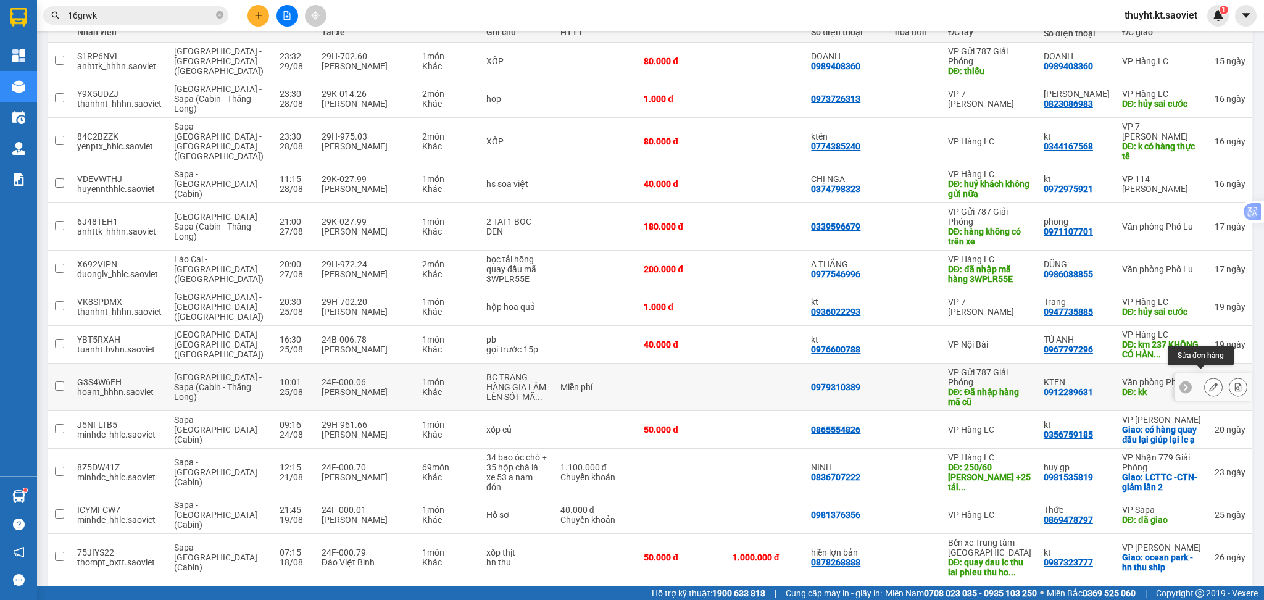
click at [1205, 379] on button at bounding box center [1213, 388] width 17 height 22
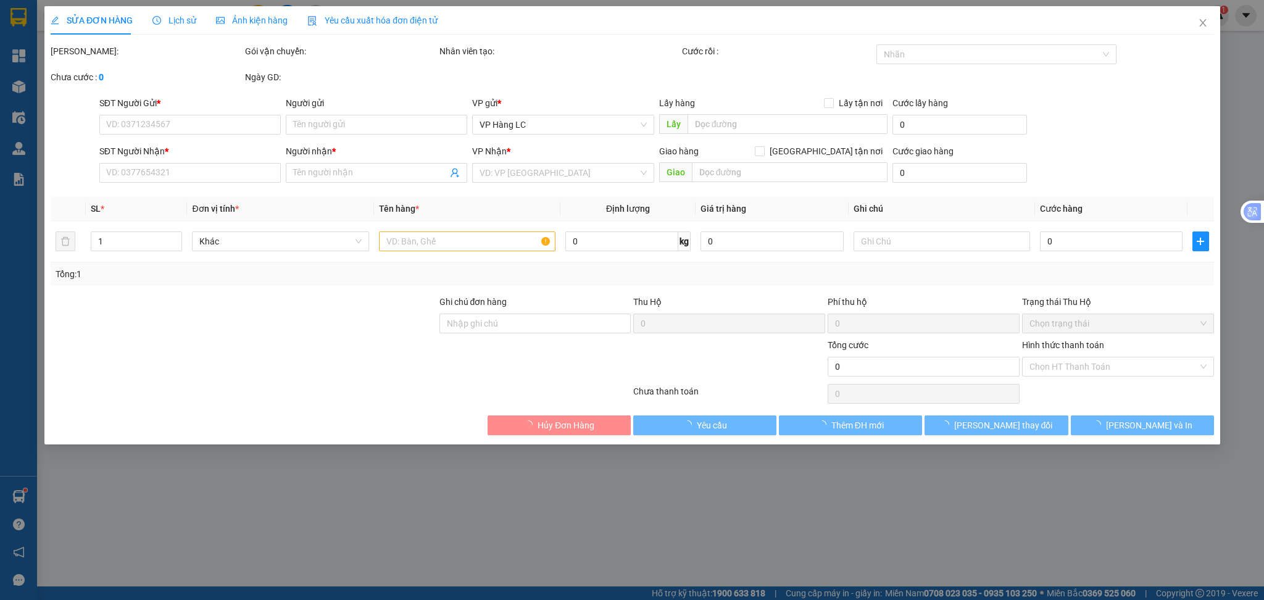
type input "0979310389"
type input "Đã nhập hàng mã cũ"
type input "0912289631"
type input "KTEN"
type input "kk"
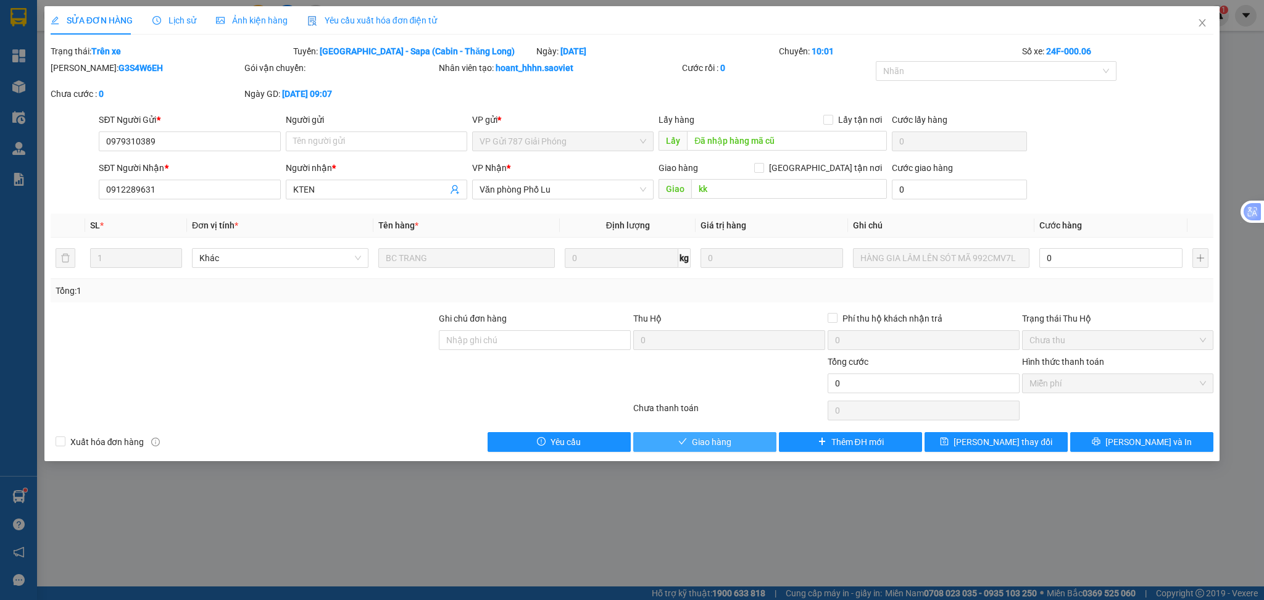
click at [727, 444] on span "Giao hàng" at bounding box center [712, 442] width 40 height 14
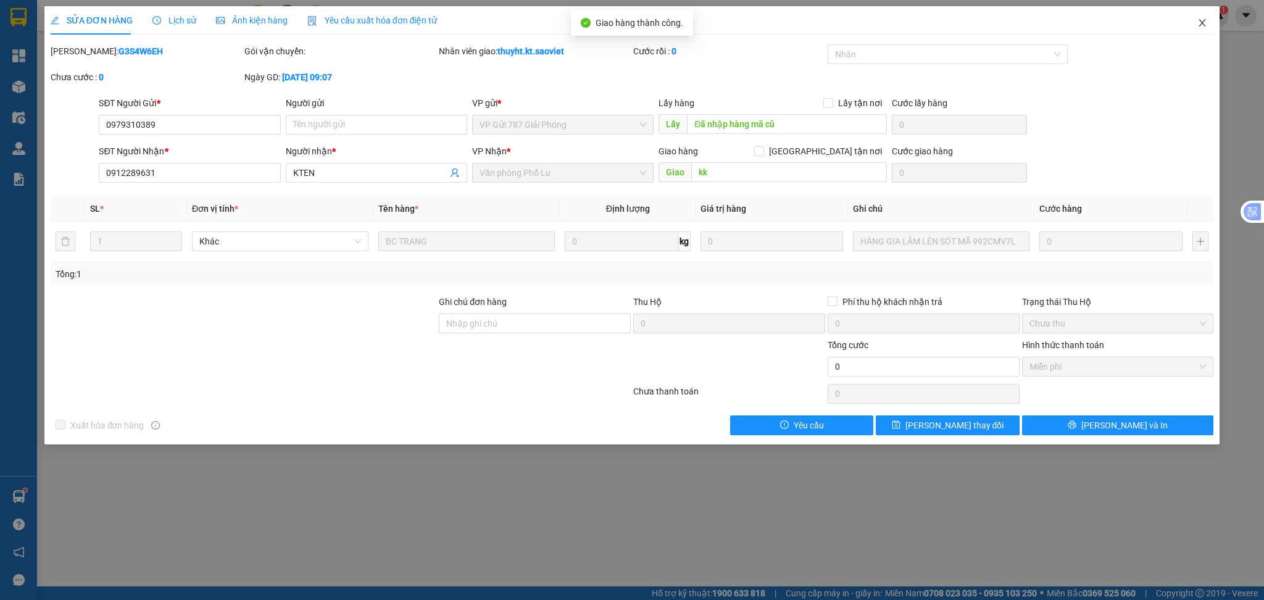
click at [1202, 23] on icon "close" at bounding box center [1202, 22] width 7 height 7
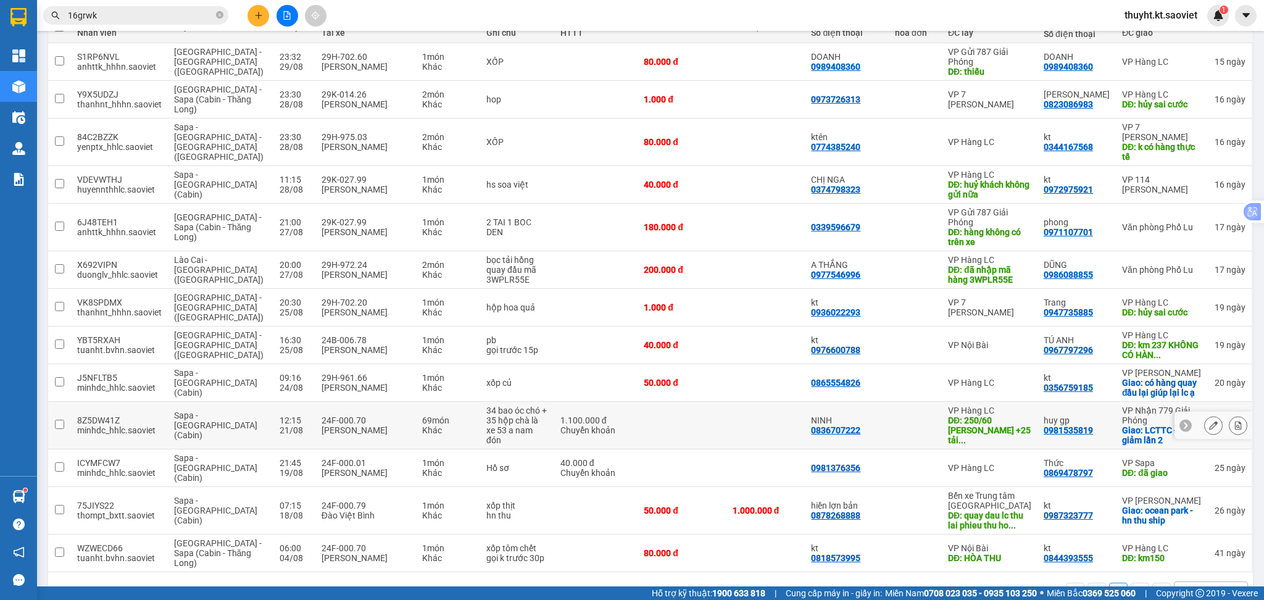
scroll to position [164, 0]
click at [1209, 420] on icon at bounding box center [1213, 424] width 9 height 9
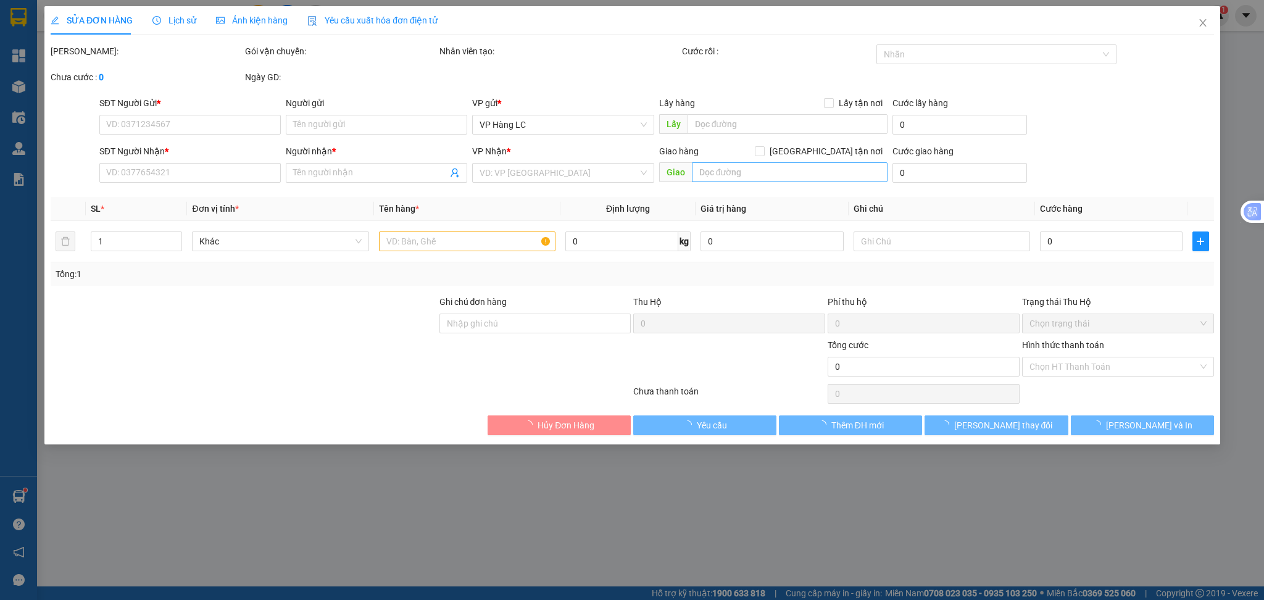
type input "0836707222"
type input "NINH"
type input "250/60 phan trọng tuệ +25 tải óc chó nhân 30. tổng cước 1.100"
type input "0981535819"
type input "huy gp"
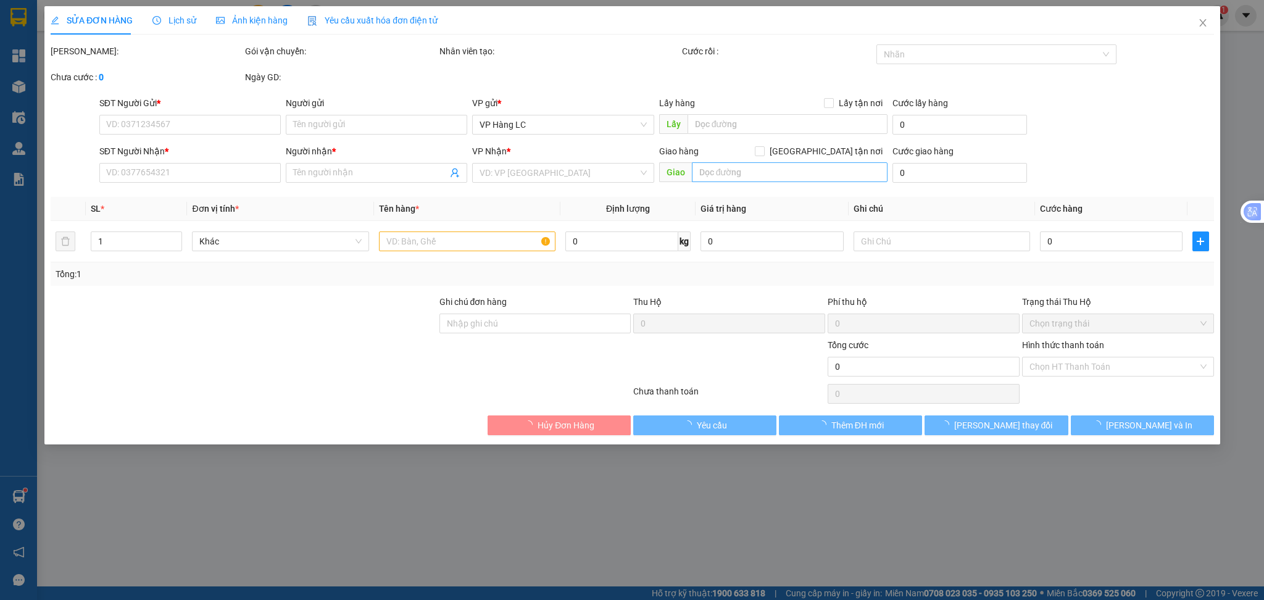
checkbox input "true"
type input "LCTTC -CTN- giảm lần 2"
type input "giảm có biên bản"
type input "1.100.000"
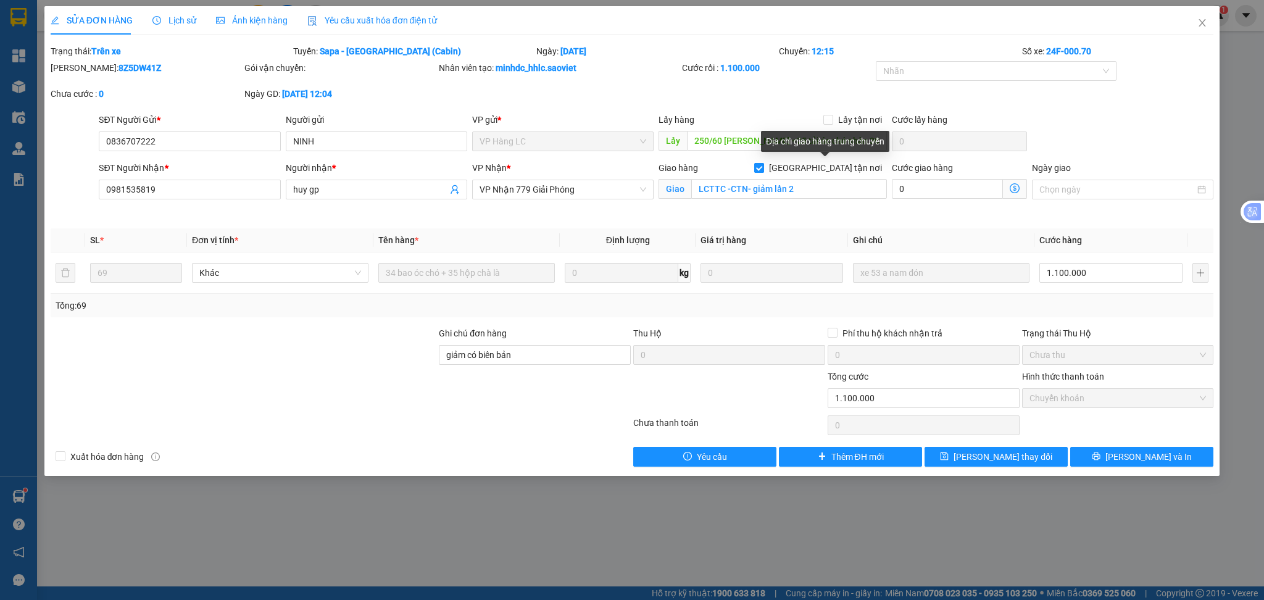
click at [763, 167] on input "[GEOGRAPHIC_DATA] tận nơi" at bounding box center [758, 167] width 9 height 9
checkbox input "false"
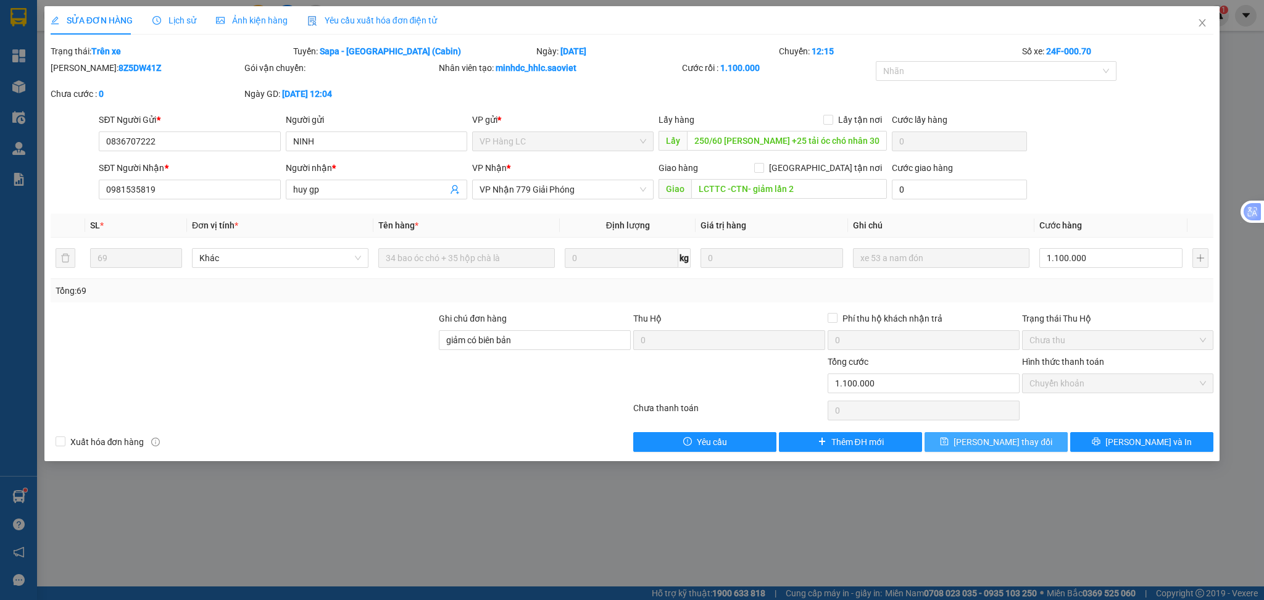
click at [949, 444] on icon "save" at bounding box center [944, 441] width 9 height 9
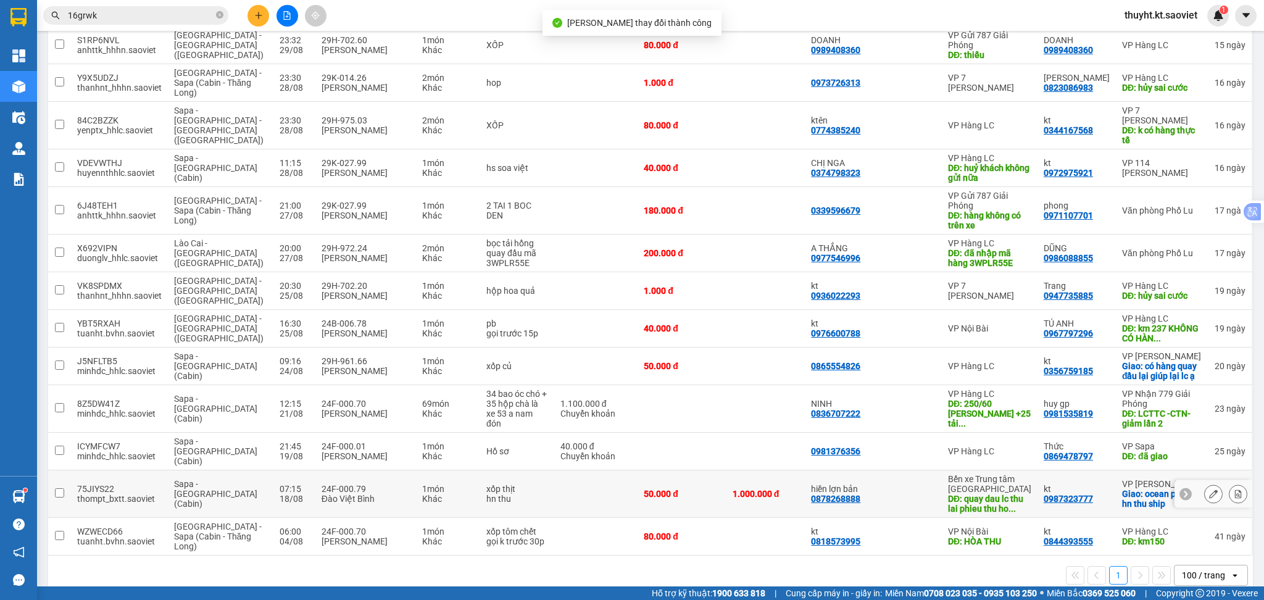
scroll to position [181, 0]
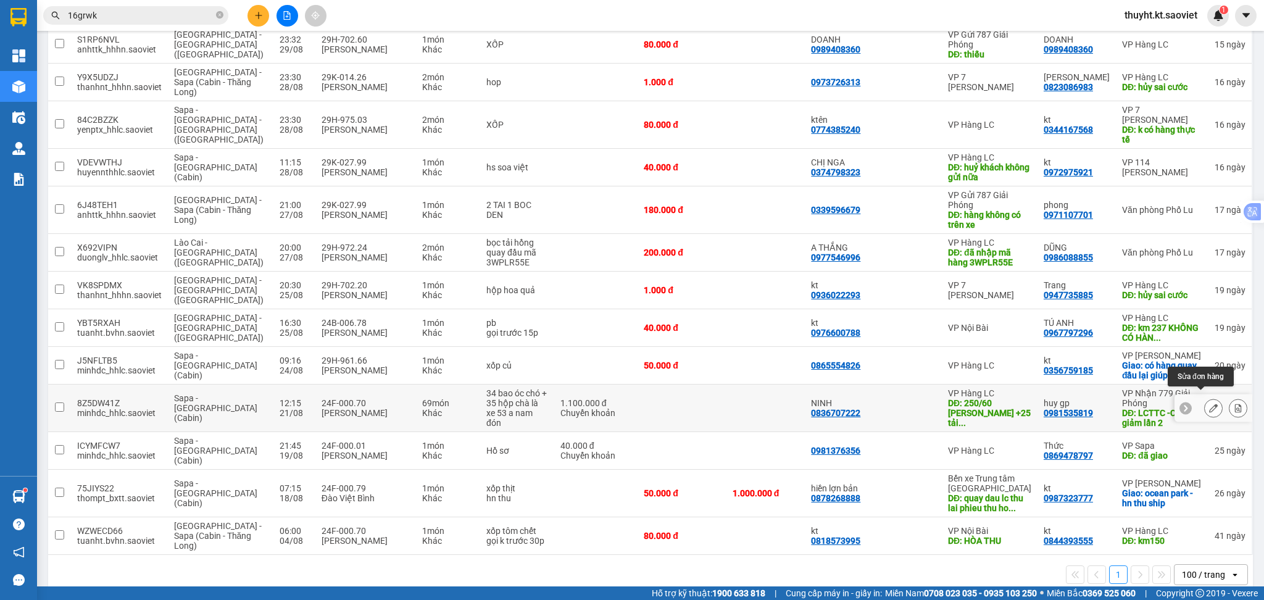
click at [1209, 404] on icon at bounding box center [1213, 408] width 9 height 9
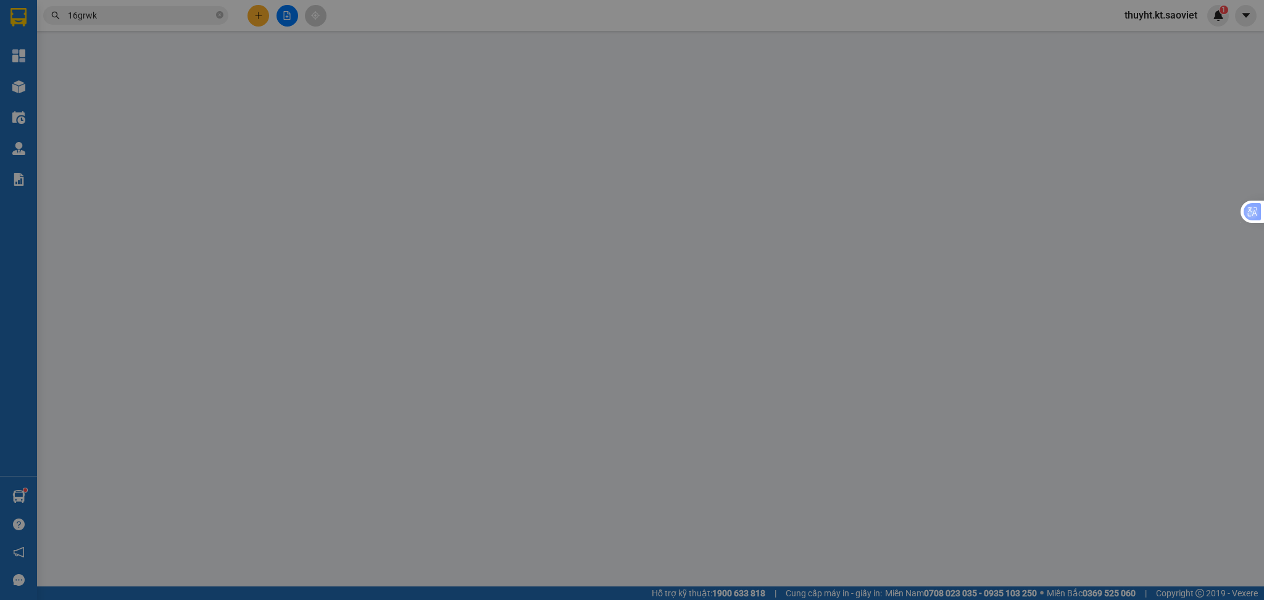
type input "0836707222"
type input "NINH"
type input "250/60 phan trọng tuệ +25 tải óc chó nhân 30. tổng cước 1.100"
type input "0981535819"
type input "huy gp"
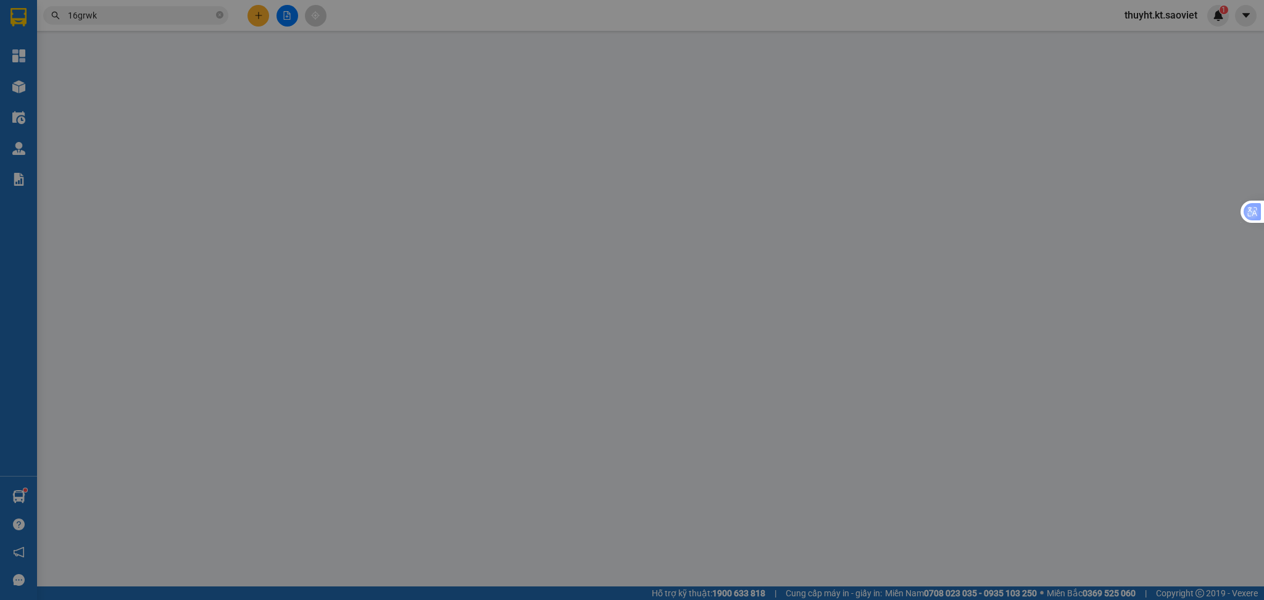
type input "LCTTC -CTN- giảm lần 2"
type input "giảm có biên bản"
type input "1.100.000"
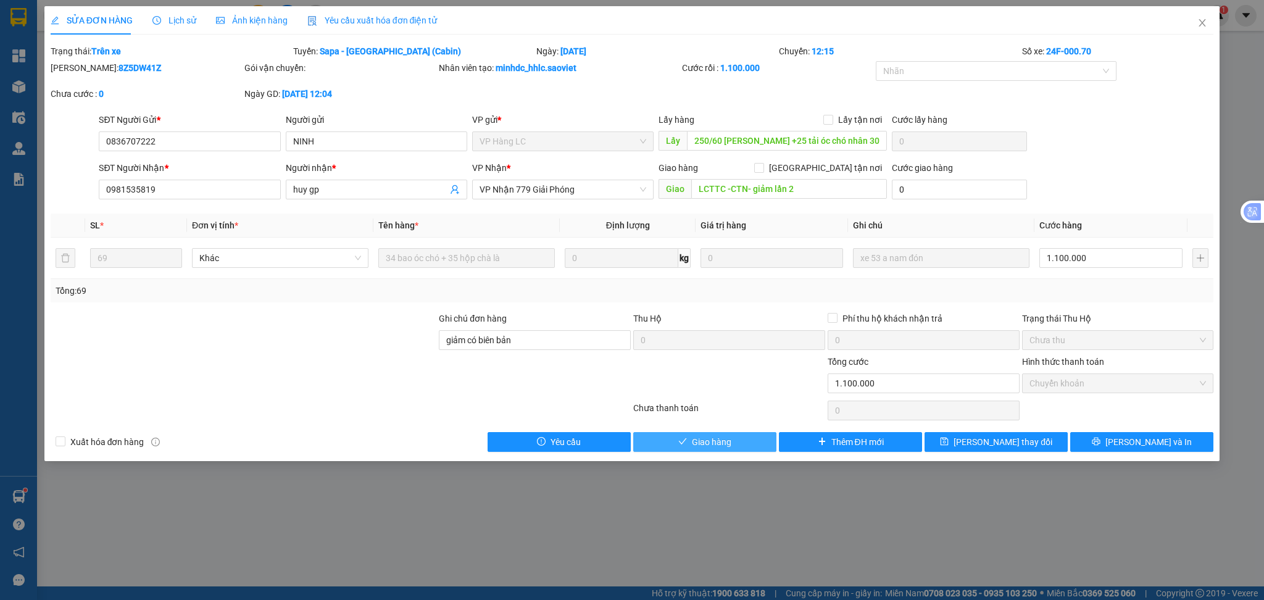
click at [721, 449] on button "Giao hàng" at bounding box center [704, 442] width 143 height 20
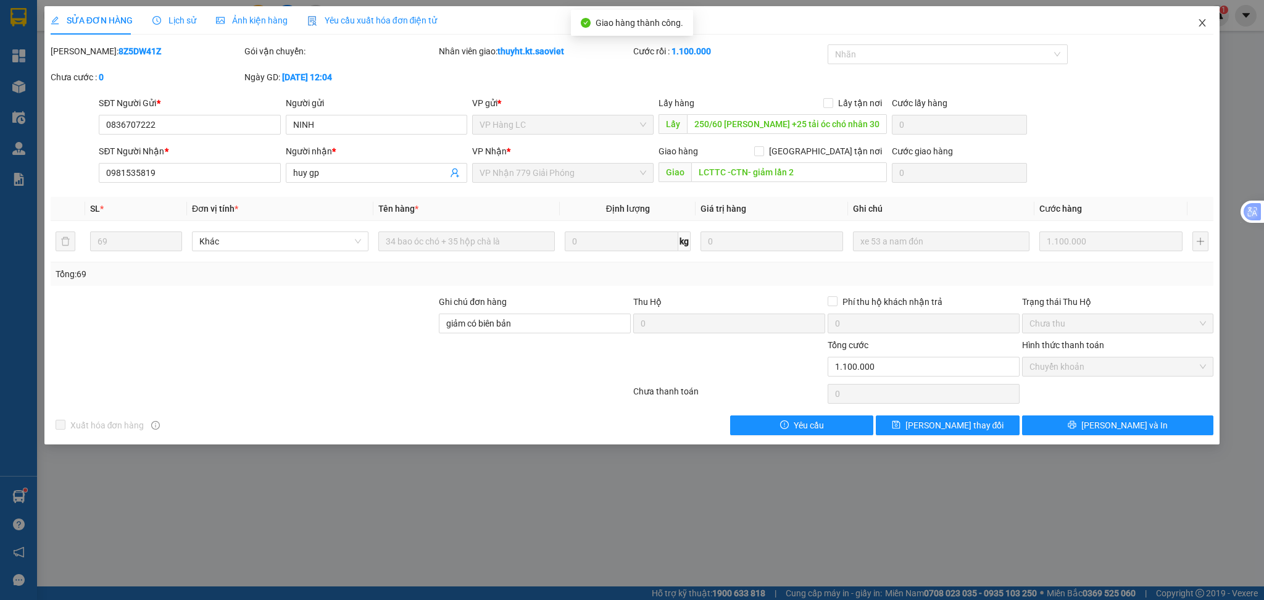
click at [1201, 22] on icon "close" at bounding box center [1202, 22] width 7 height 7
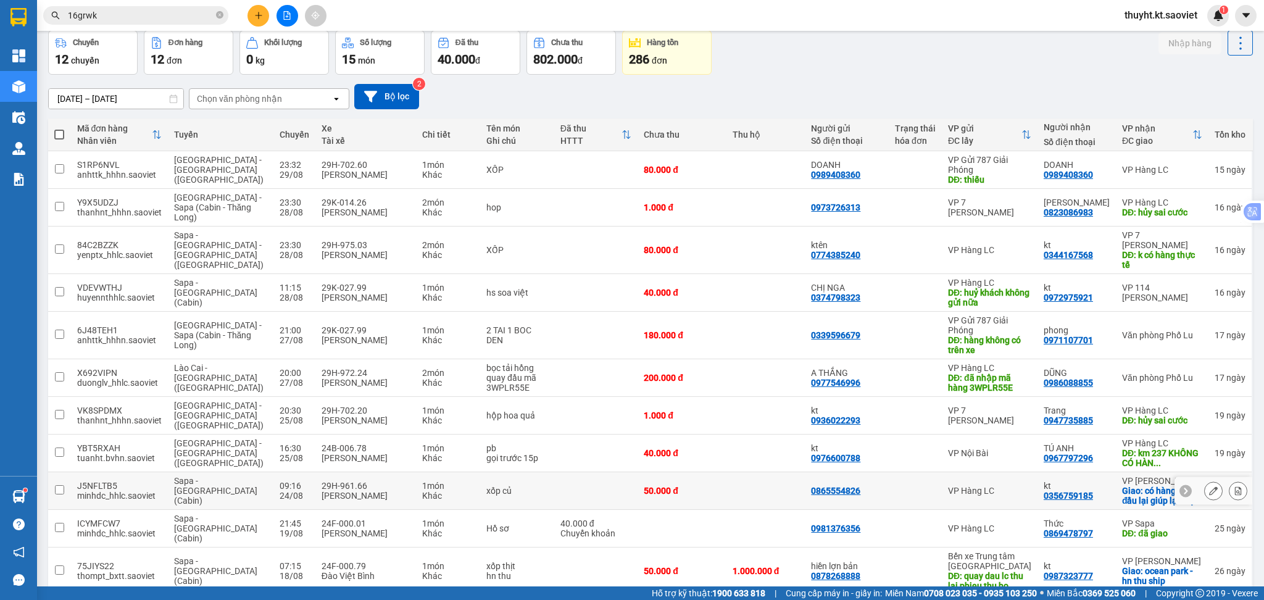
scroll to position [133, 0]
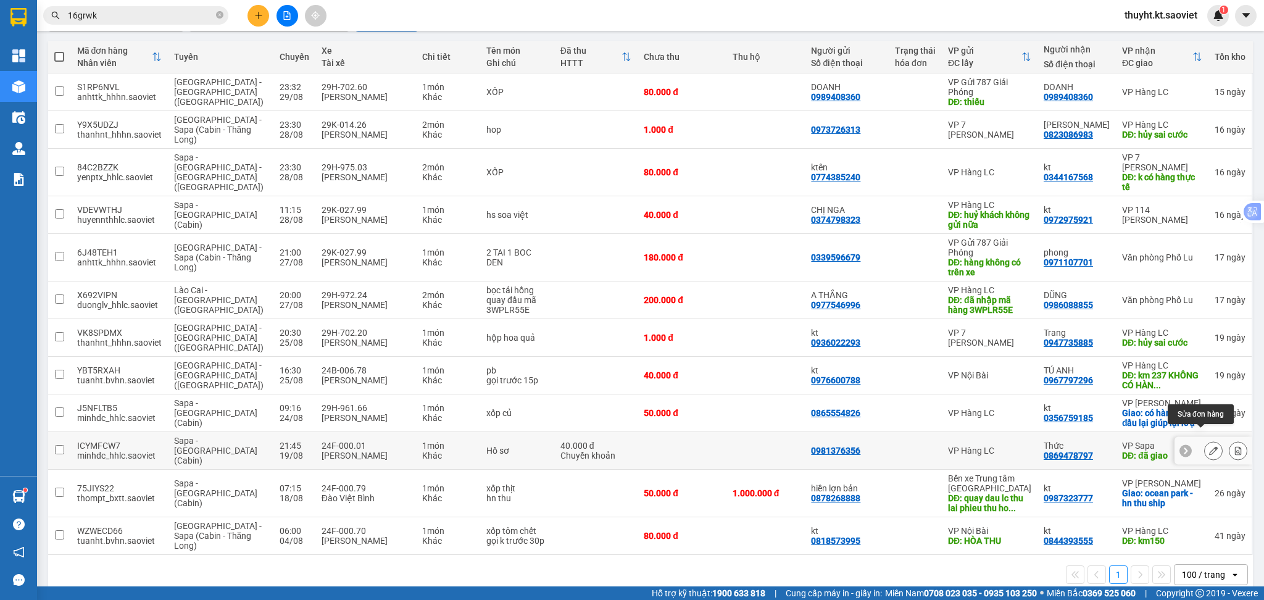
click at [1209, 446] on icon at bounding box center [1213, 450] width 9 height 9
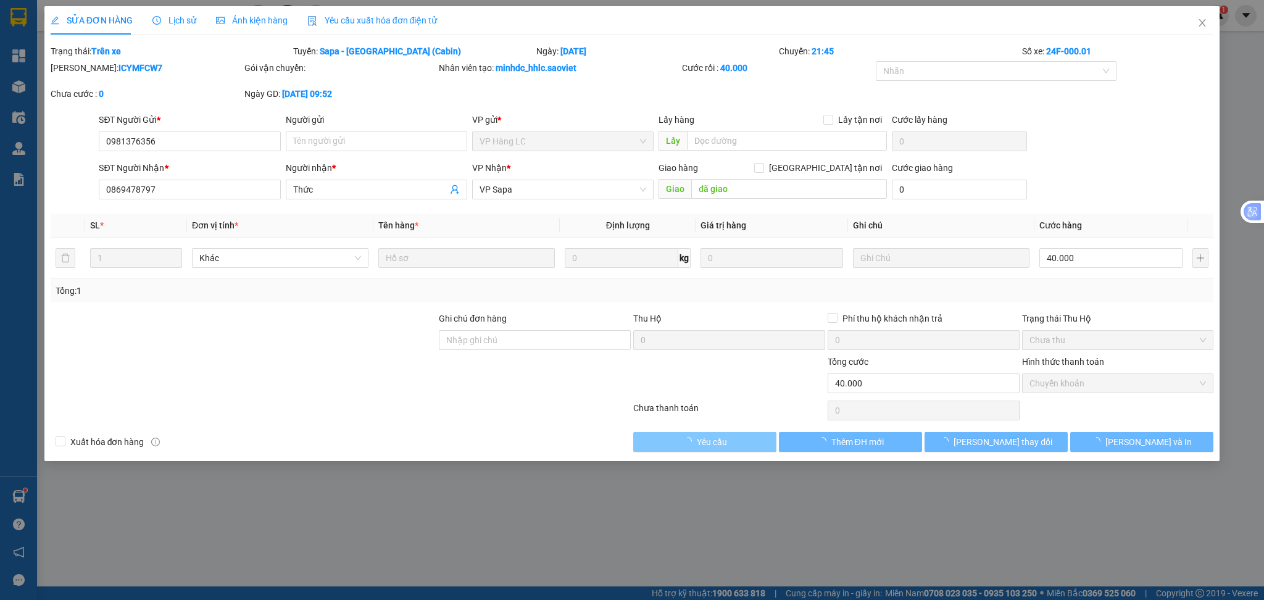
type input "0981376356"
type input "0869478797"
type input "Thức"
type input "đã giao"
type input "40.000"
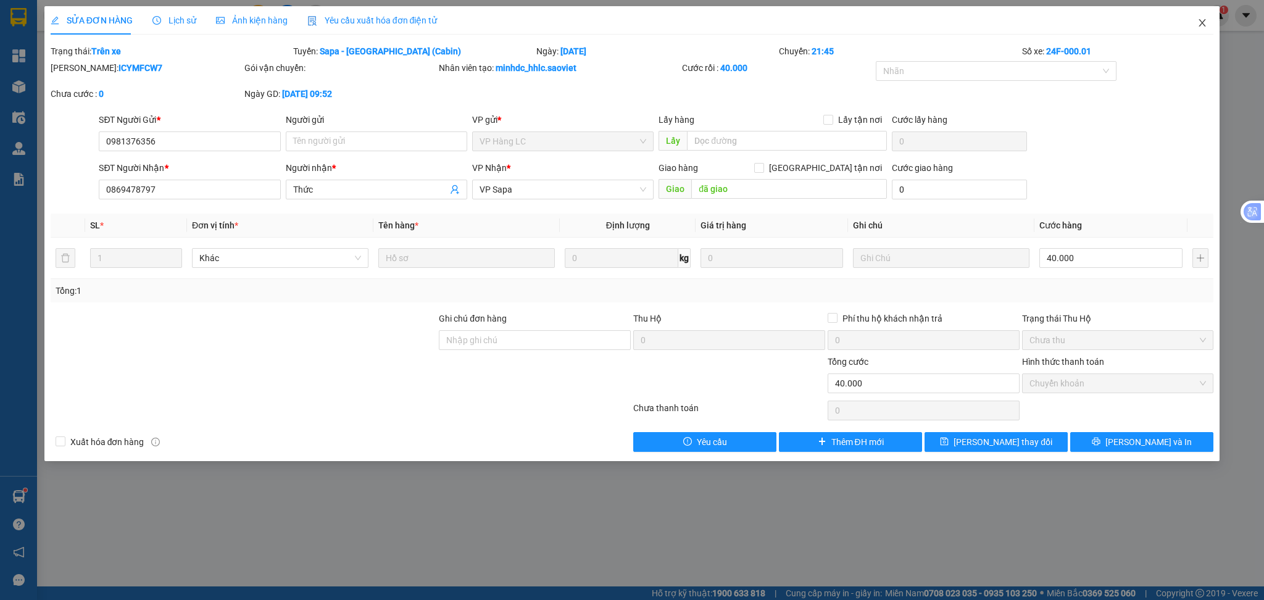
click at [1208, 20] on span "Close" at bounding box center [1202, 23] width 35 height 35
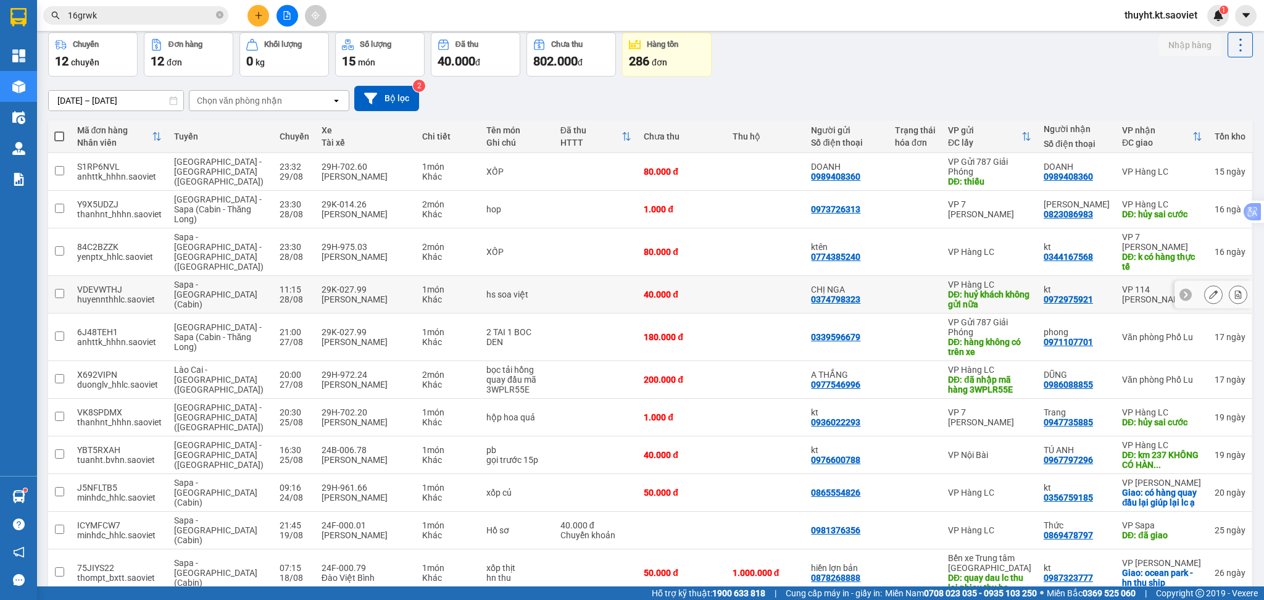
scroll to position [82, 0]
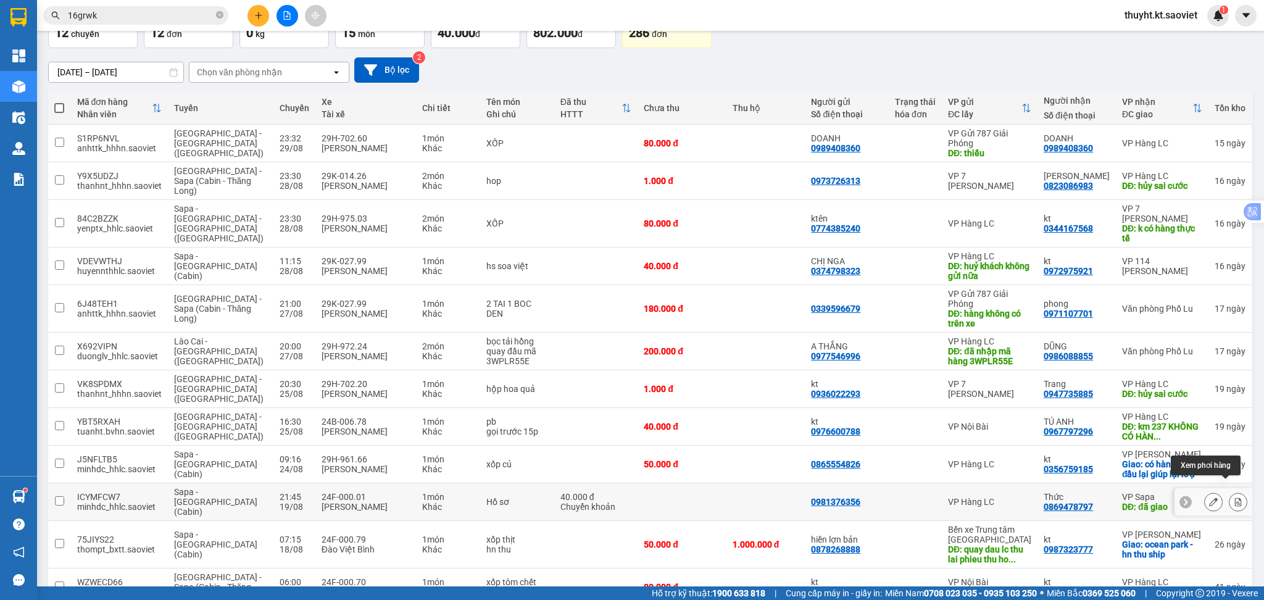
click at [1234, 497] on icon at bounding box center [1238, 501] width 9 height 9
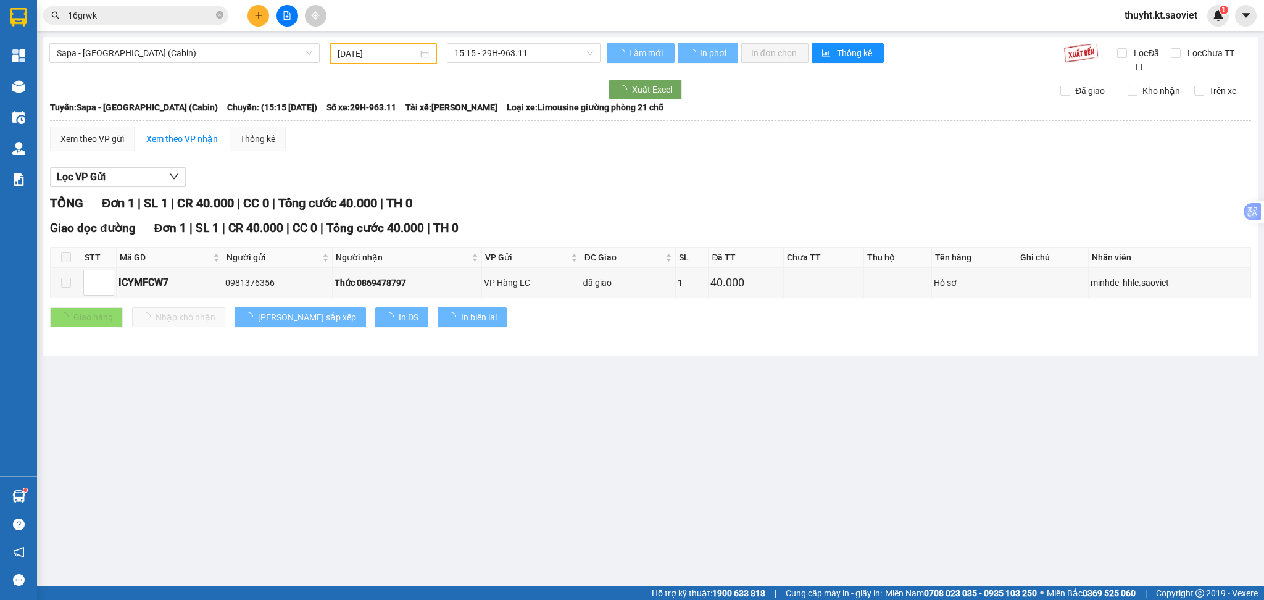
type input "19/08/2025"
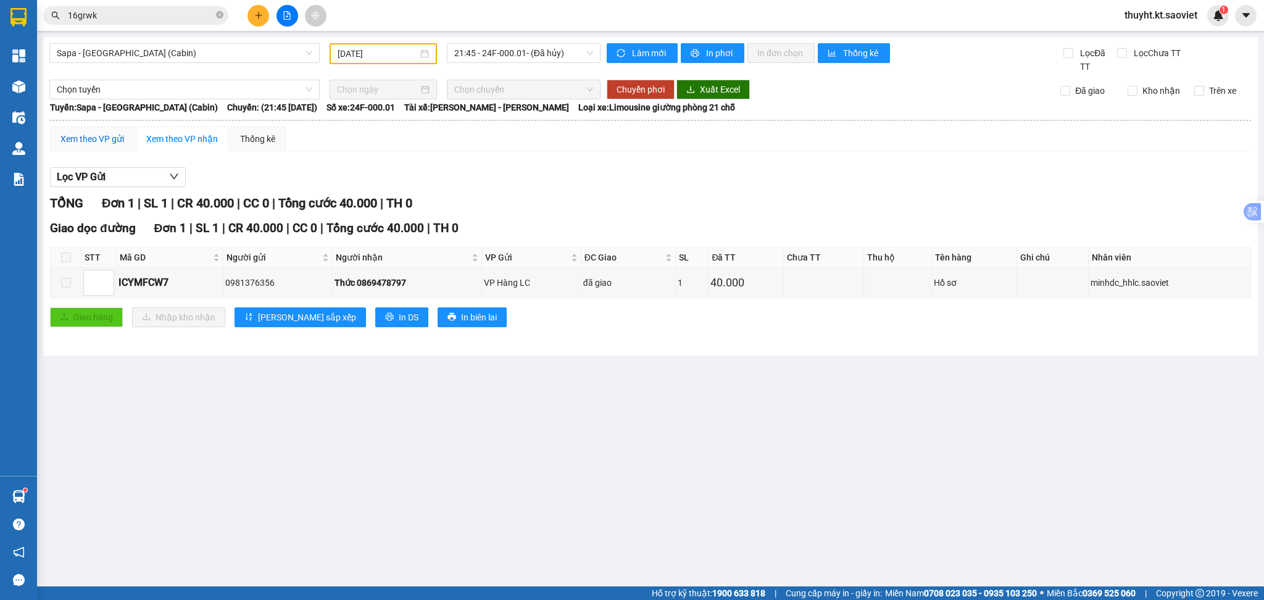
click at [102, 136] on div "Xem theo VP gửi" at bounding box center [92, 139] width 64 height 14
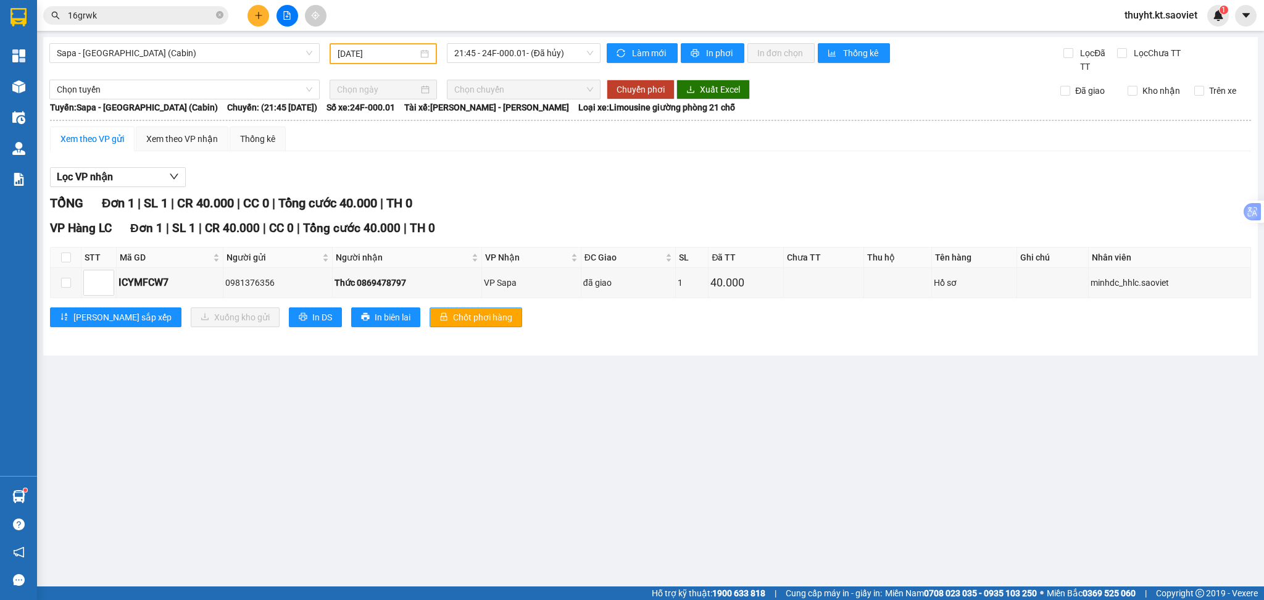
click at [447, 325] on button "Chốt phơi hàng" at bounding box center [476, 317] width 93 height 20
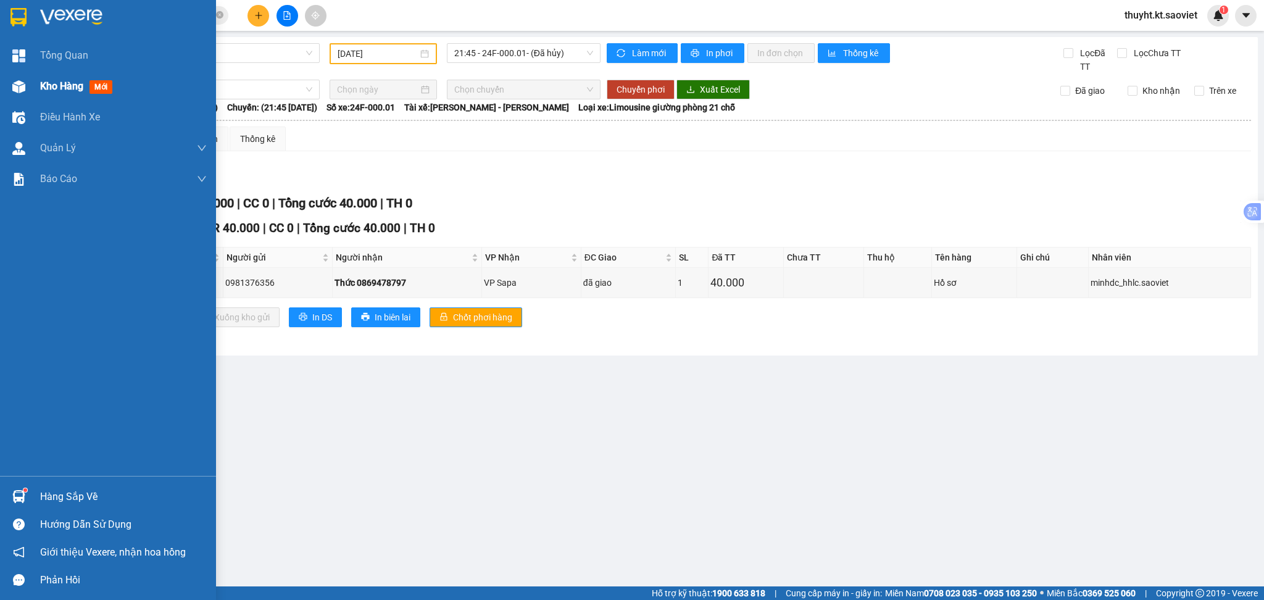
click at [52, 88] on span "Kho hàng" at bounding box center [61, 86] width 43 height 12
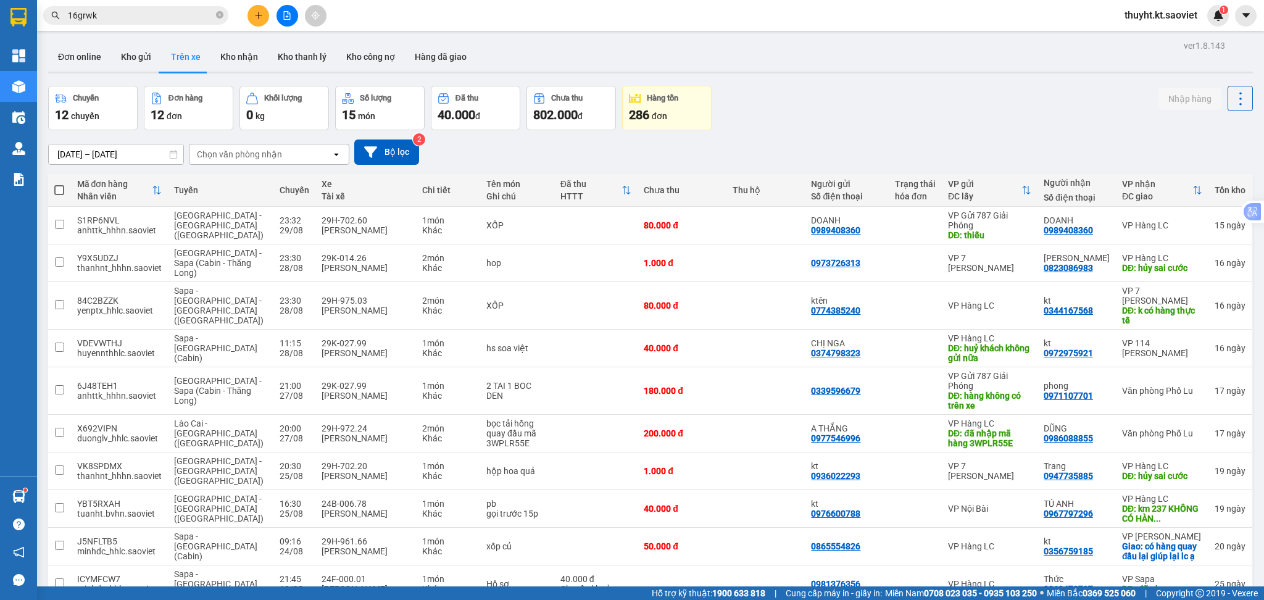
click at [125, 151] on input "01/08/2025 – 31/08/2025" at bounding box center [116, 154] width 135 height 20
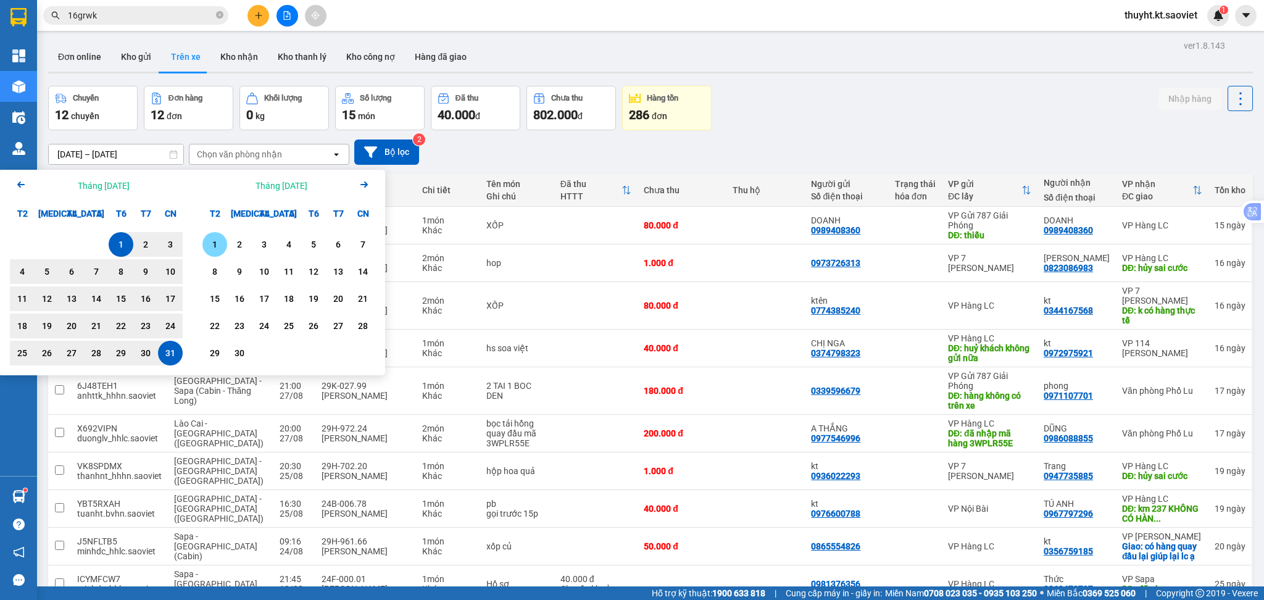
click at [212, 244] on div "1" at bounding box center [214, 244] width 17 height 15
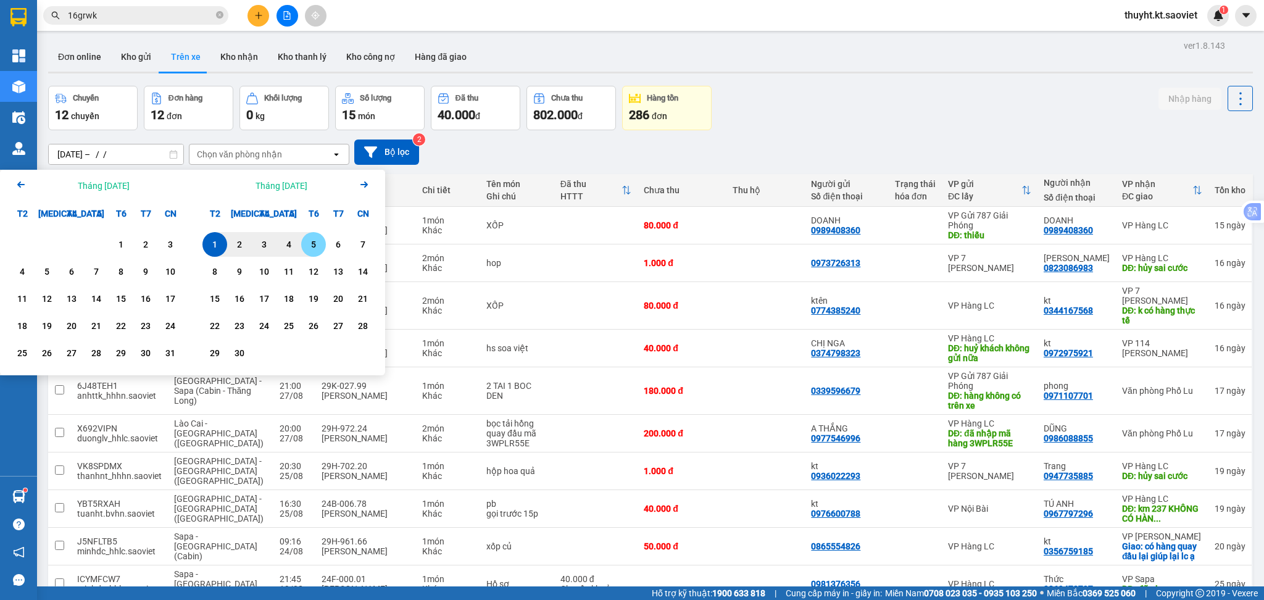
click at [307, 247] on div "5" at bounding box center [313, 244] width 17 height 15
type input "01/09/2025 – 05/09/2025"
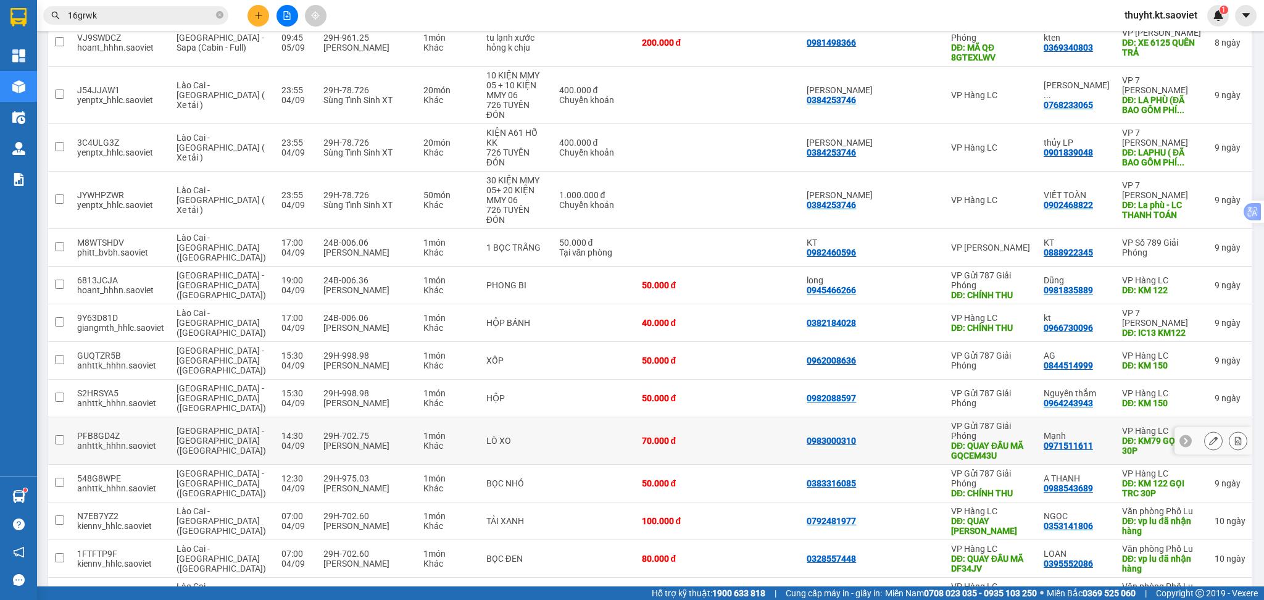
scroll to position [146, 0]
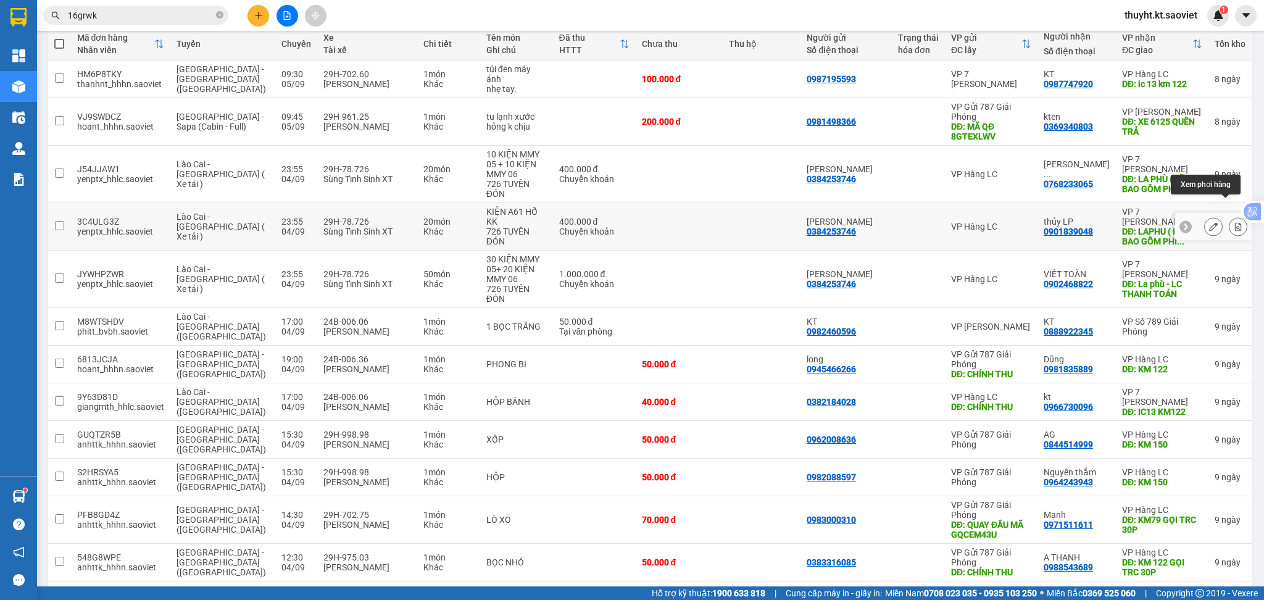
click at [1230, 216] on button at bounding box center [1238, 227] width 17 height 22
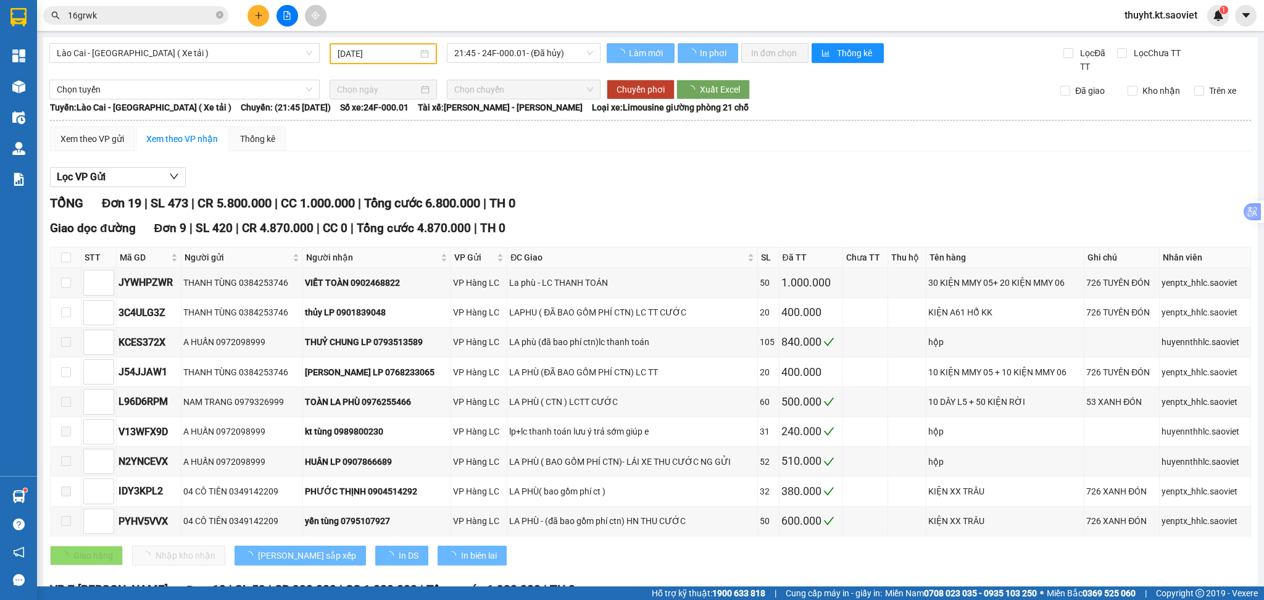
type input "04/09/2025"
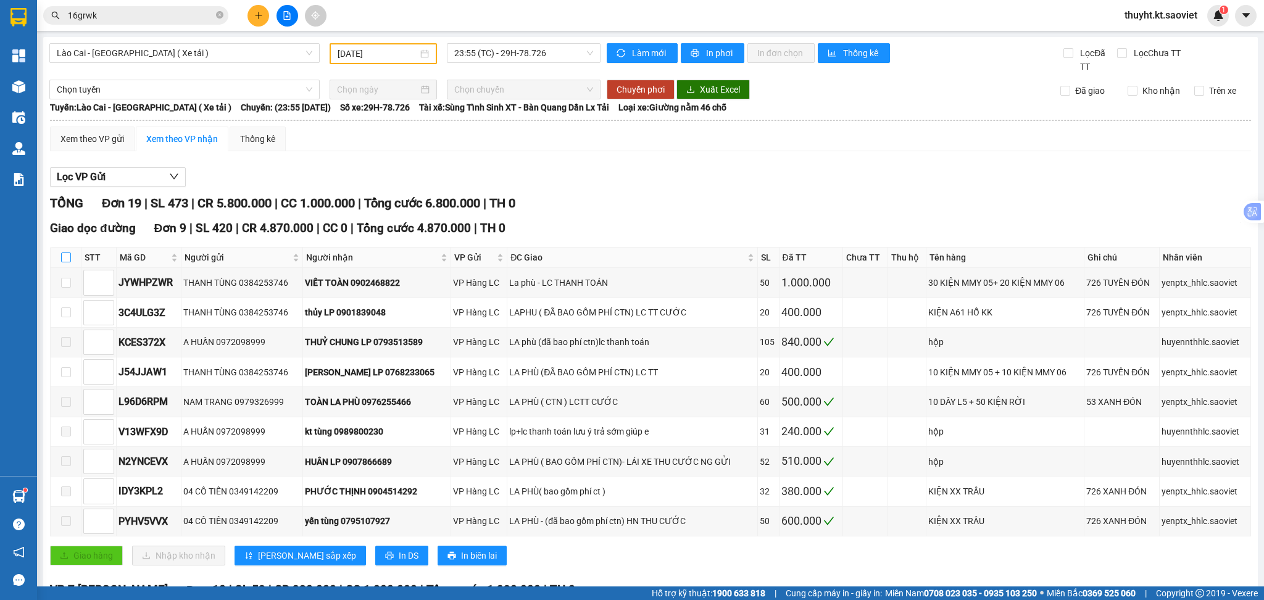
click at [66, 262] on input "checkbox" at bounding box center [66, 257] width 10 height 10
checkbox input "true"
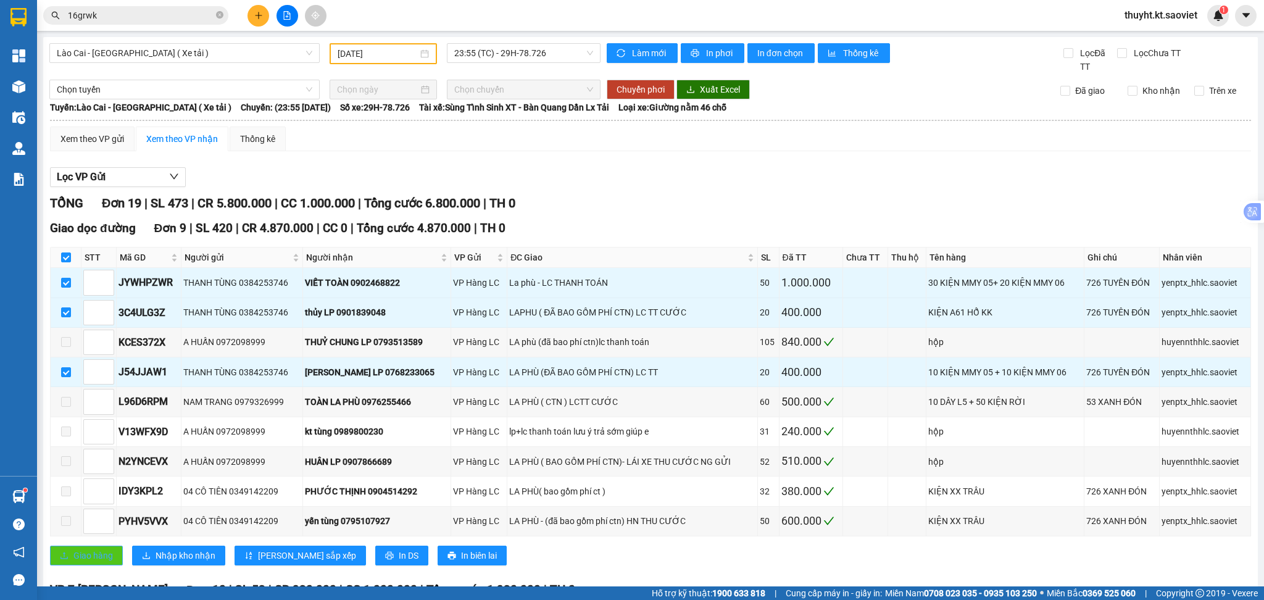
click at [97, 558] on span "Giao hàng" at bounding box center [93, 556] width 40 height 14
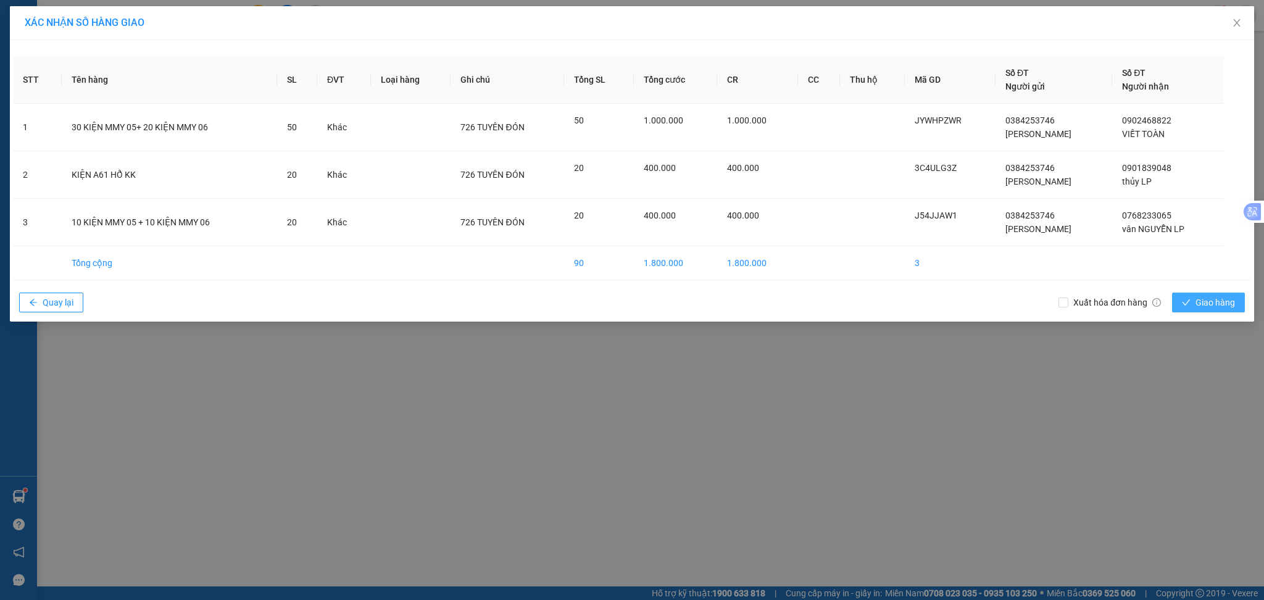
click at [1192, 296] on button "Giao hàng" at bounding box center [1208, 303] width 73 height 20
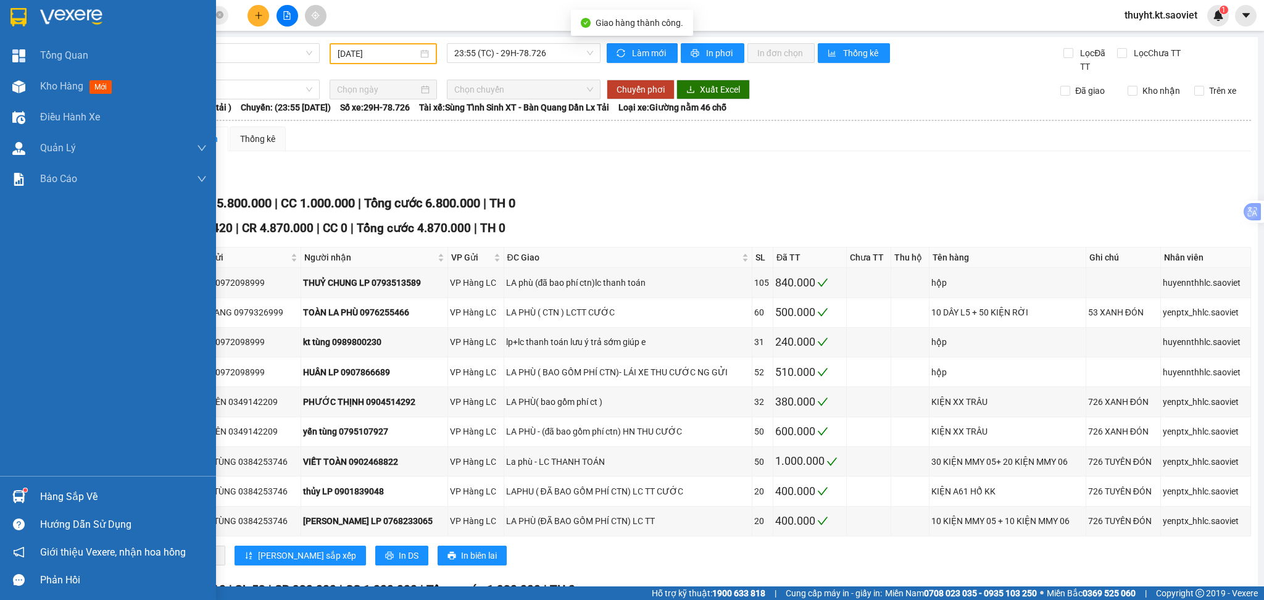
click at [32, 85] on div "Kho hàng mới" at bounding box center [108, 86] width 216 height 31
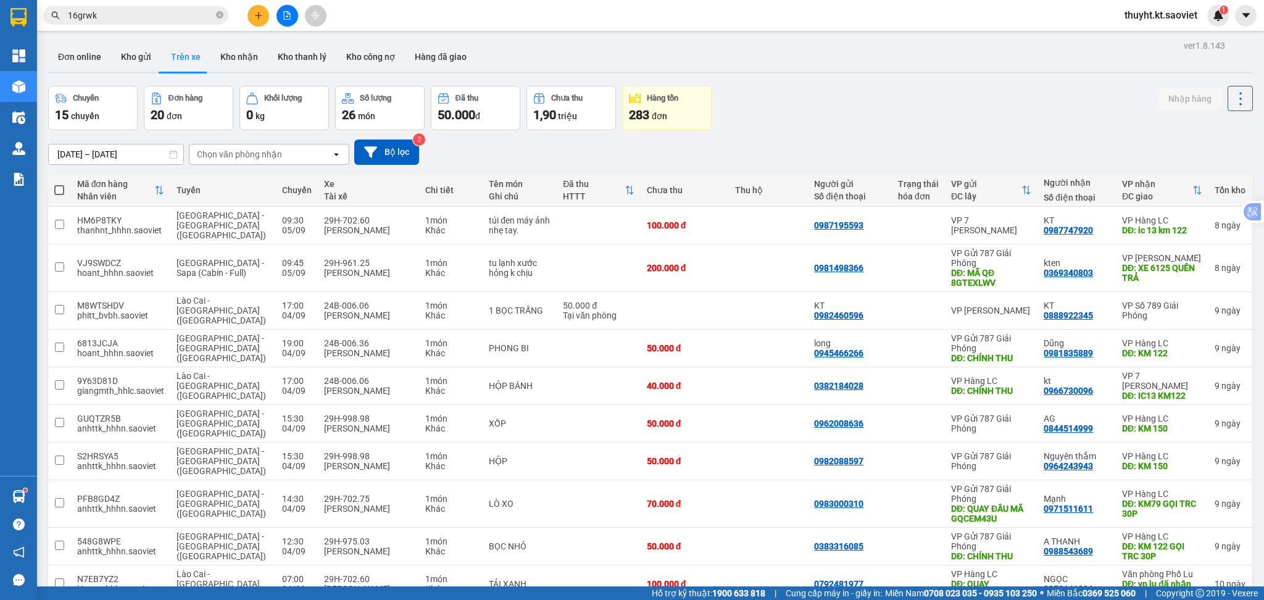
click at [92, 164] on div "01/09/2025 – 05/09/2025" at bounding box center [116, 154] width 136 height 21
click at [80, 166] on div "01/09/2025 – 05/09/2025 Press the down arrow key to interact with the calendar …" at bounding box center [650, 152] width 1205 height 44
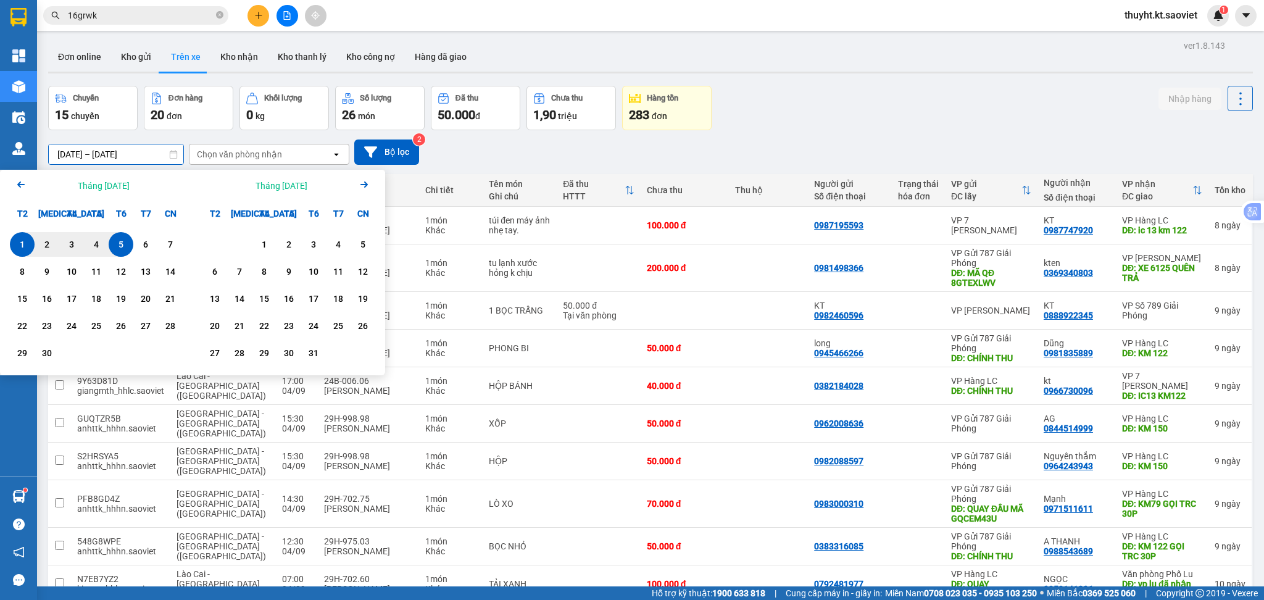
click at [78, 159] on input "01/09/2025 – 05/09/2025" at bounding box center [116, 154] width 135 height 20
click at [143, 239] on div "6" at bounding box center [145, 244] width 17 height 15
click at [48, 271] on div "9" at bounding box center [46, 271] width 17 height 15
type input "06/09/2025 – 09/09/2025"
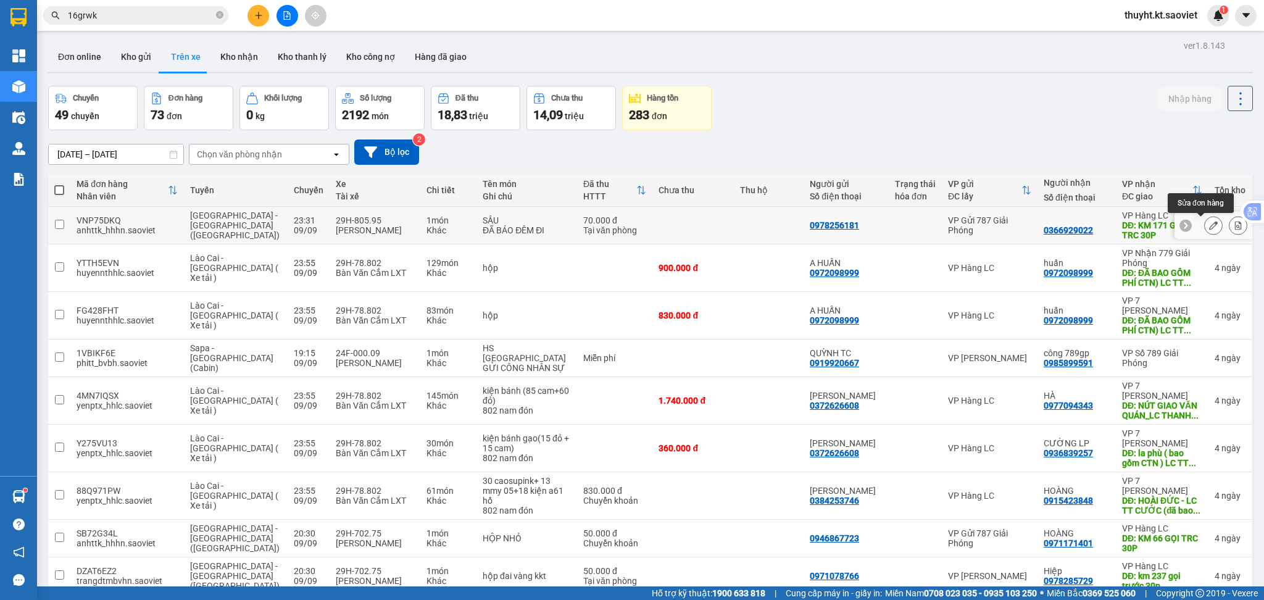
click at [1209, 225] on icon at bounding box center [1213, 225] width 9 height 9
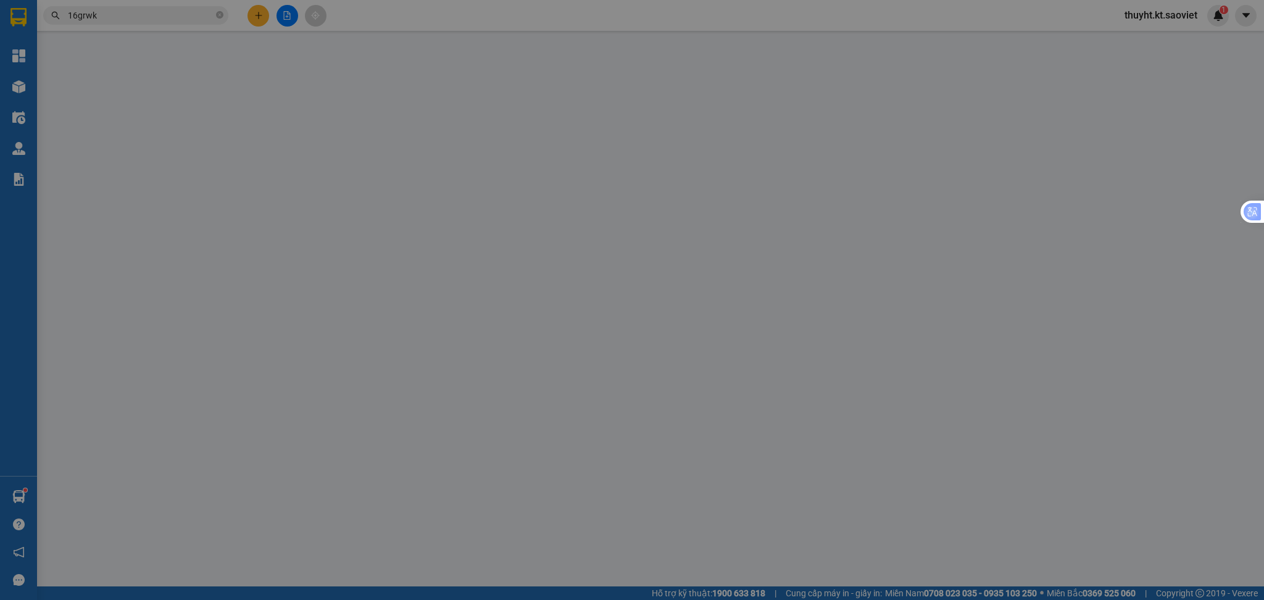
type input "0978256181"
type input "0366929022"
type input "KM 171 GỌI TRC 30P"
type input "70.000"
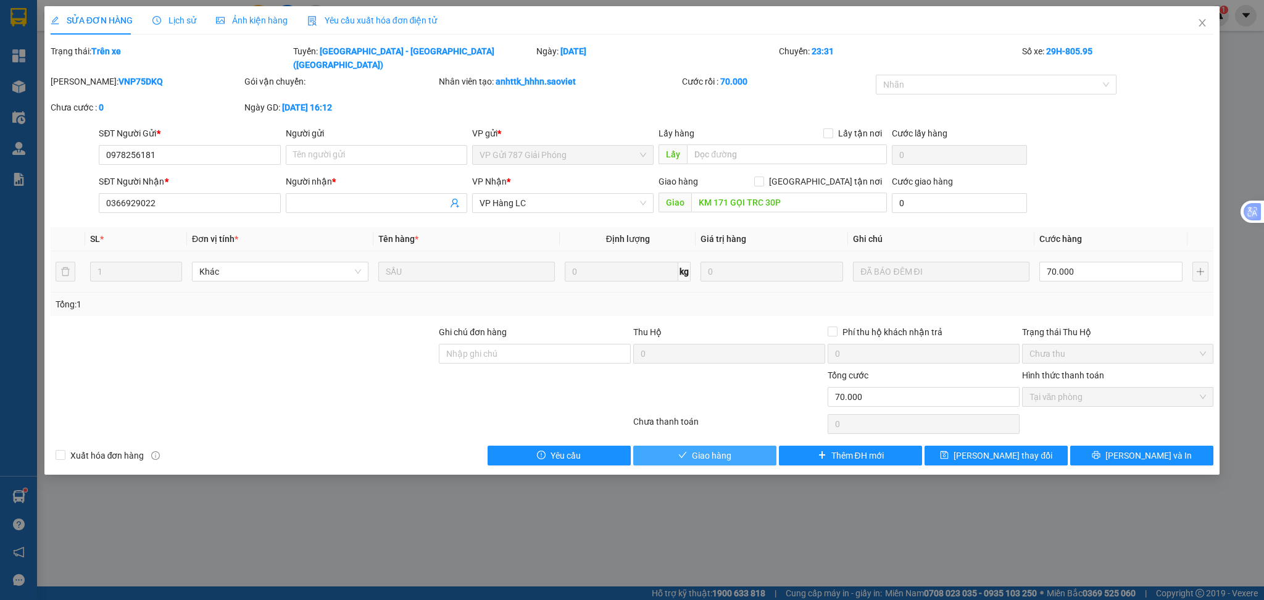
click at [702, 449] on span "Giao hàng" at bounding box center [712, 456] width 40 height 14
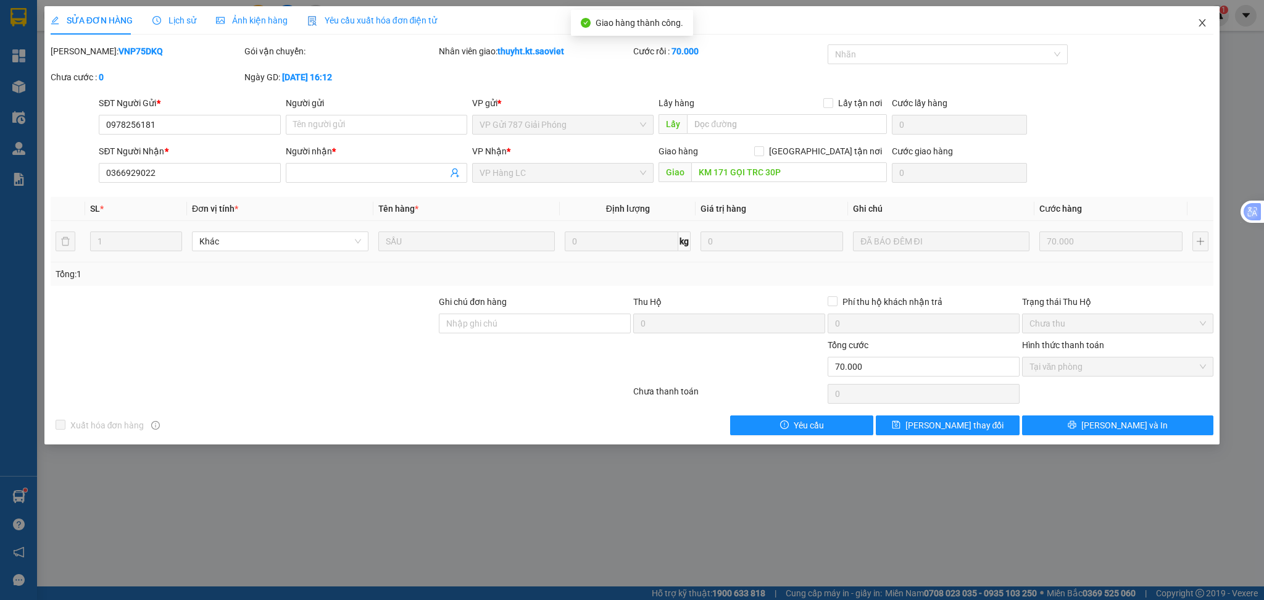
click at [1202, 23] on icon "close" at bounding box center [1202, 22] width 7 height 7
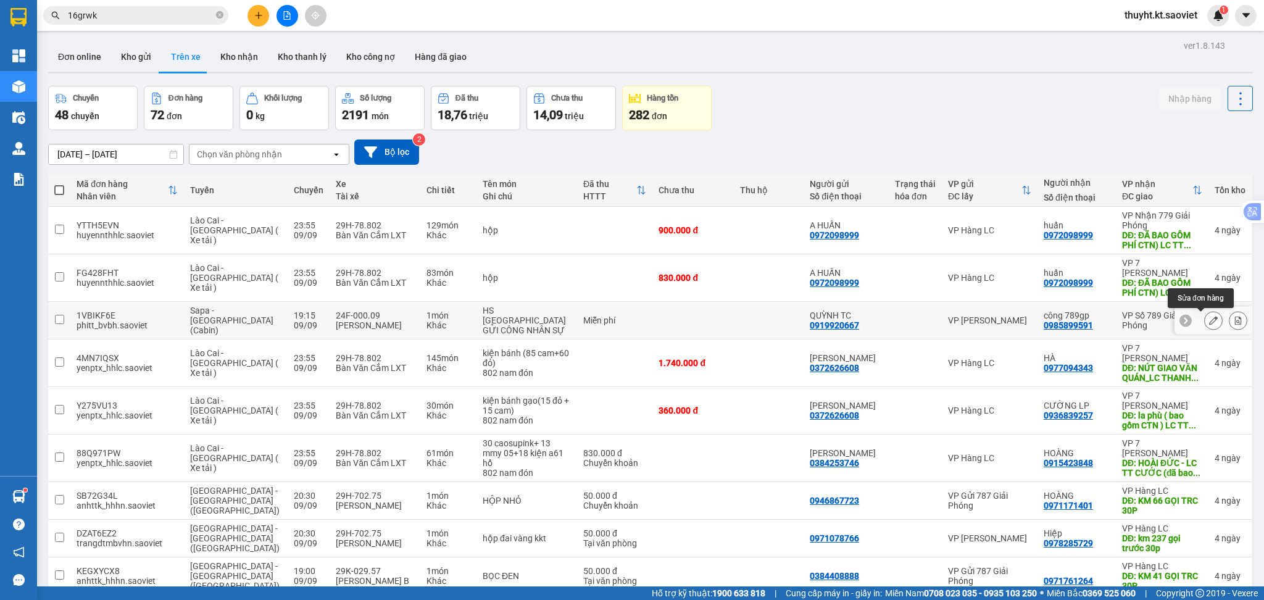
click at [1209, 320] on icon at bounding box center [1213, 320] width 9 height 9
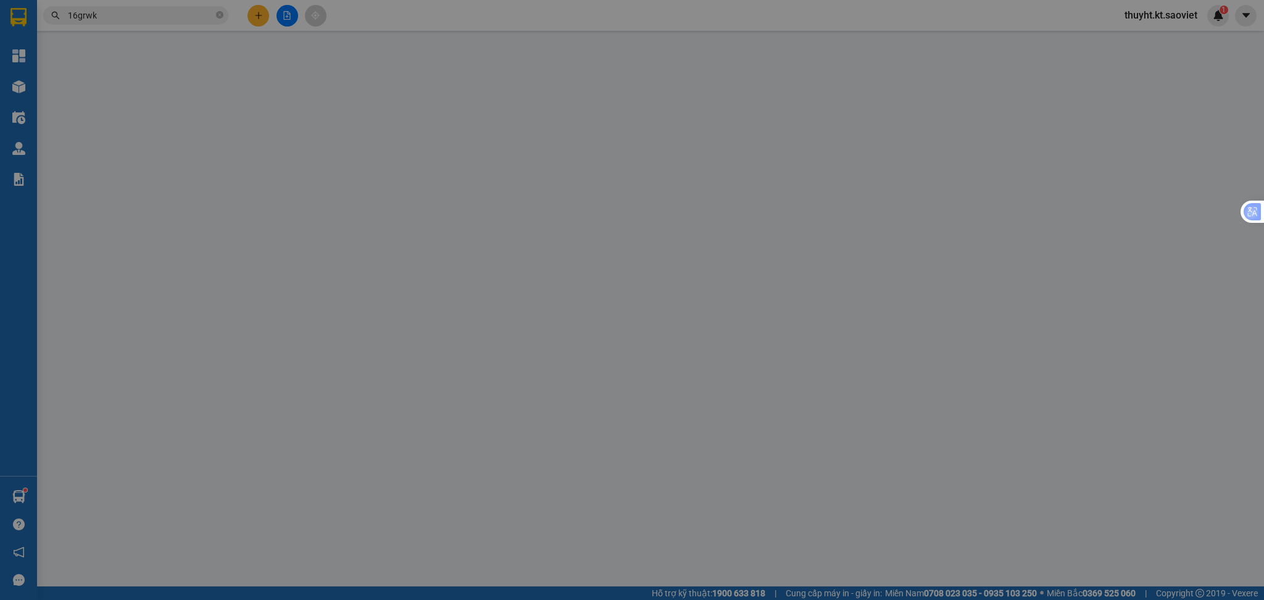
type input "0919920667"
type input "QUỲNH TC"
type input "0985899591"
type input "công 789gp"
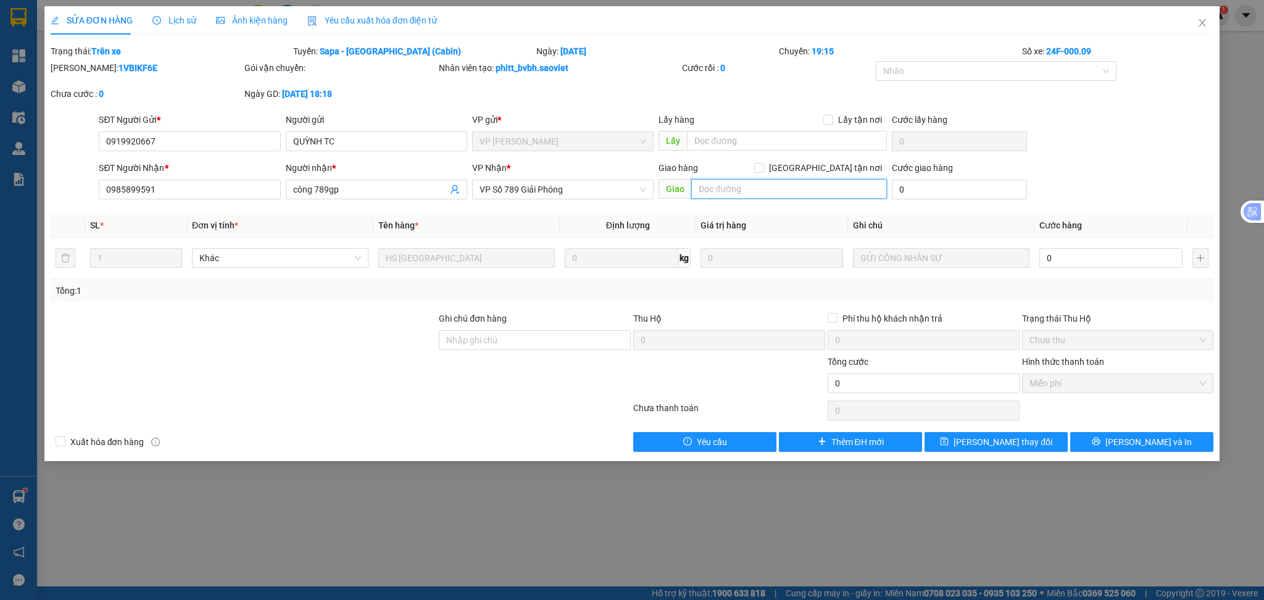
click at [772, 195] on input "text" at bounding box center [789, 189] width 196 height 20
type input "hhh"
click at [963, 447] on button "[PERSON_NAME] thay đổi" at bounding box center [996, 442] width 143 height 20
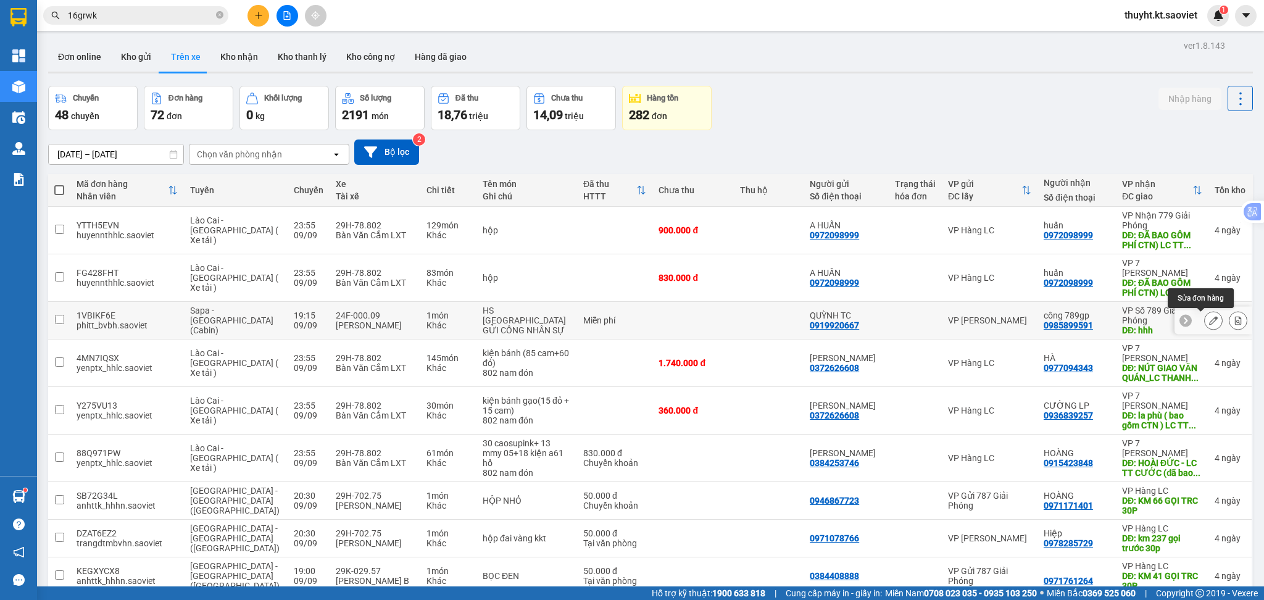
click at [1209, 318] on icon at bounding box center [1213, 320] width 9 height 9
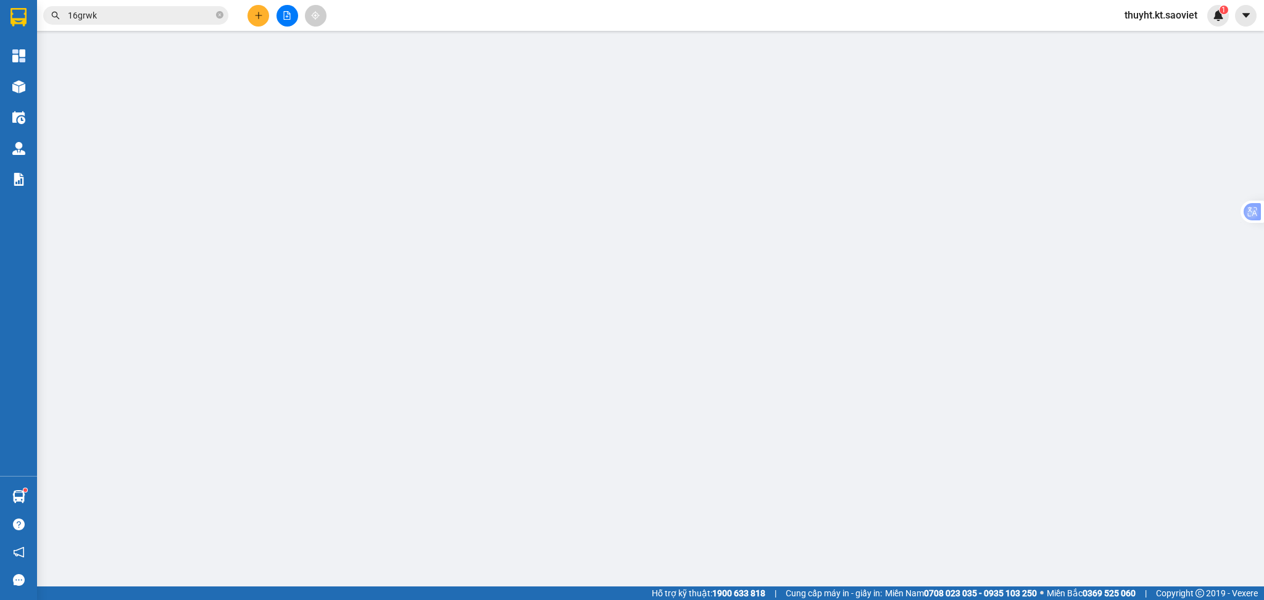
type input "0919920667"
type input "QUỲNH TC"
type input "0985899591"
type input "công 789gp"
type input "hhh"
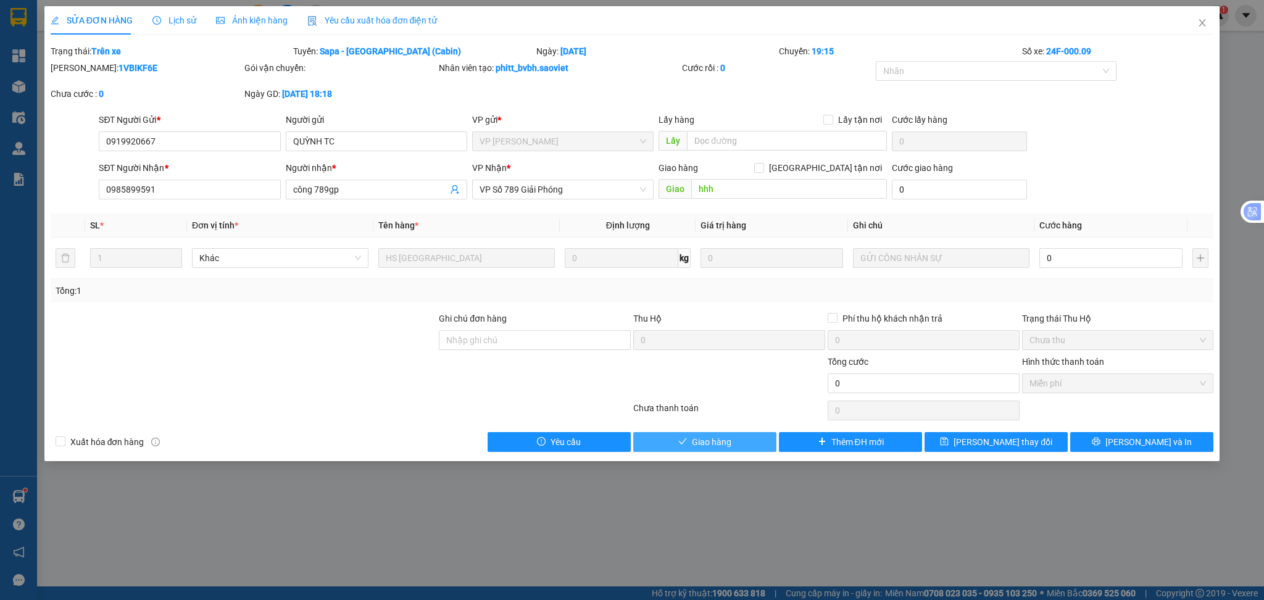
click at [697, 438] on span "Giao hàng" at bounding box center [712, 442] width 40 height 14
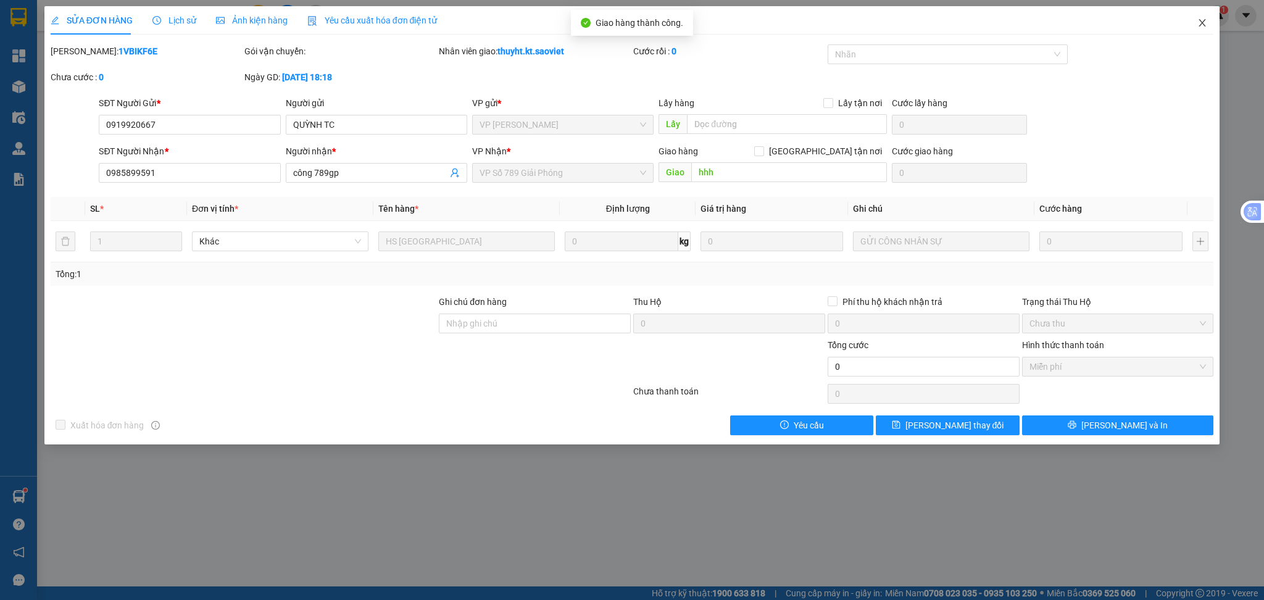
click at [1196, 23] on span "Close" at bounding box center [1202, 23] width 35 height 35
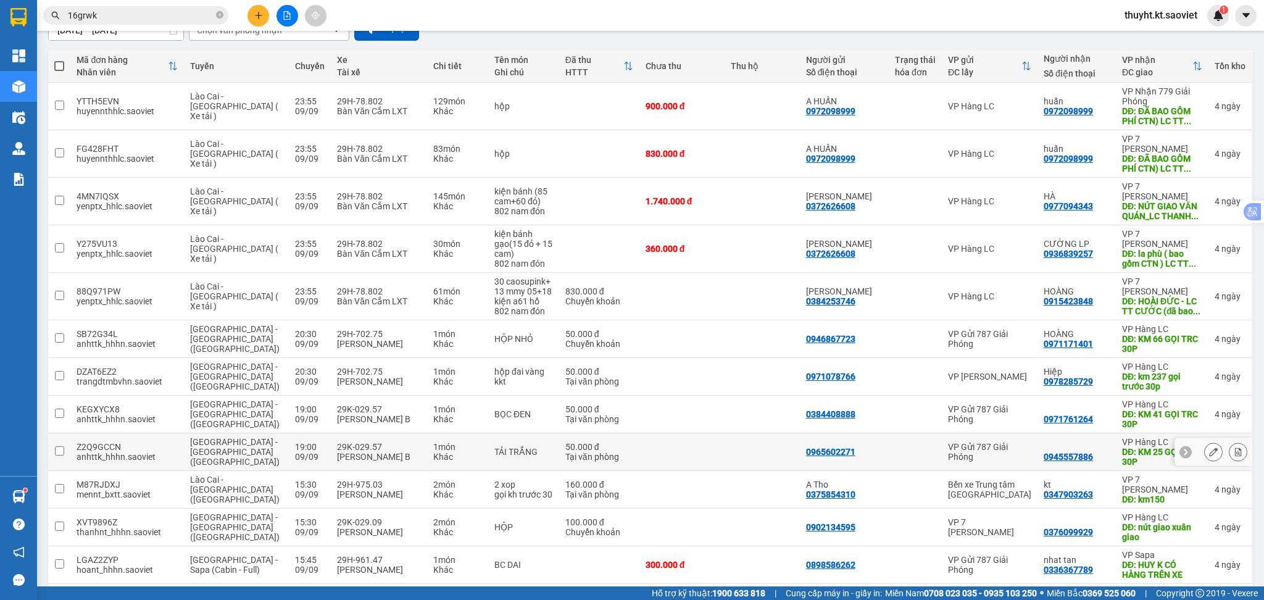
scroll to position [164, 0]
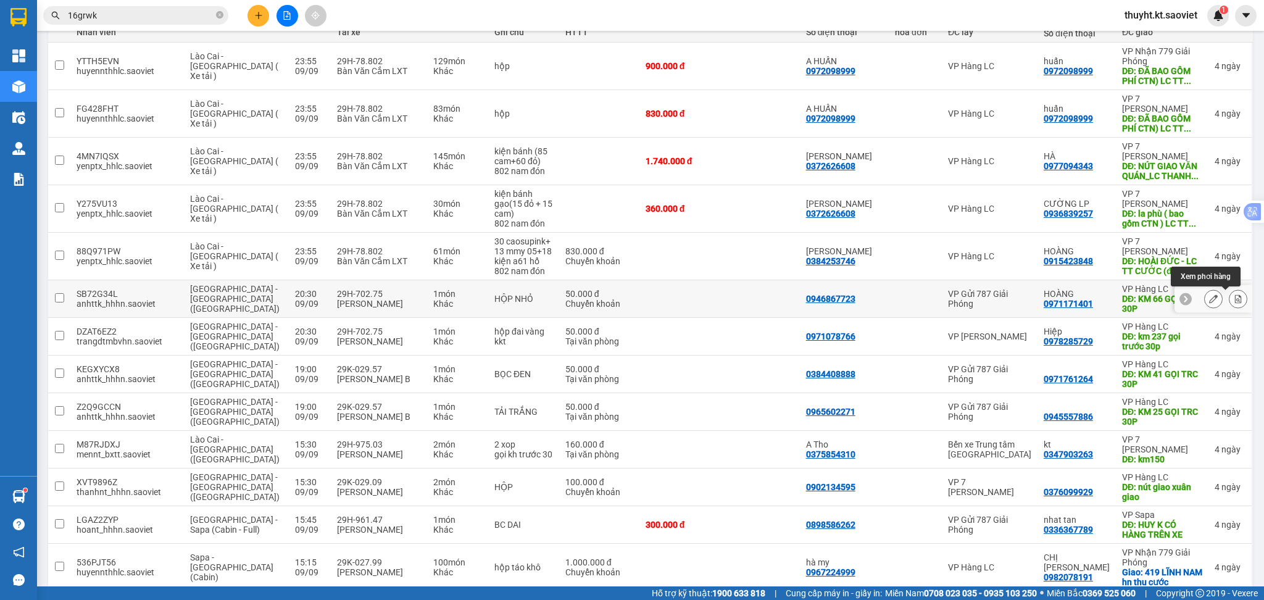
click at [1234, 300] on icon at bounding box center [1238, 298] width 9 height 9
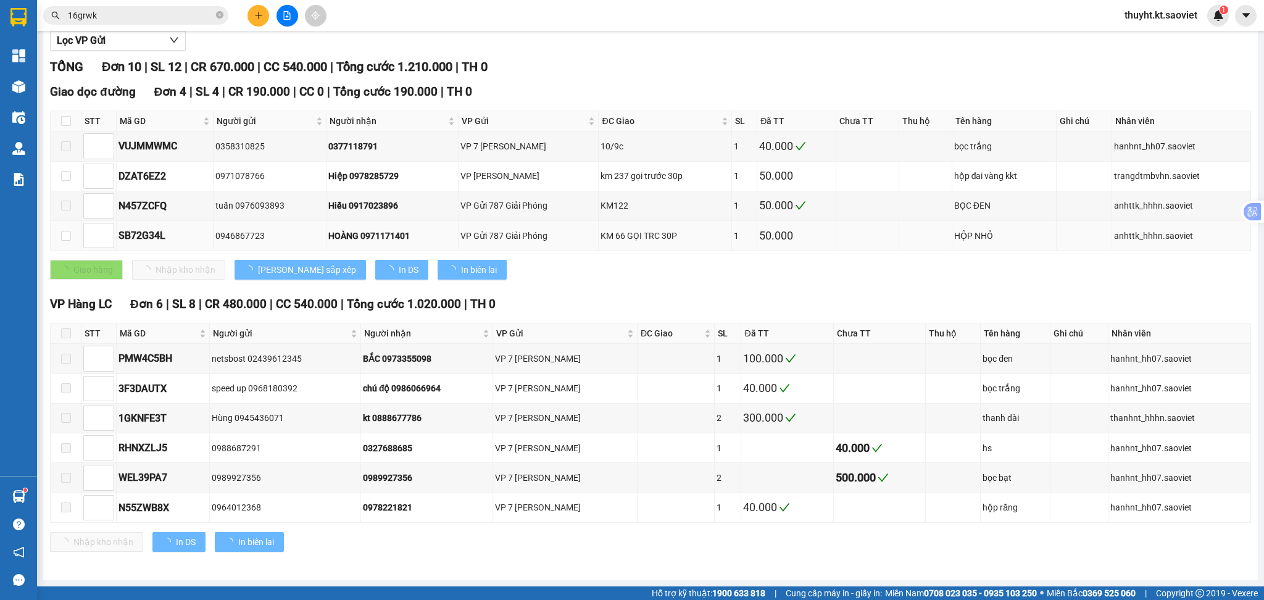
scroll to position [137, 0]
type input "[DATE]"
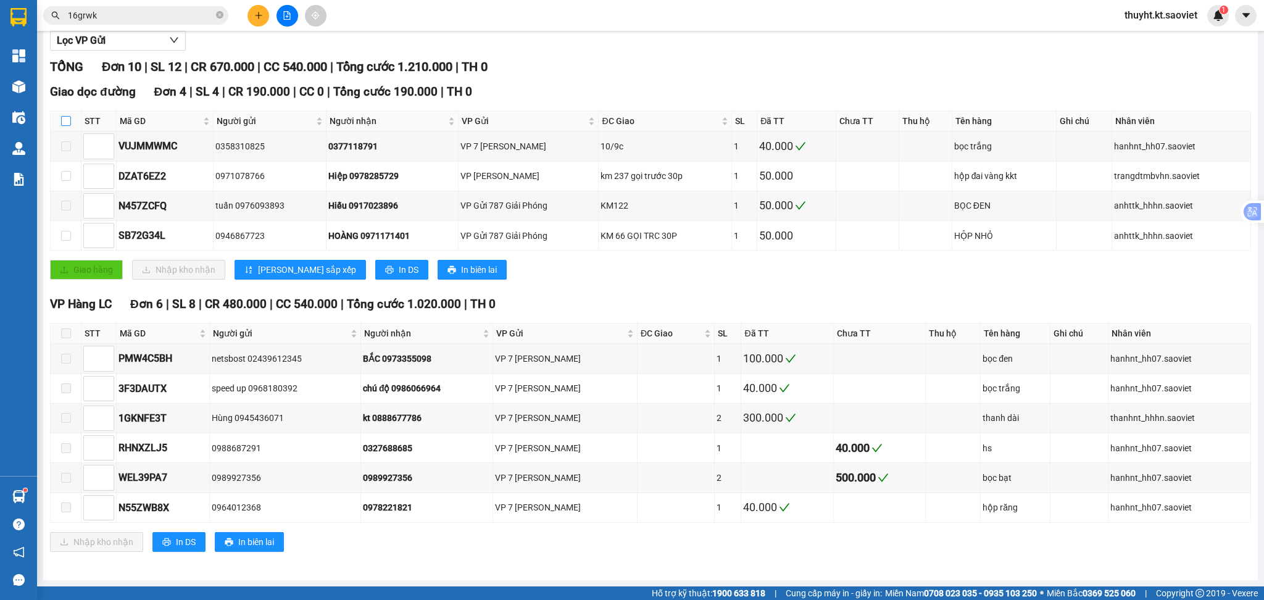
click at [64, 123] on input "checkbox" at bounding box center [66, 121] width 10 height 10
checkbox input "true"
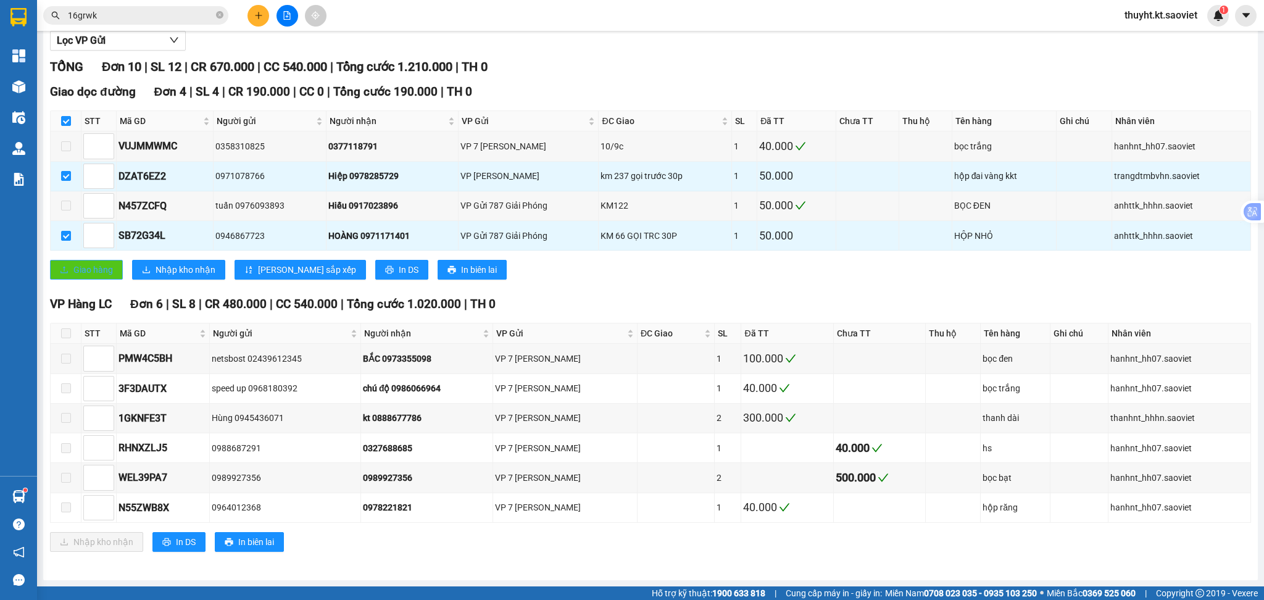
click at [95, 268] on span "Giao hàng" at bounding box center [93, 270] width 40 height 14
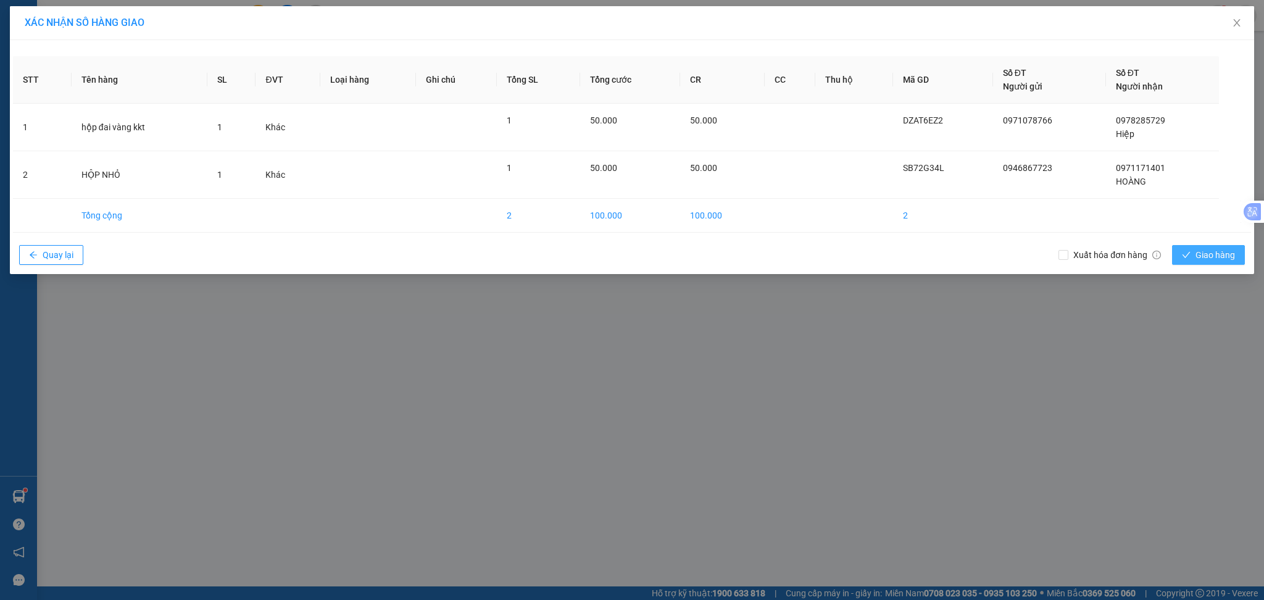
click at [1200, 253] on span "Giao hàng" at bounding box center [1216, 255] width 40 height 14
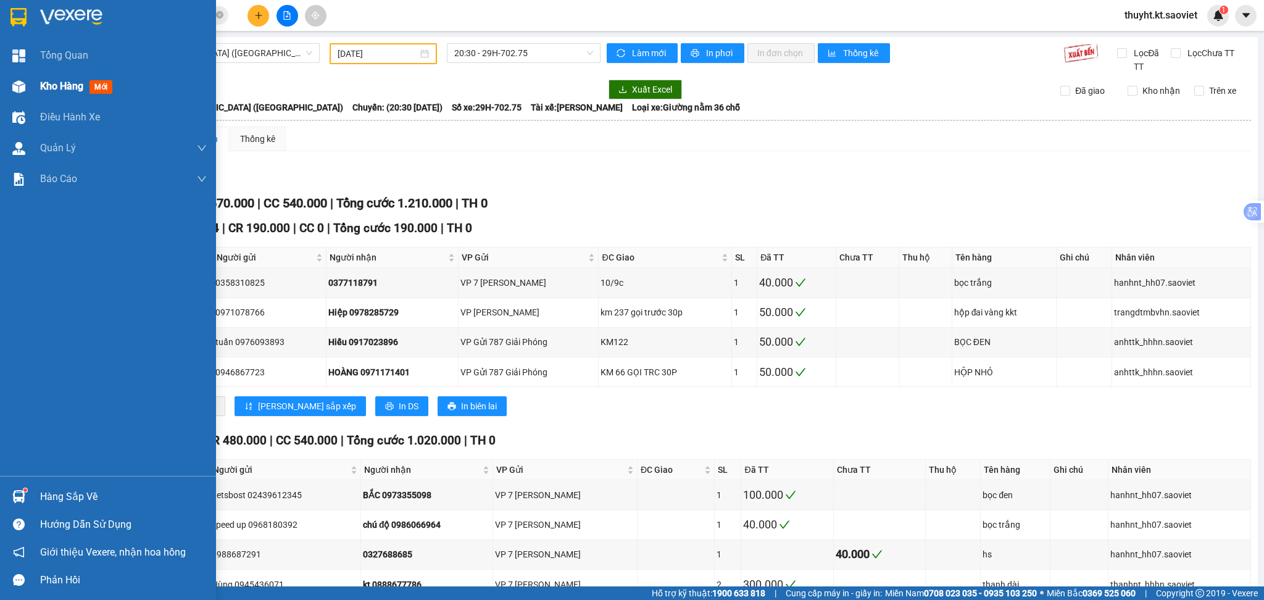
click at [43, 82] on span "Kho hàng" at bounding box center [61, 86] width 43 height 12
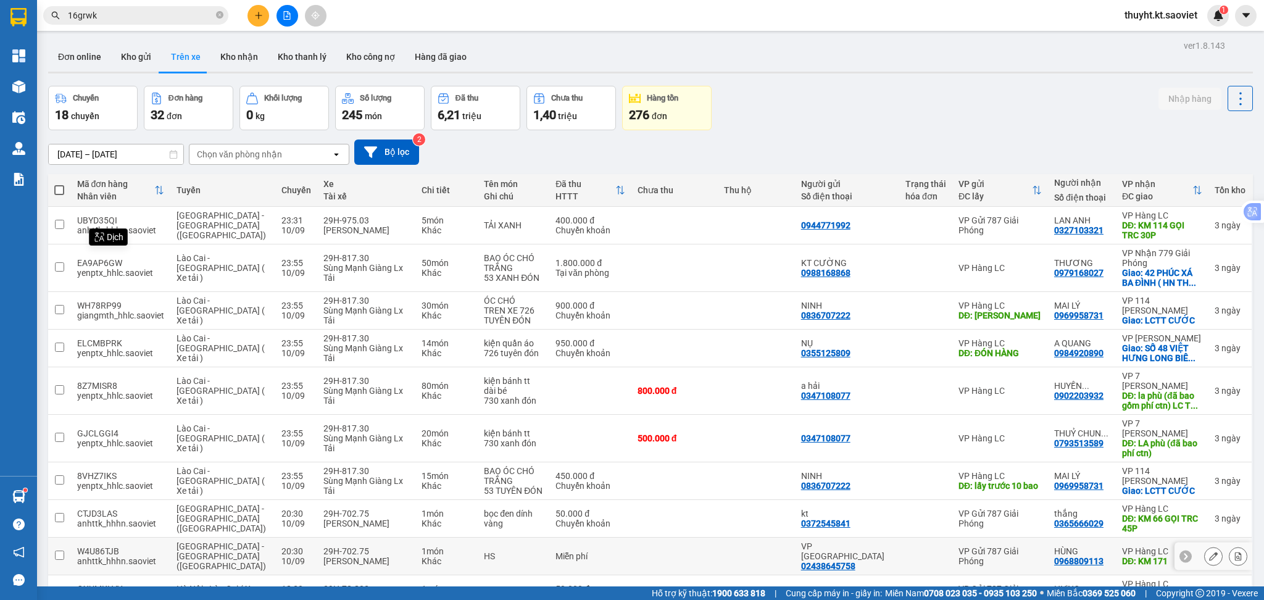
scroll to position [54, 0]
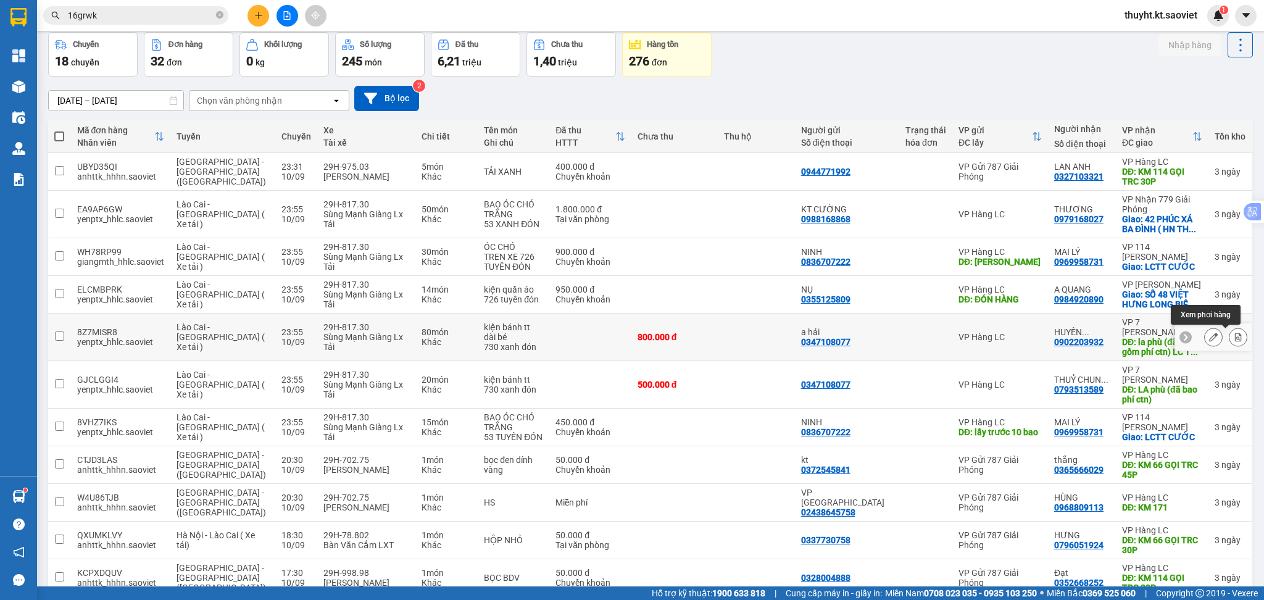
click at [1234, 337] on icon at bounding box center [1238, 337] width 9 height 9
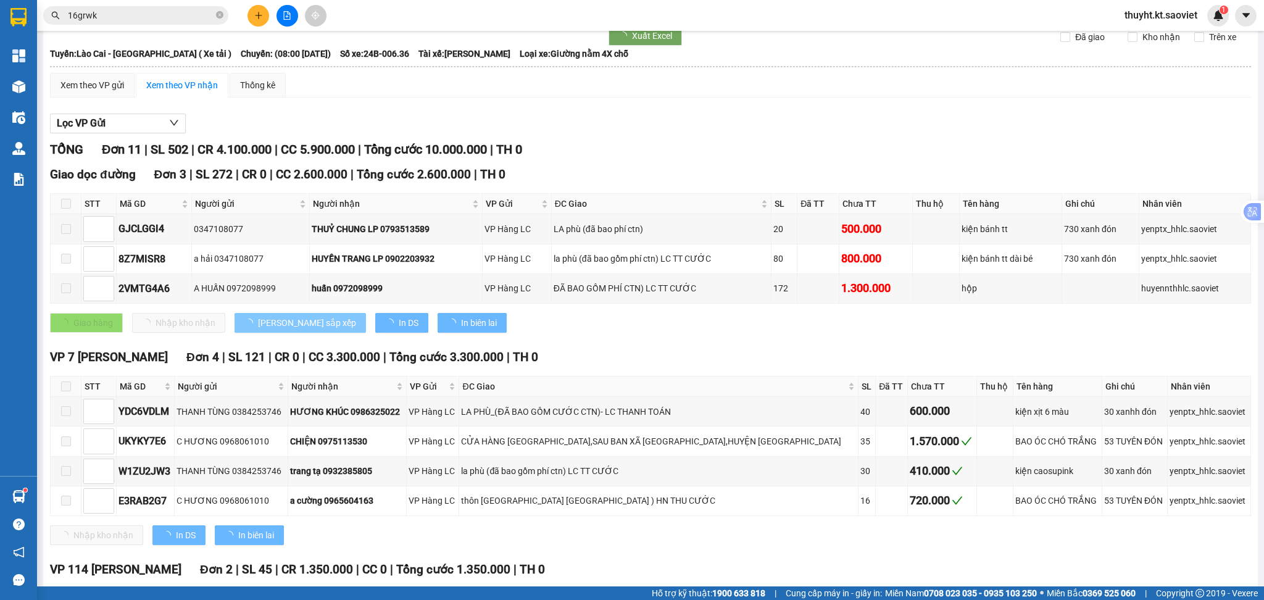
type input "[DATE]"
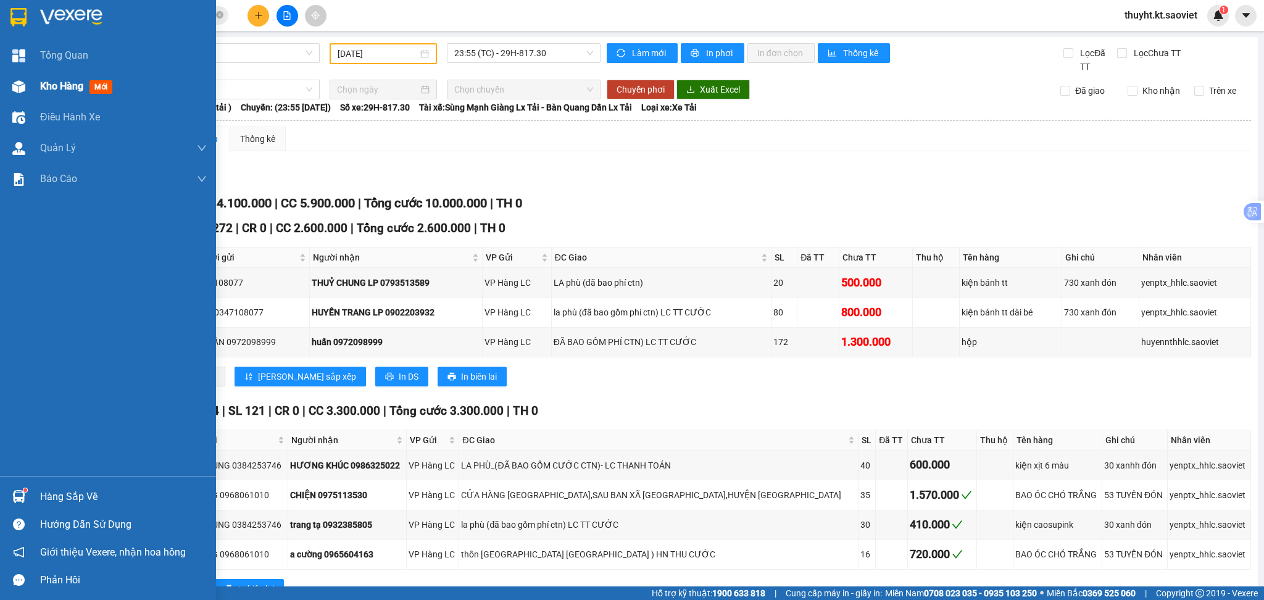
click at [43, 85] on span "Kho hàng" at bounding box center [61, 86] width 43 height 12
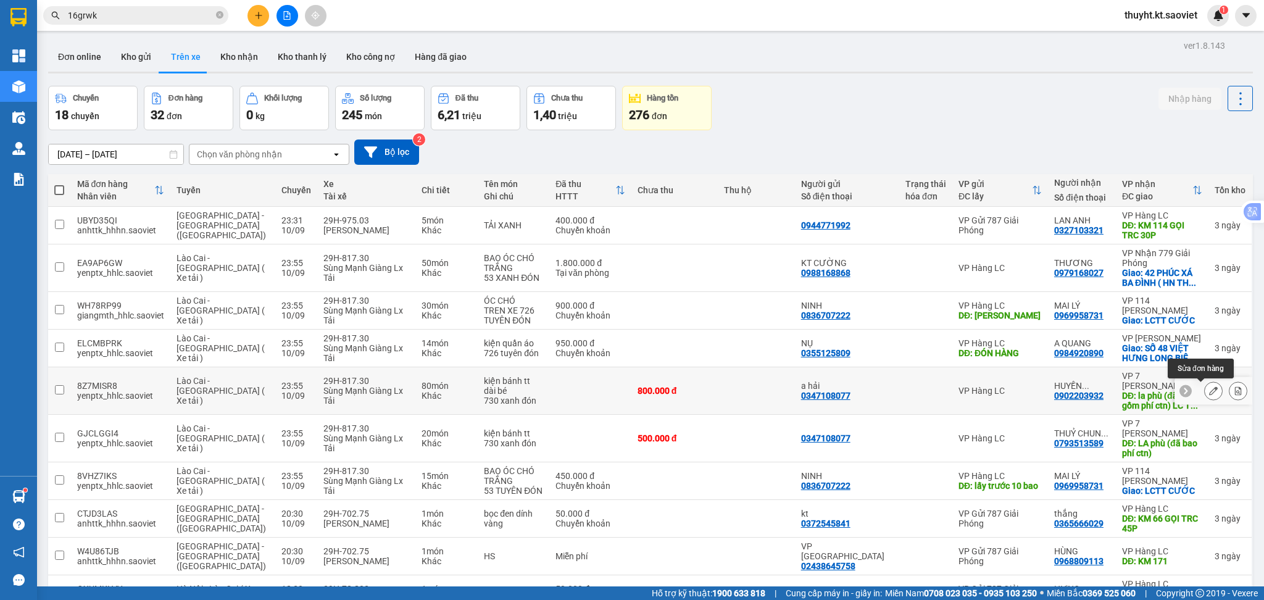
click at [1209, 391] on icon at bounding box center [1213, 390] width 9 height 9
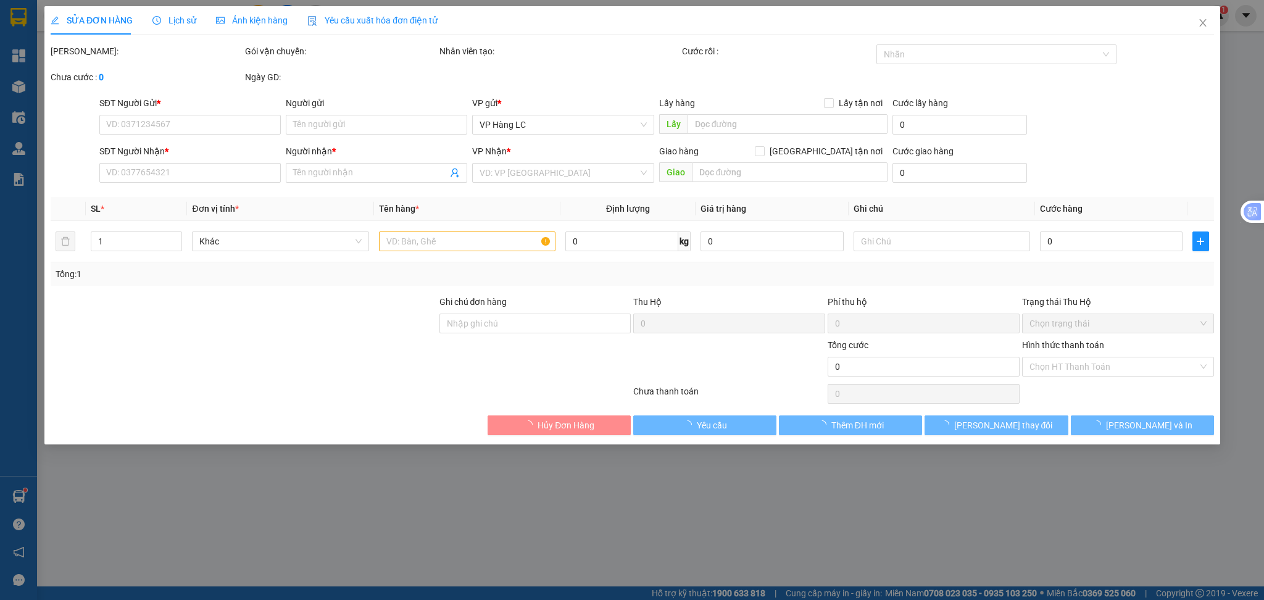
type input "0347108077"
type input "a hải"
type input "0902203932"
type input "HUYỀN TRANG LP"
type input "la phù (đã bao gồm phí ctn) LC TT CƯỚC"
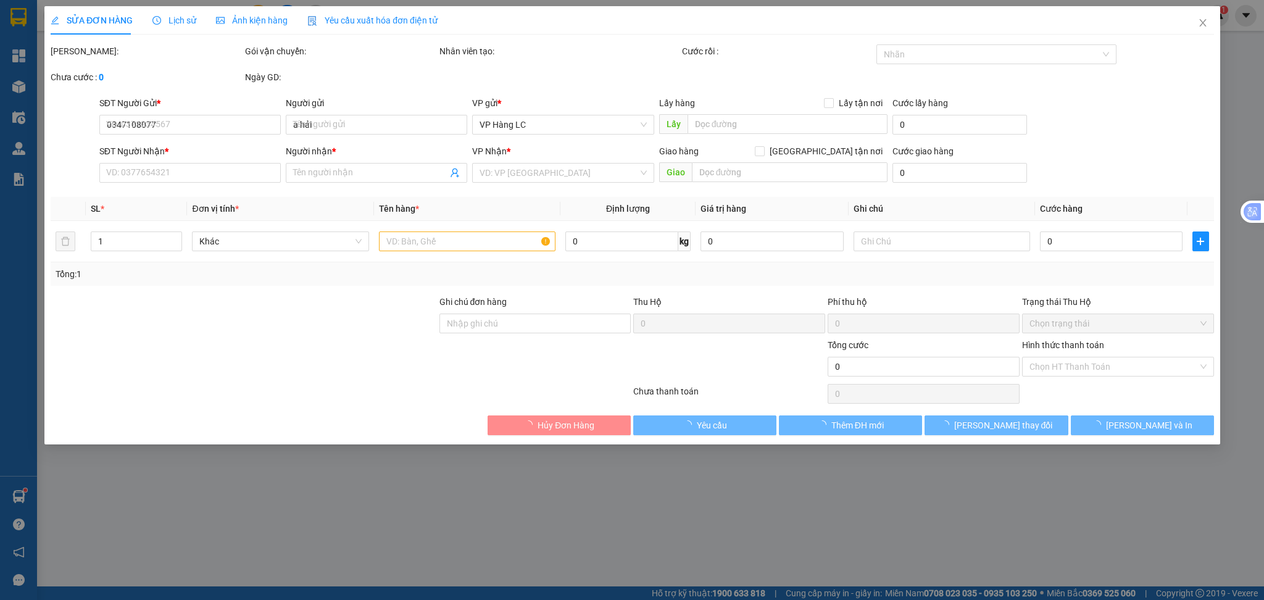
type input "100.000"
type input "800.000"
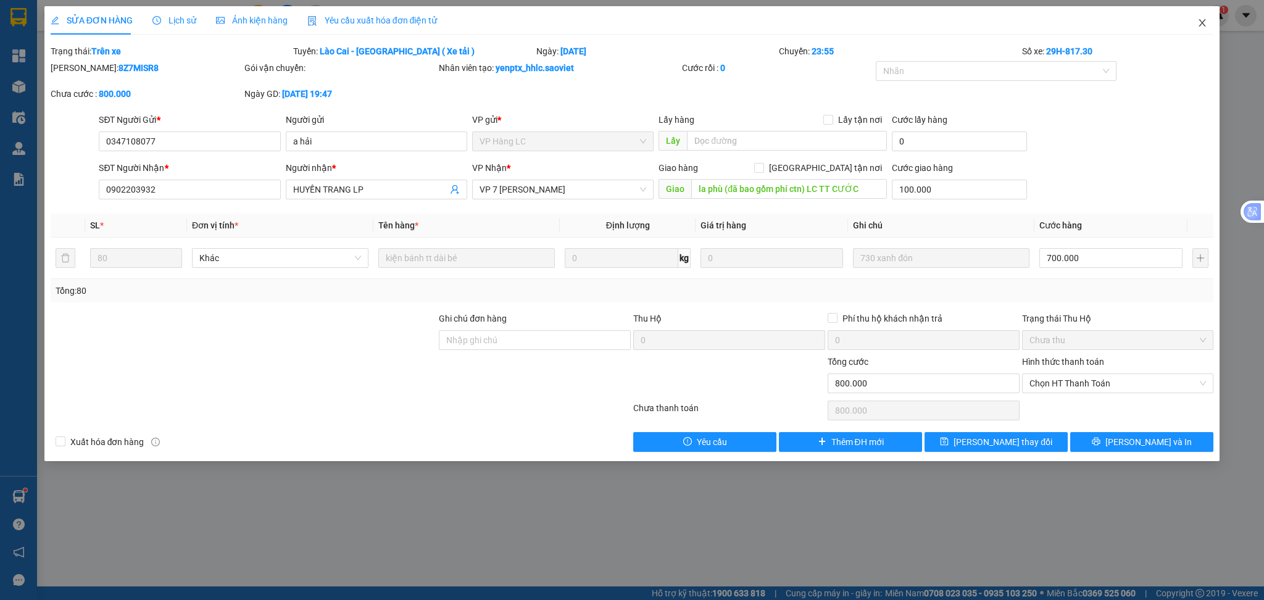
click at [1202, 24] on icon "close" at bounding box center [1202, 22] width 7 height 7
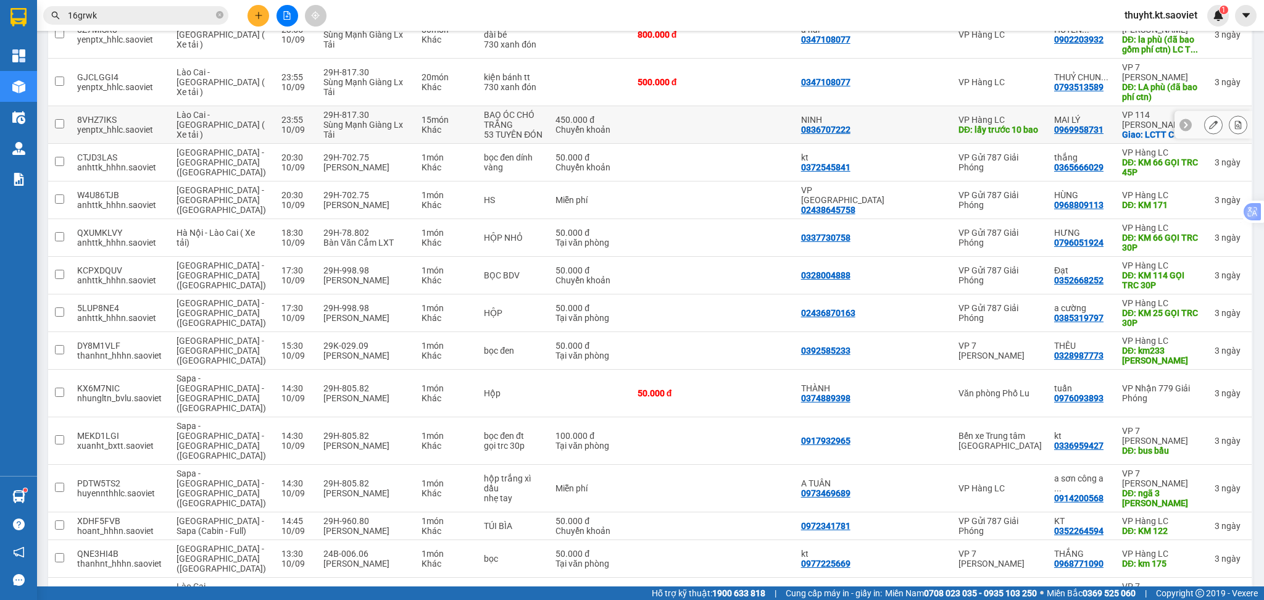
scroll to position [411, 0]
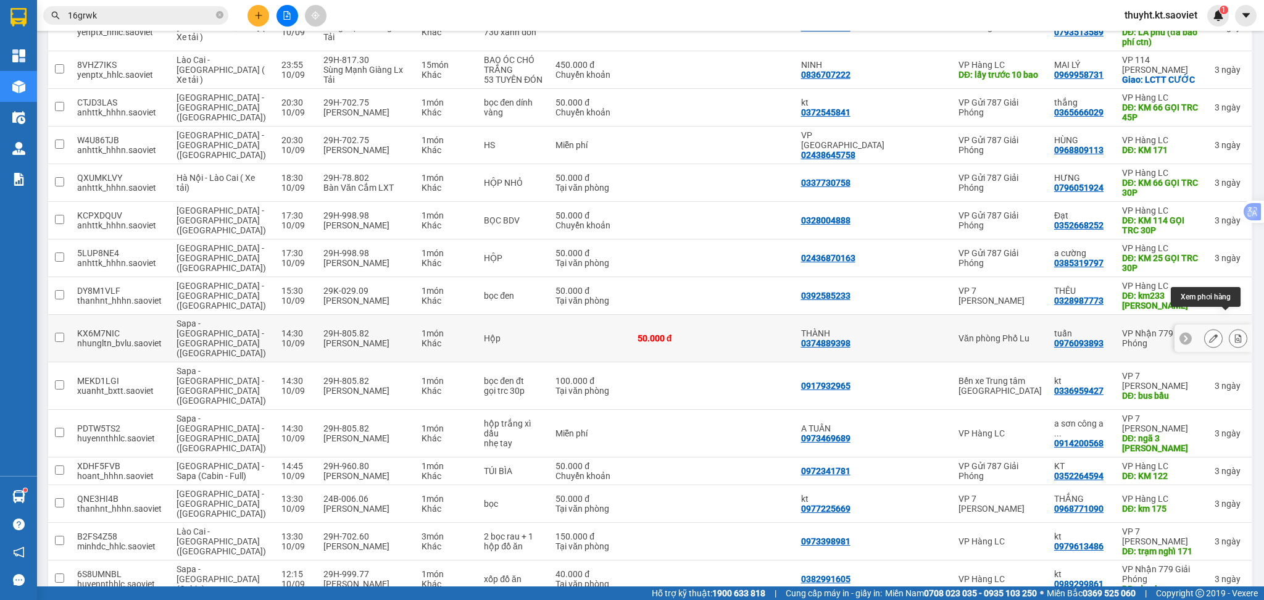
click at [1235, 334] on icon at bounding box center [1238, 338] width 7 height 9
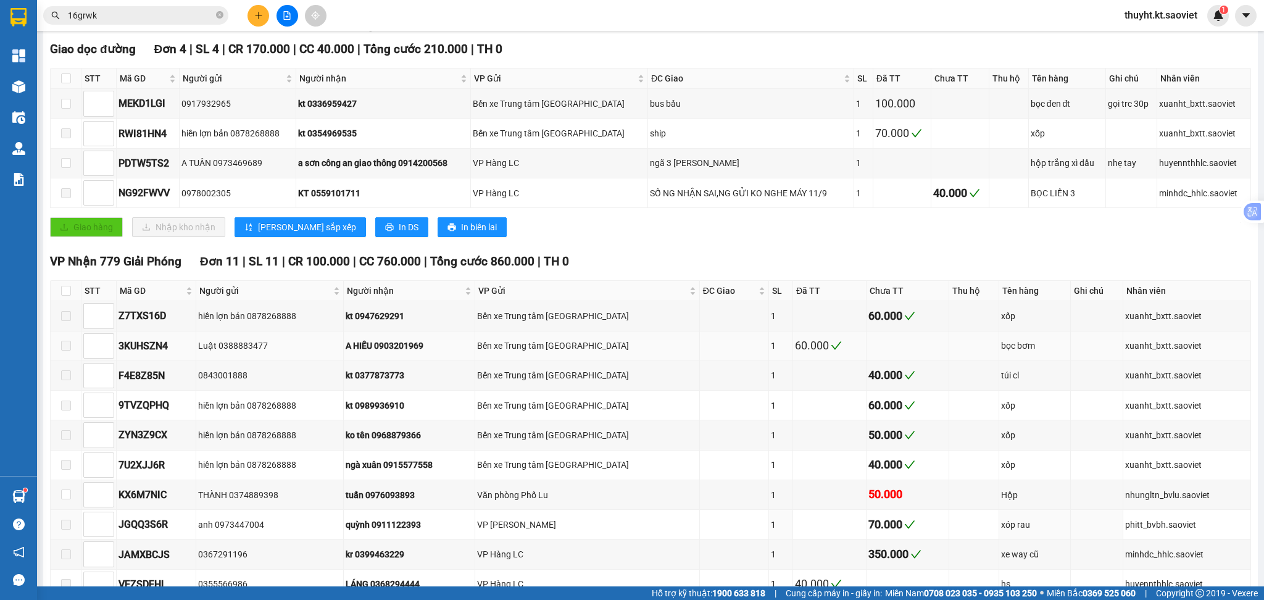
scroll to position [164, 0]
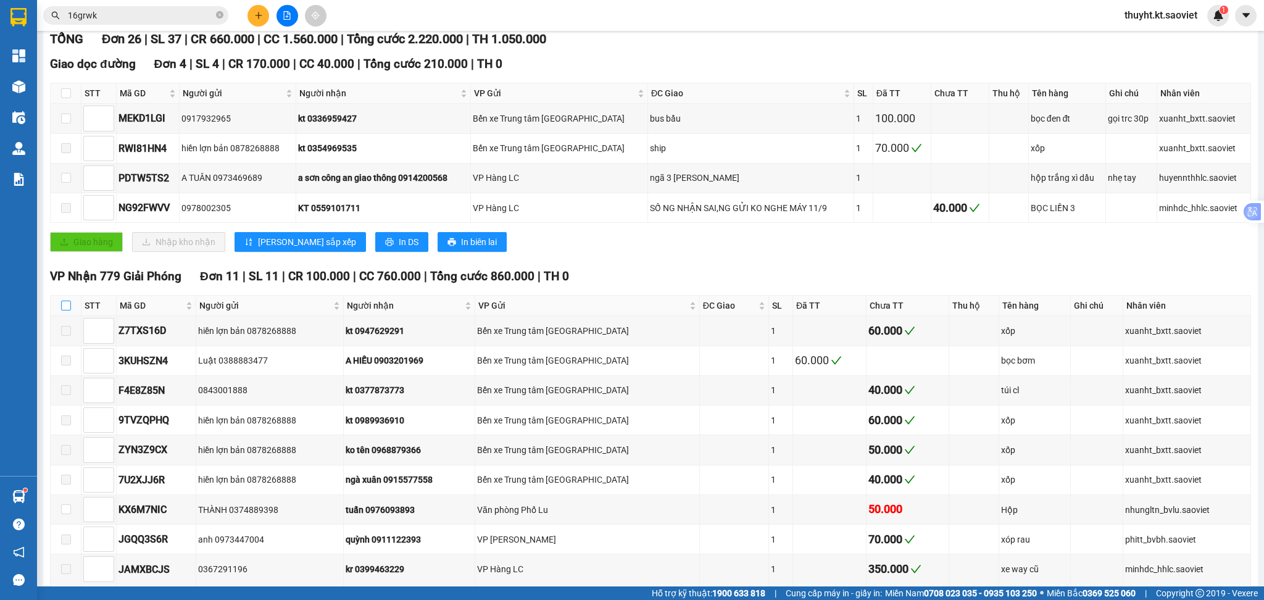
click at [70, 306] on input "checkbox" at bounding box center [66, 306] width 10 height 10
checkbox input "true"
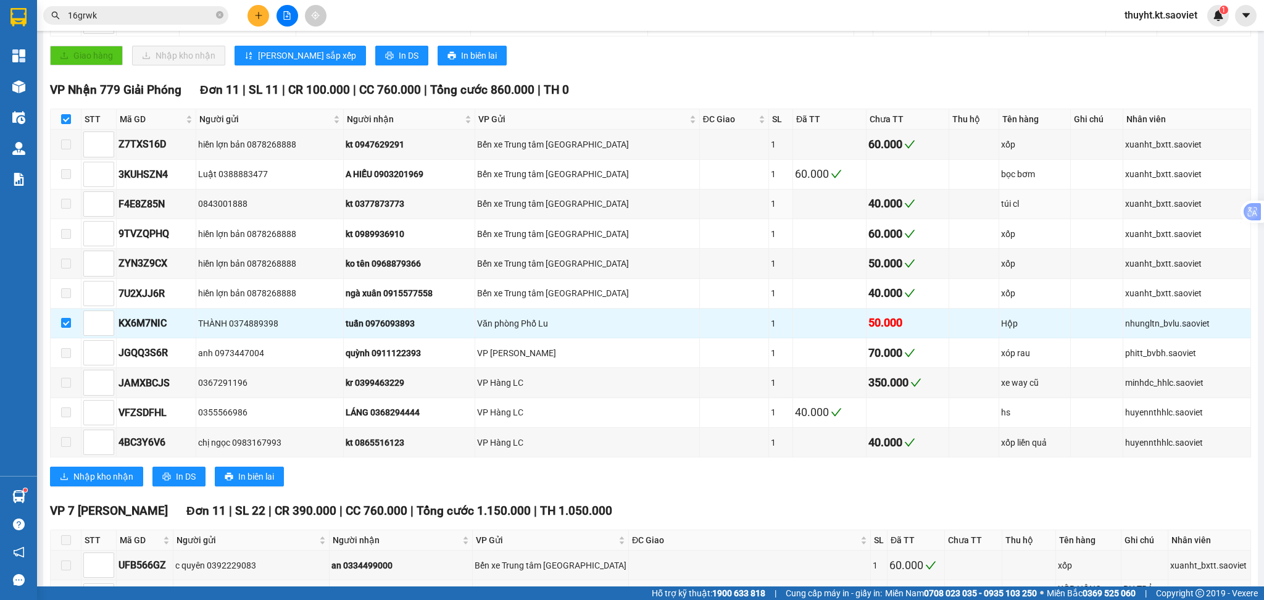
scroll to position [576, 0]
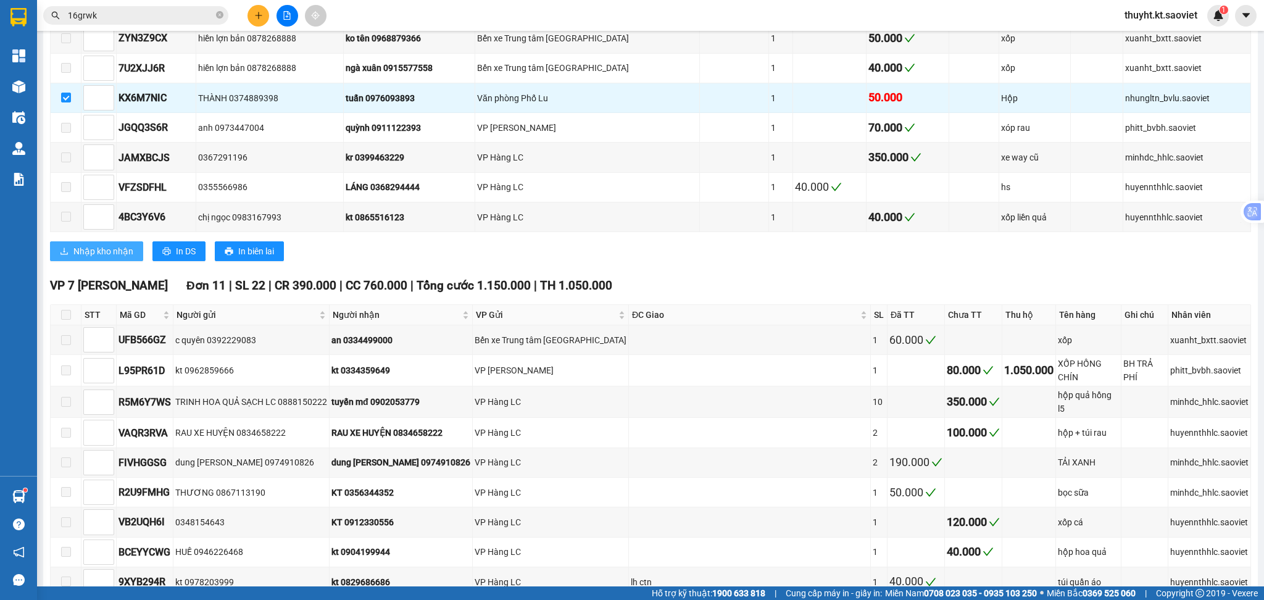
click at [82, 257] on span "Nhập kho nhận" at bounding box center [103, 251] width 60 height 14
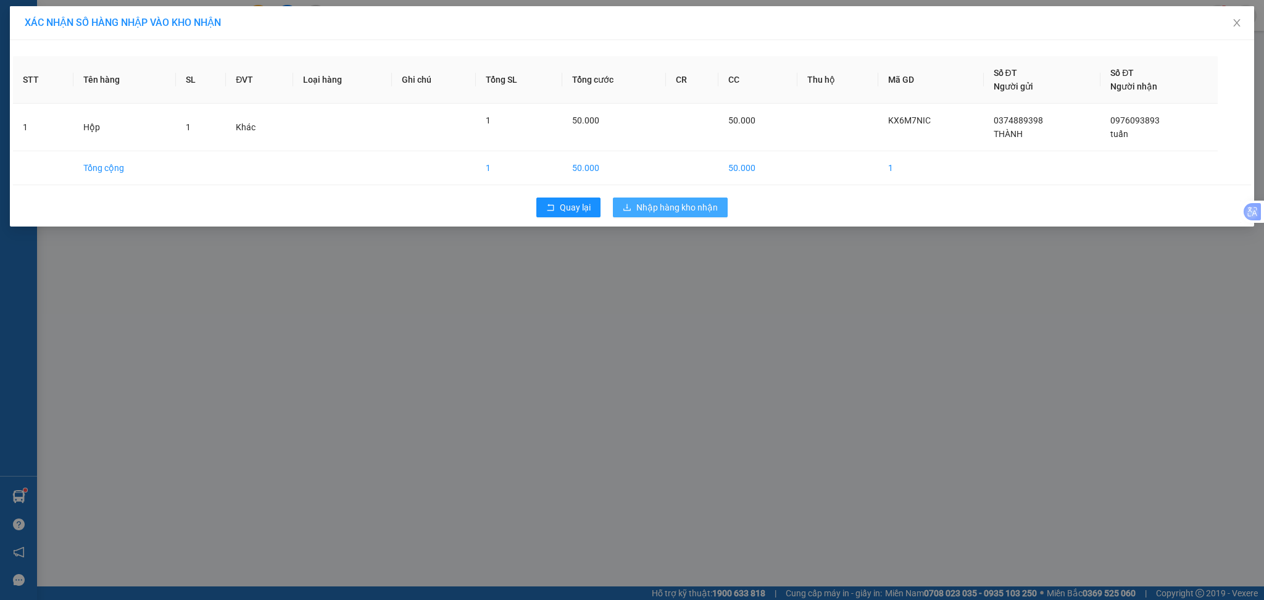
click at [698, 207] on span "Nhập hàng kho nhận" at bounding box center [676, 208] width 81 height 14
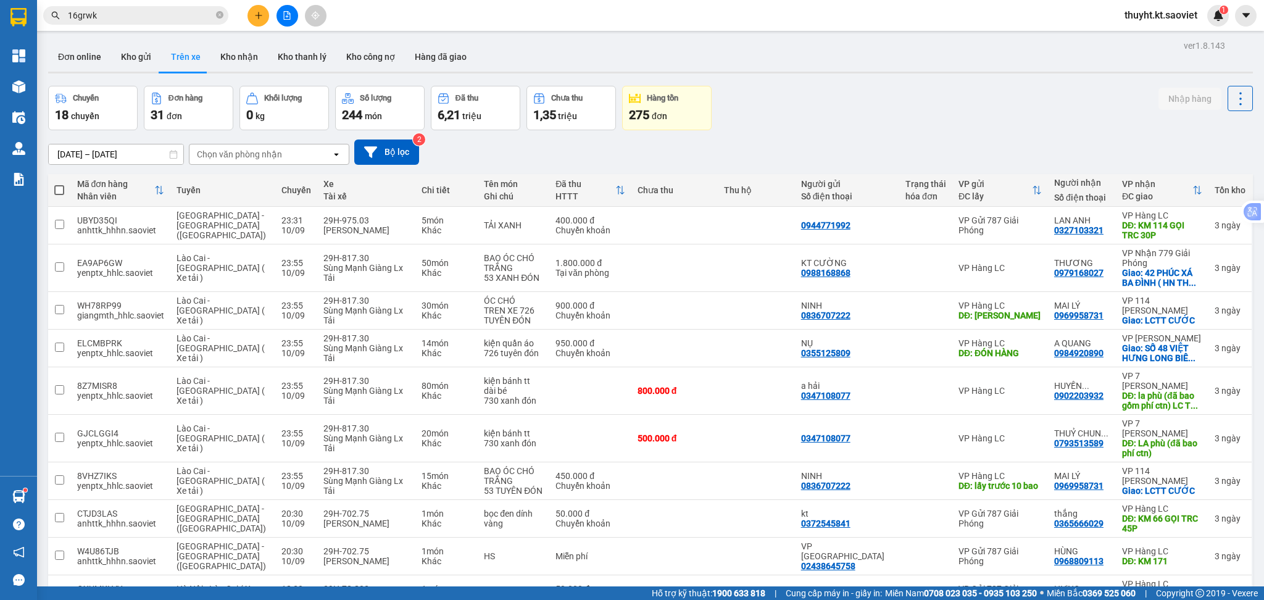
click at [117, 159] on input "[DATE] – [DATE]" at bounding box center [116, 154] width 135 height 20
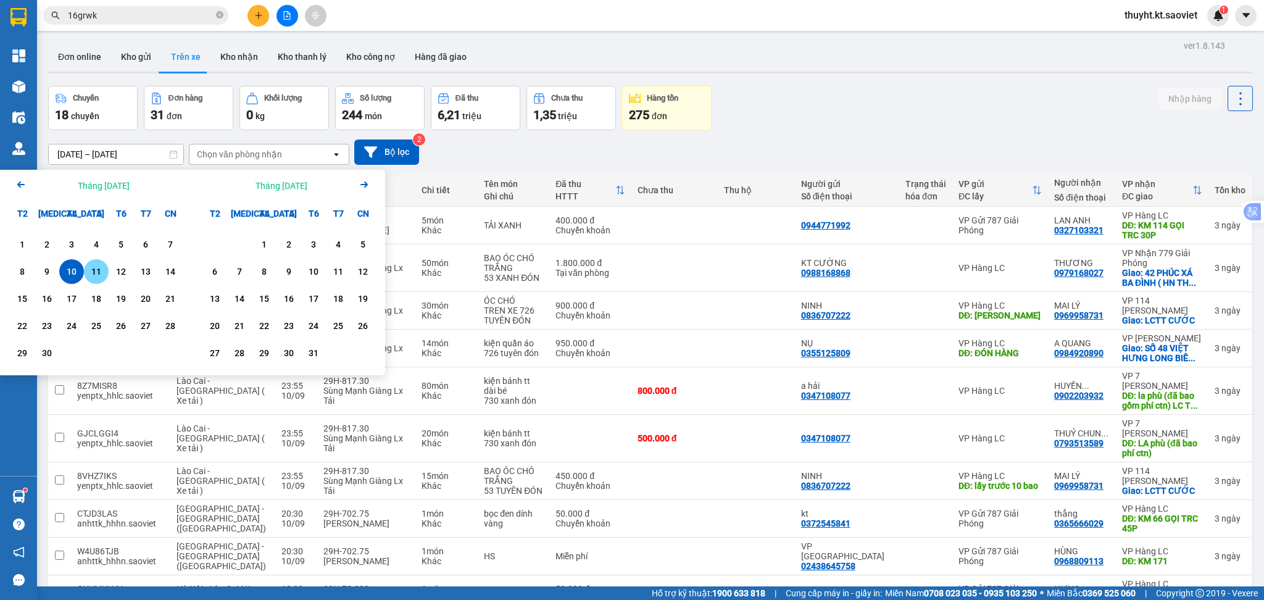
click at [96, 267] on div "11" at bounding box center [96, 271] width 17 height 15
type input "[DATE] – [DATE]"
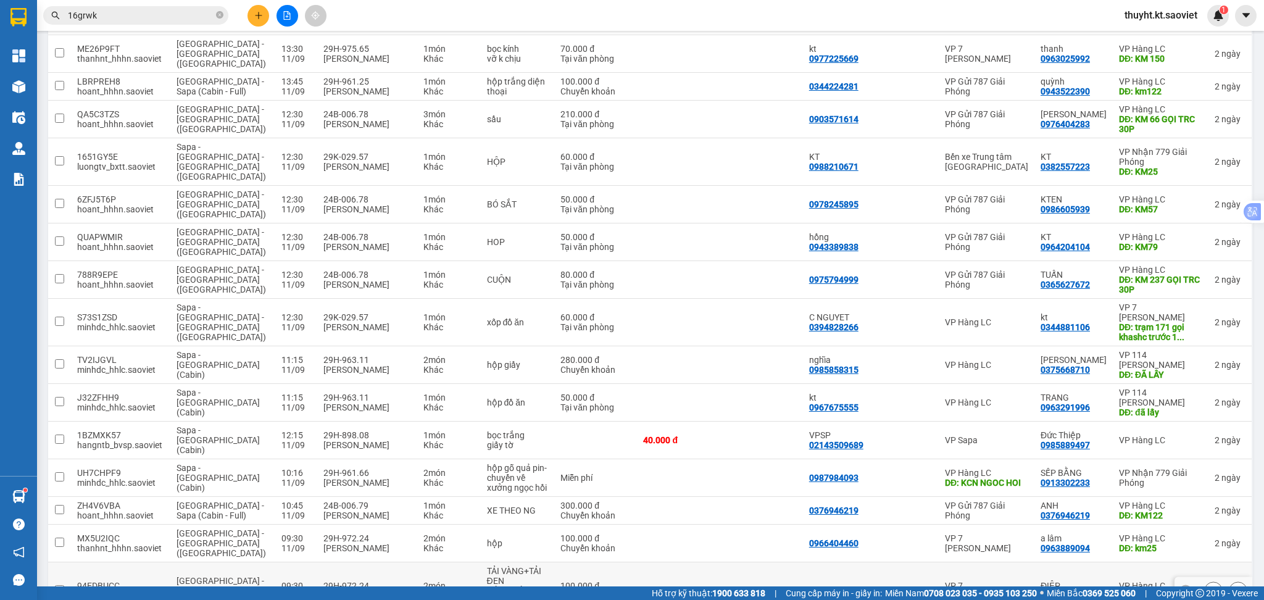
scroll to position [905, 0]
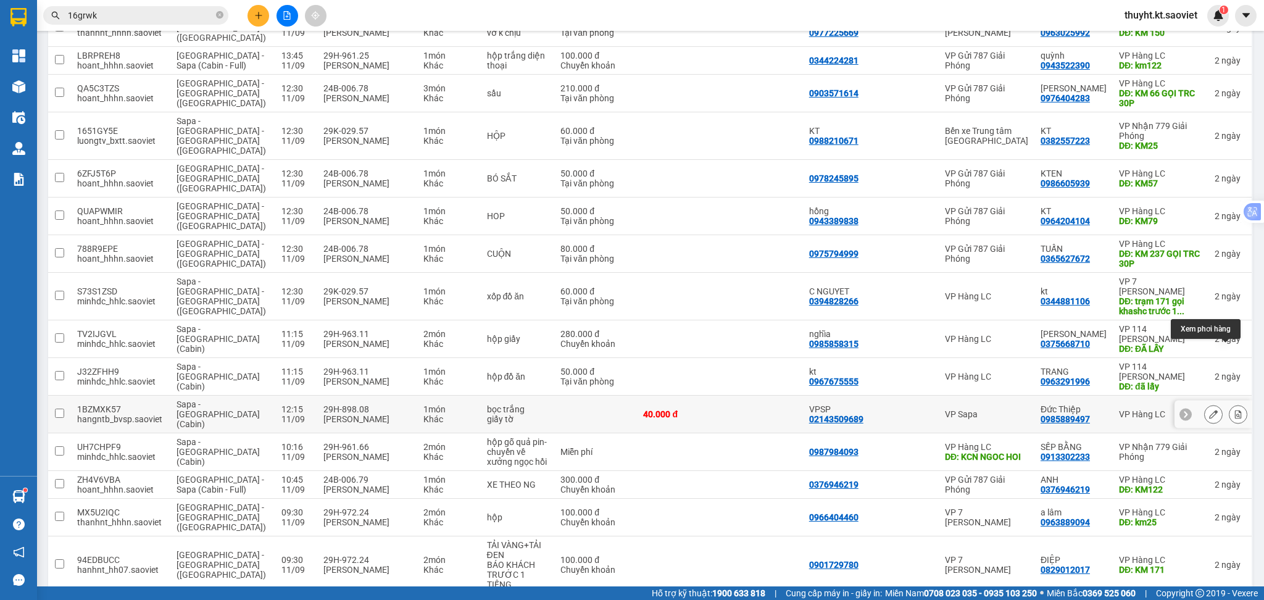
click at [1234, 410] on icon at bounding box center [1238, 414] width 9 height 9
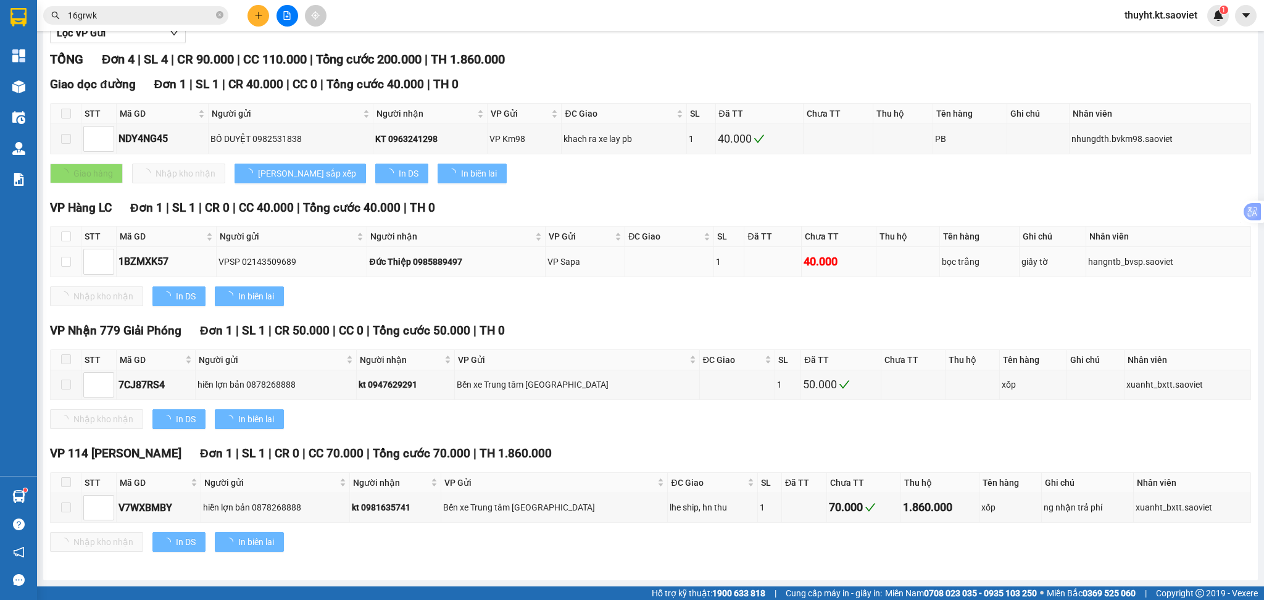
scroll to position [144, 0]
type input "[DATE]"
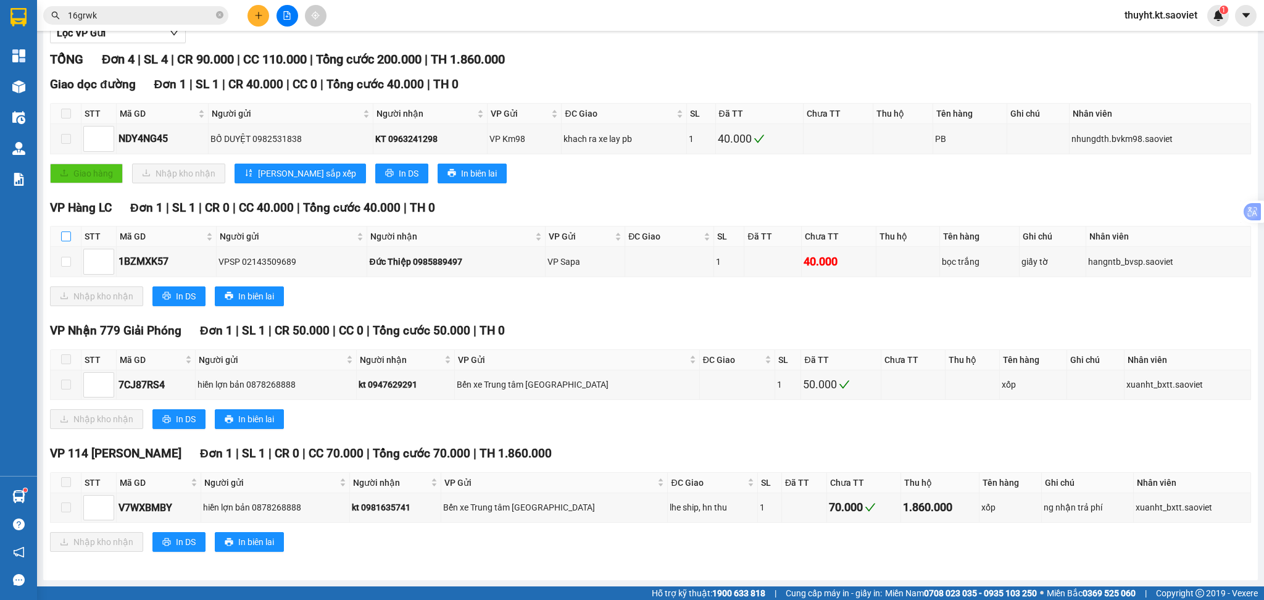
click at [67, 236] on input "checkbox" at bounding box center [66, 236] width 10 height 10
checkbox input "true"
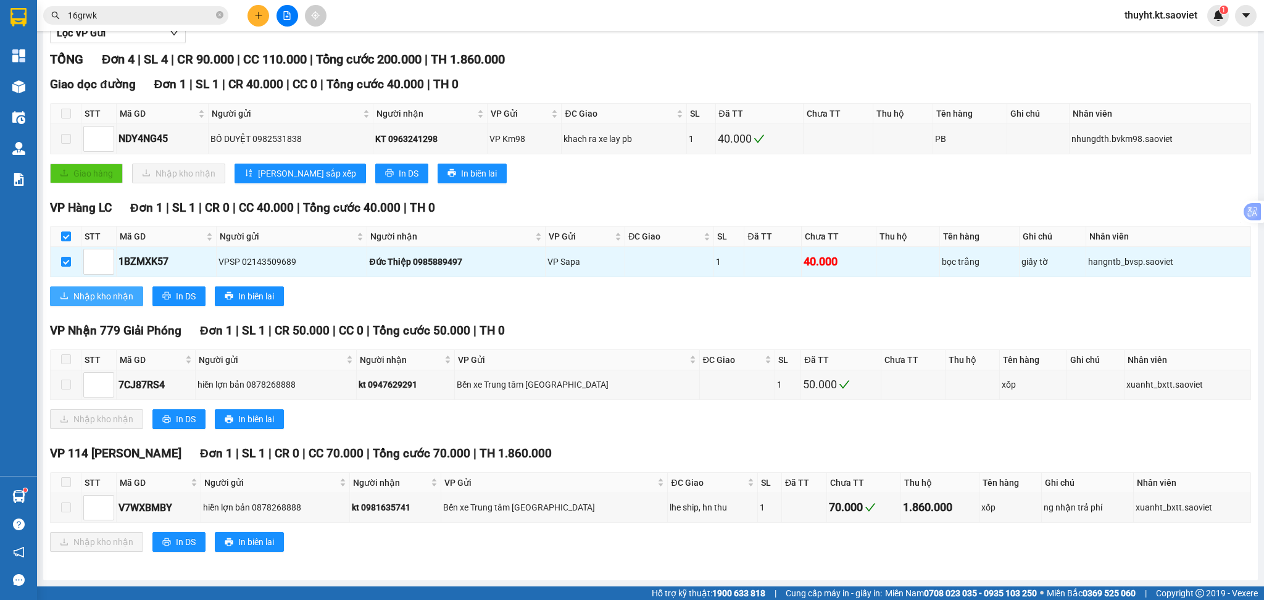
click at [67, 289] on button "Nhập kho nhận" at bounding box center [96, 296] width 93 height 20
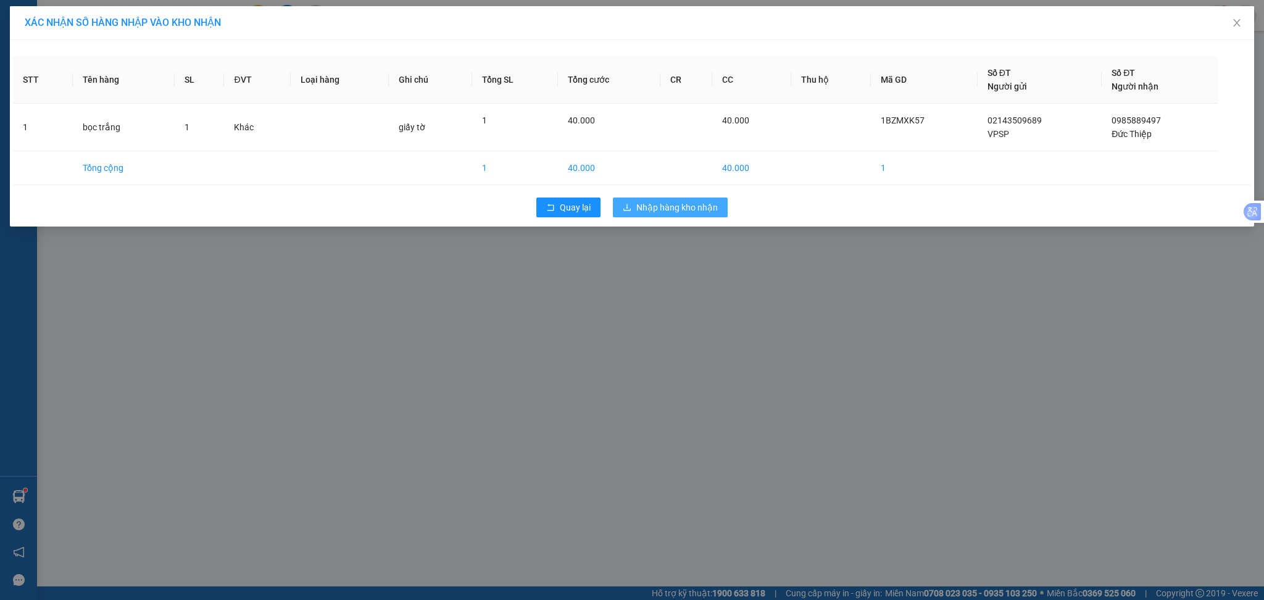
click at [639, 204] on span "Nhập hàng kho nhận" at bounding box center [676, 208] width 81 height 14
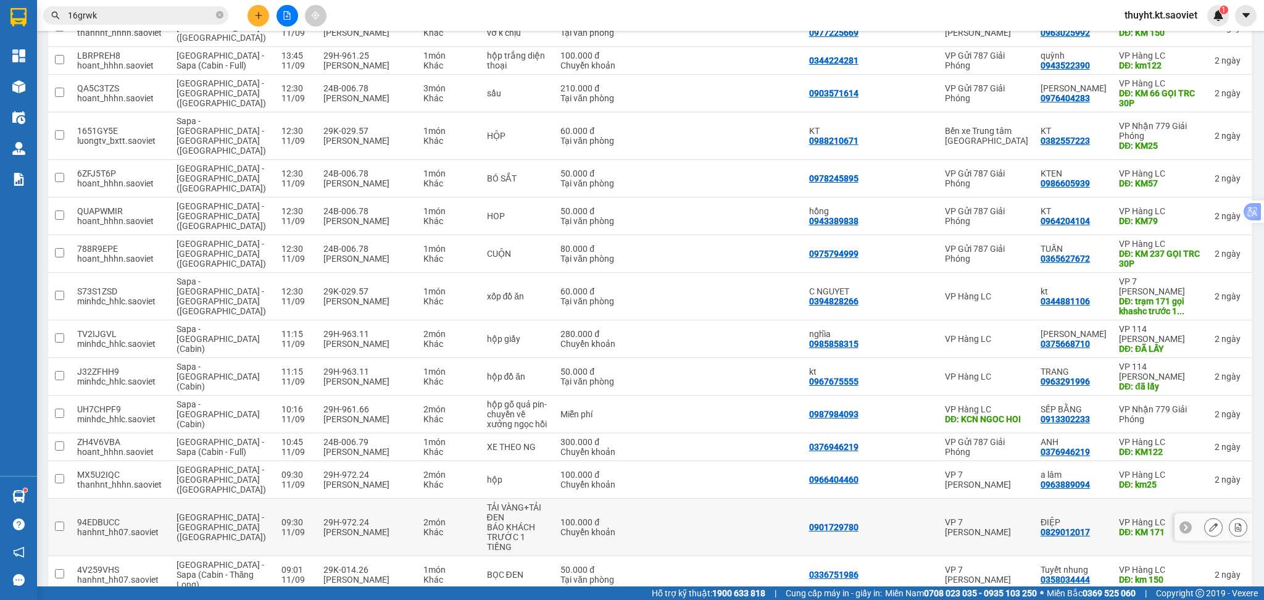
scroll to position [1028, 0]
